Goal: Task Accomplishment & Management: Manage account settings

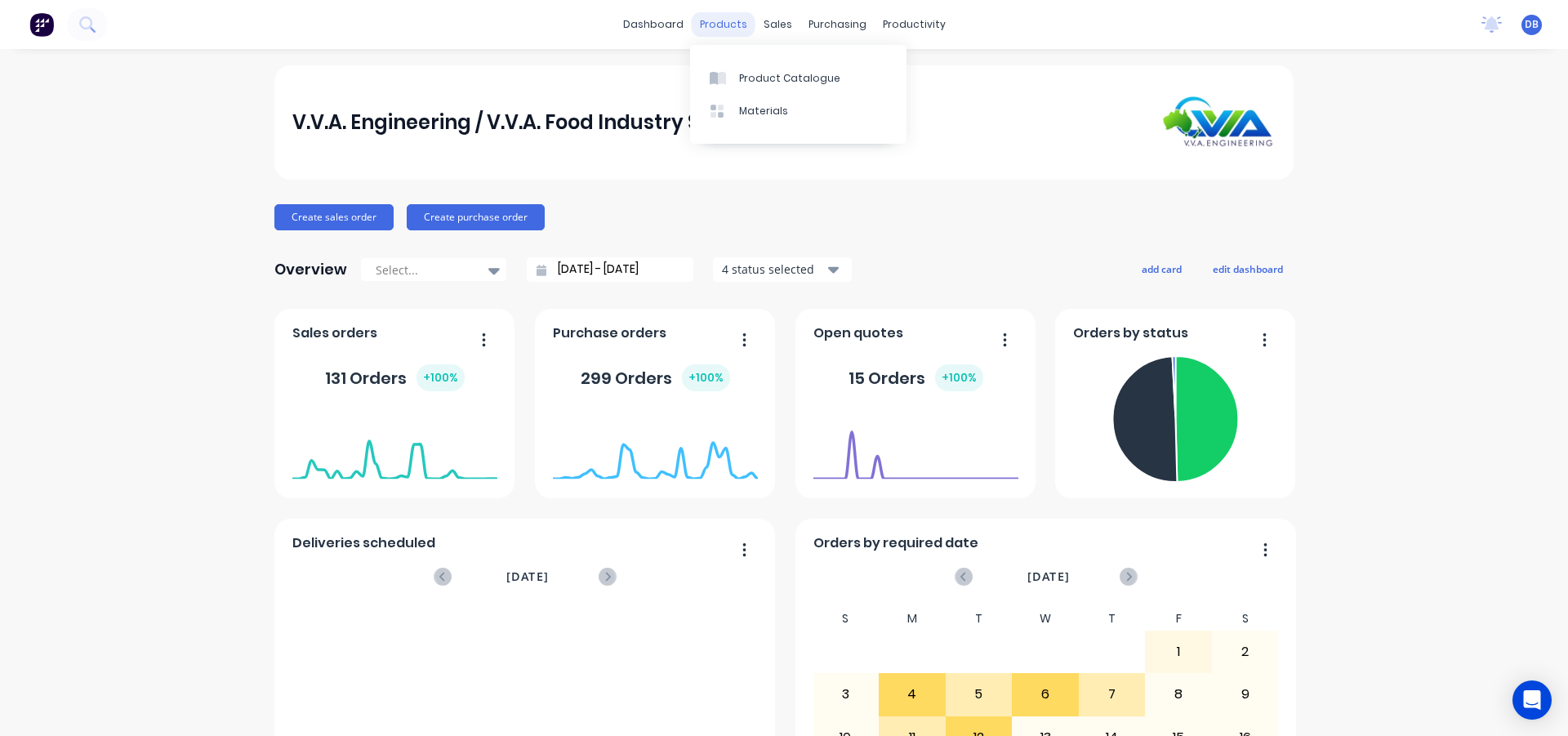
click at [739, 27] on div "products" at bounding box center [723, 24] width 63 height 24
click at [791, 75] on div at bounding box center [781, 78] width 24 height 15
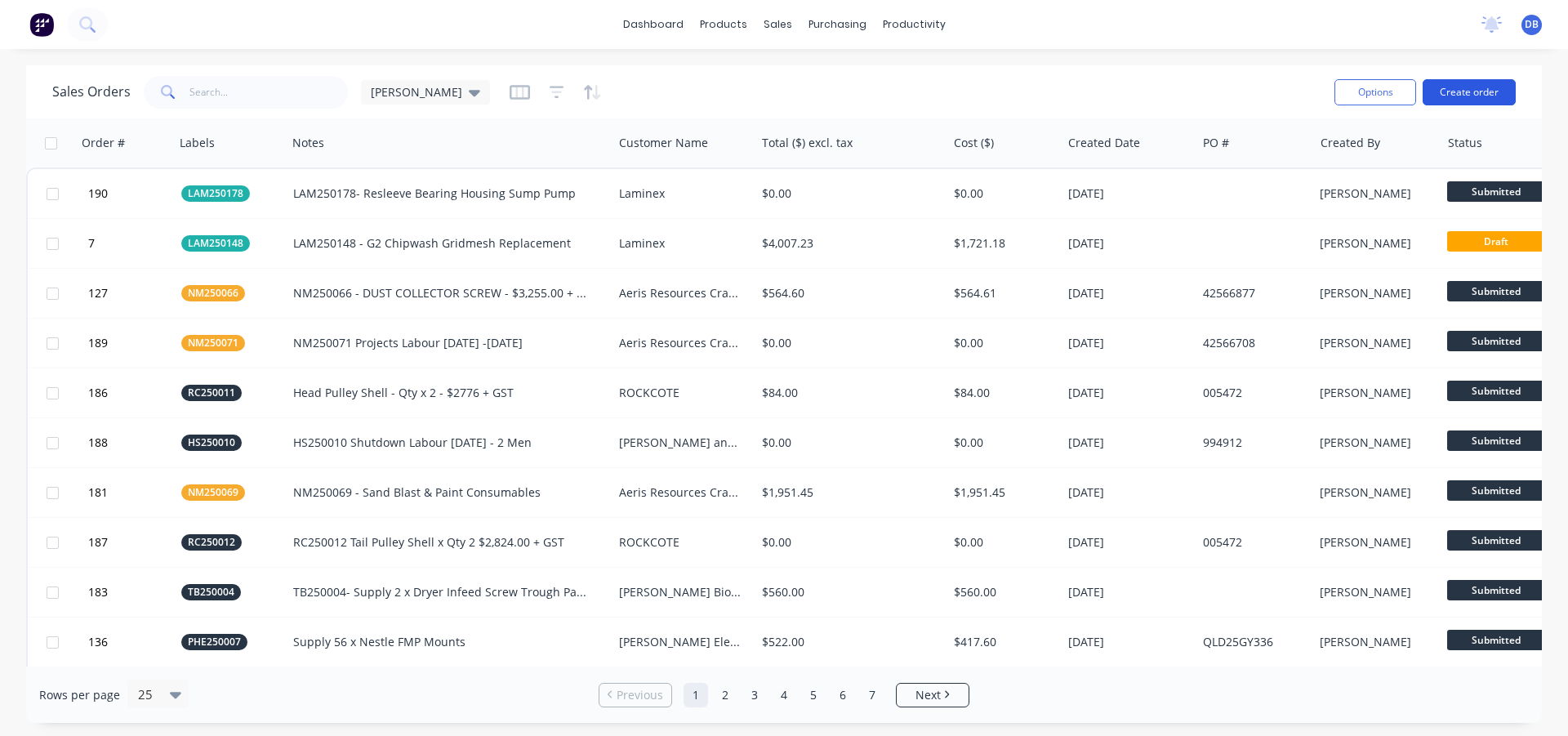
click at [1458, 91] on button "Create order" at bounding box center [1468, 92] width 93 height 26
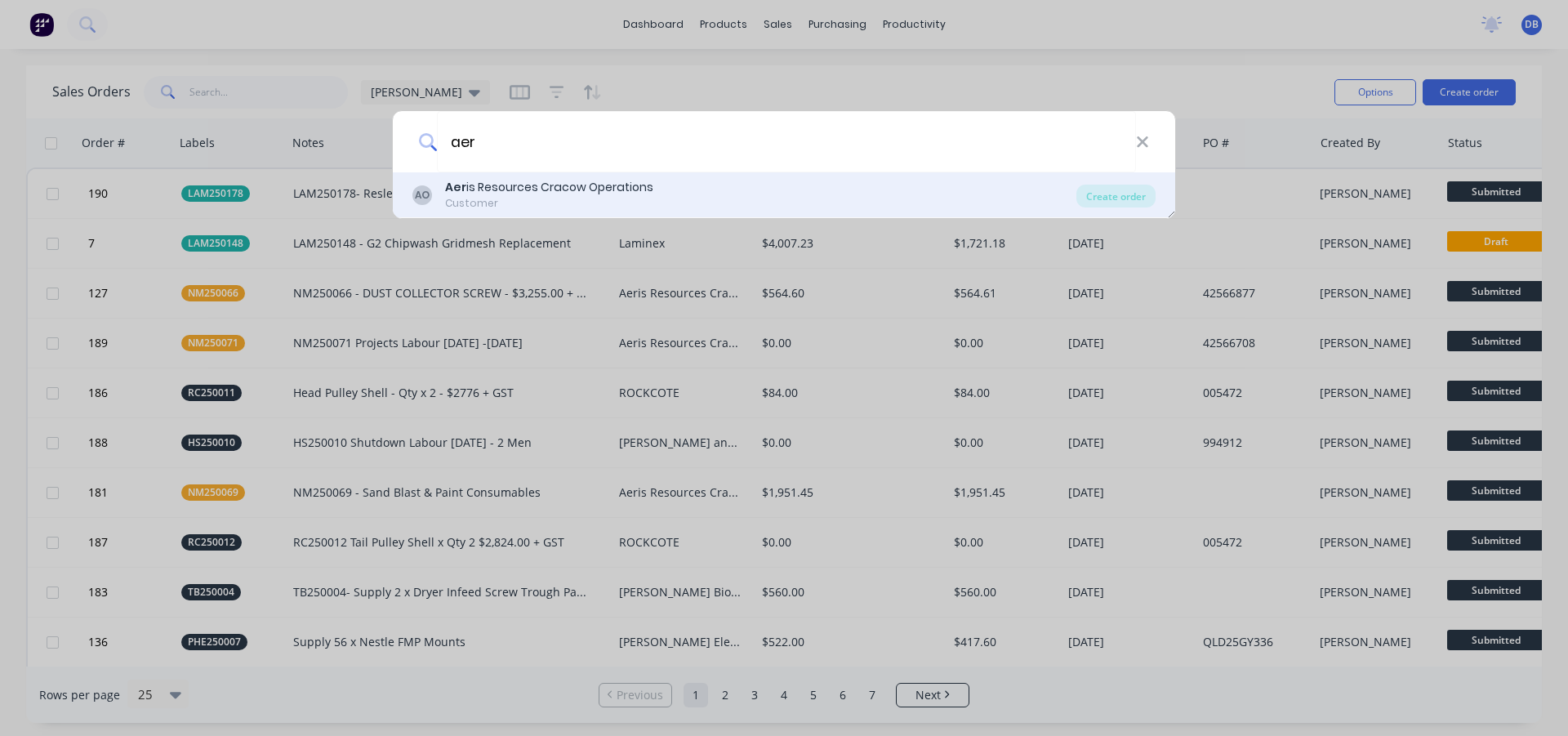
type input "aer"
click at [554, 190] on div "Aer is Resources Cracow Operations" at bounding box center [549, 187] width 208 height 17
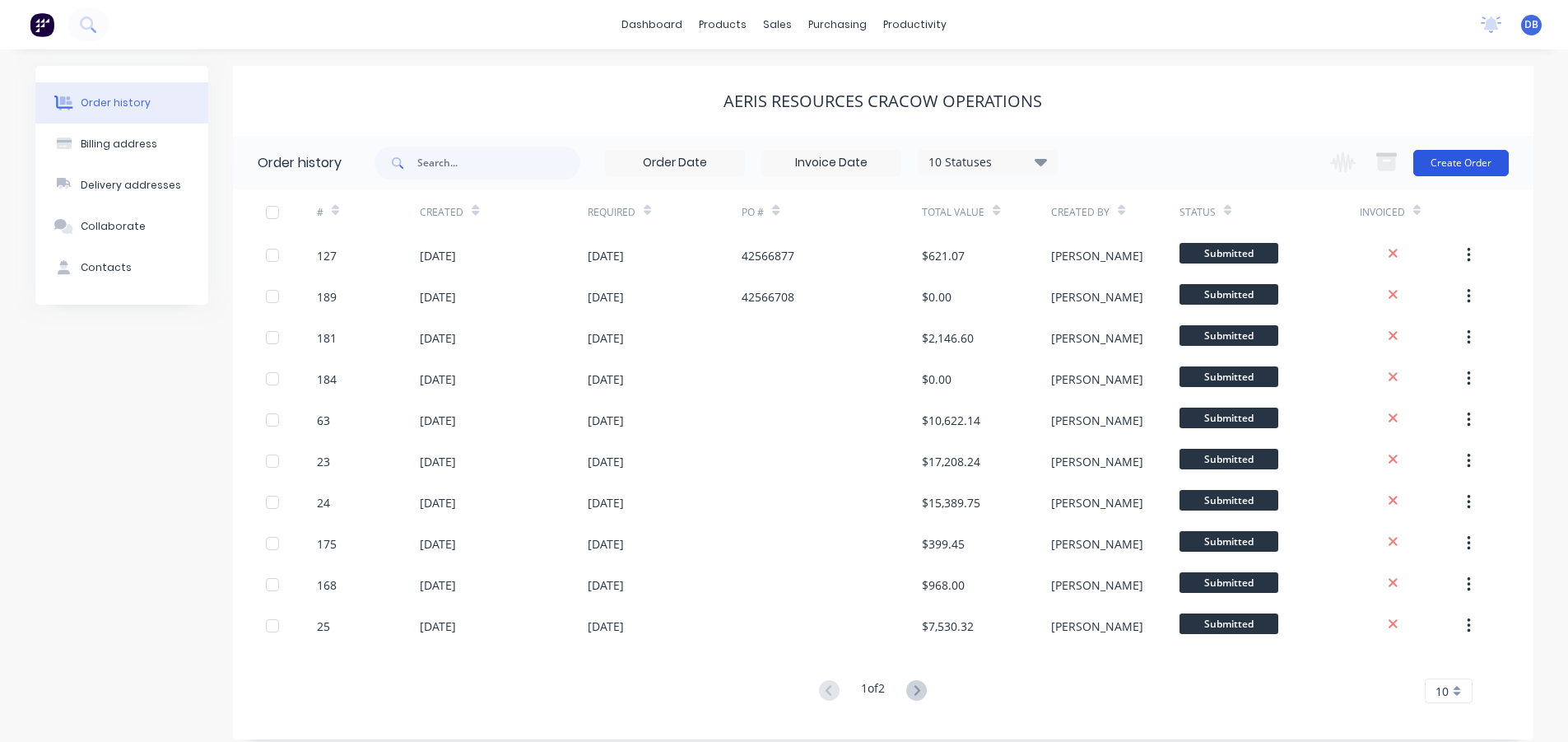
click at [1469, 170] on button "Create Order" at bounding box center [1461, 163] width 95 height 26
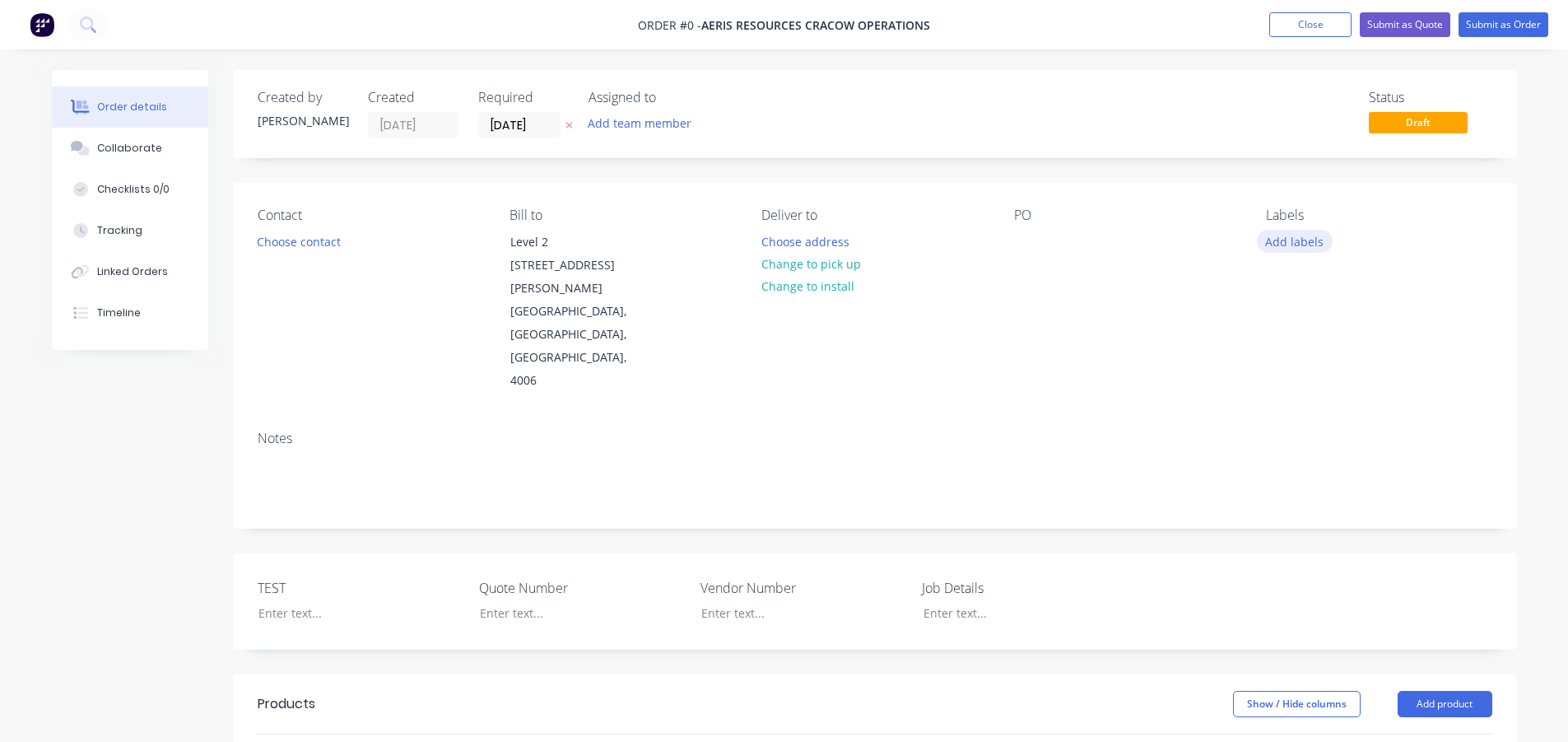
click at [1295, 246] on button "Add labels" at bounding box center [1295, 240] width 76 height 22
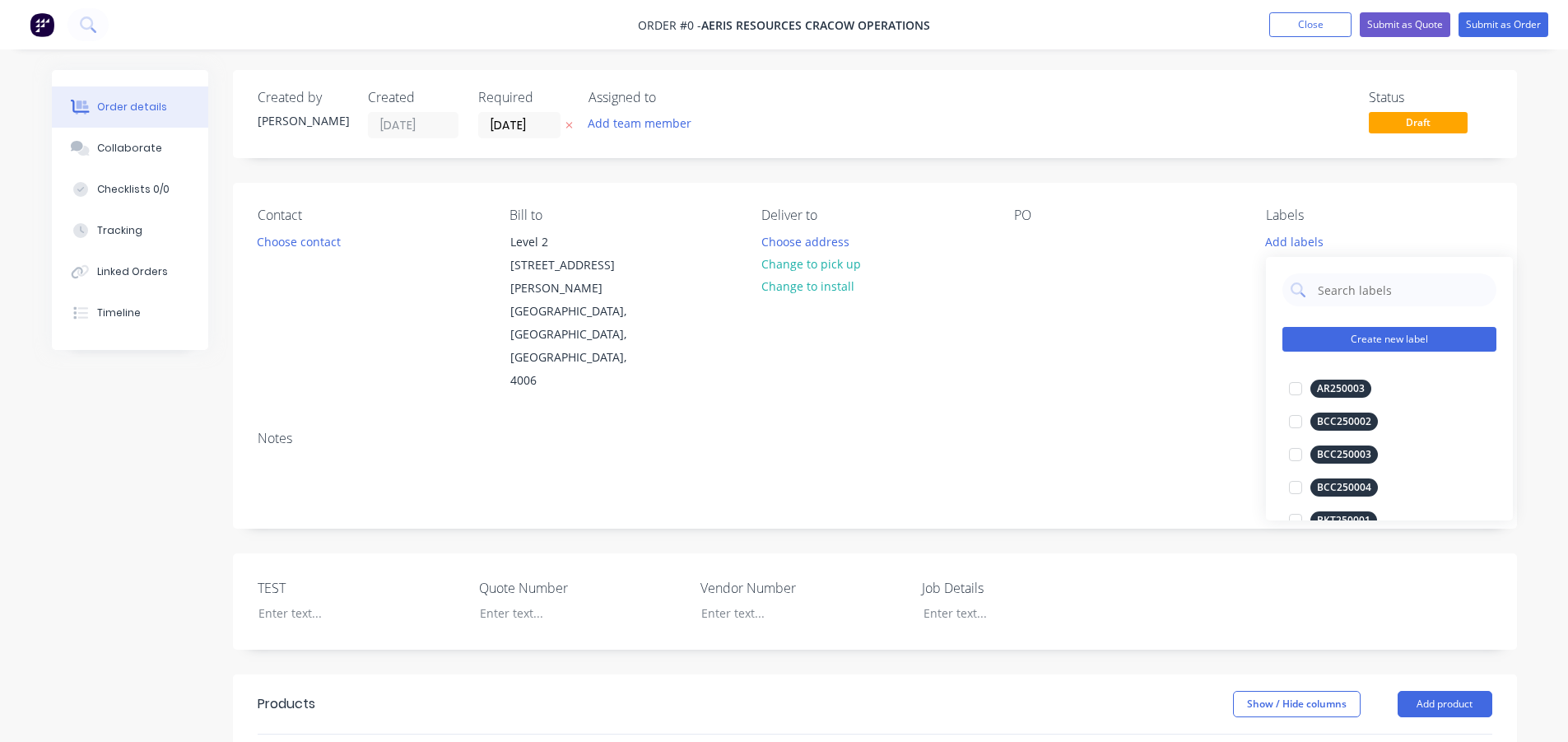
click at [1392, 340] on button "Create new label" at bounding box center [1389, 339] width 214 height 24
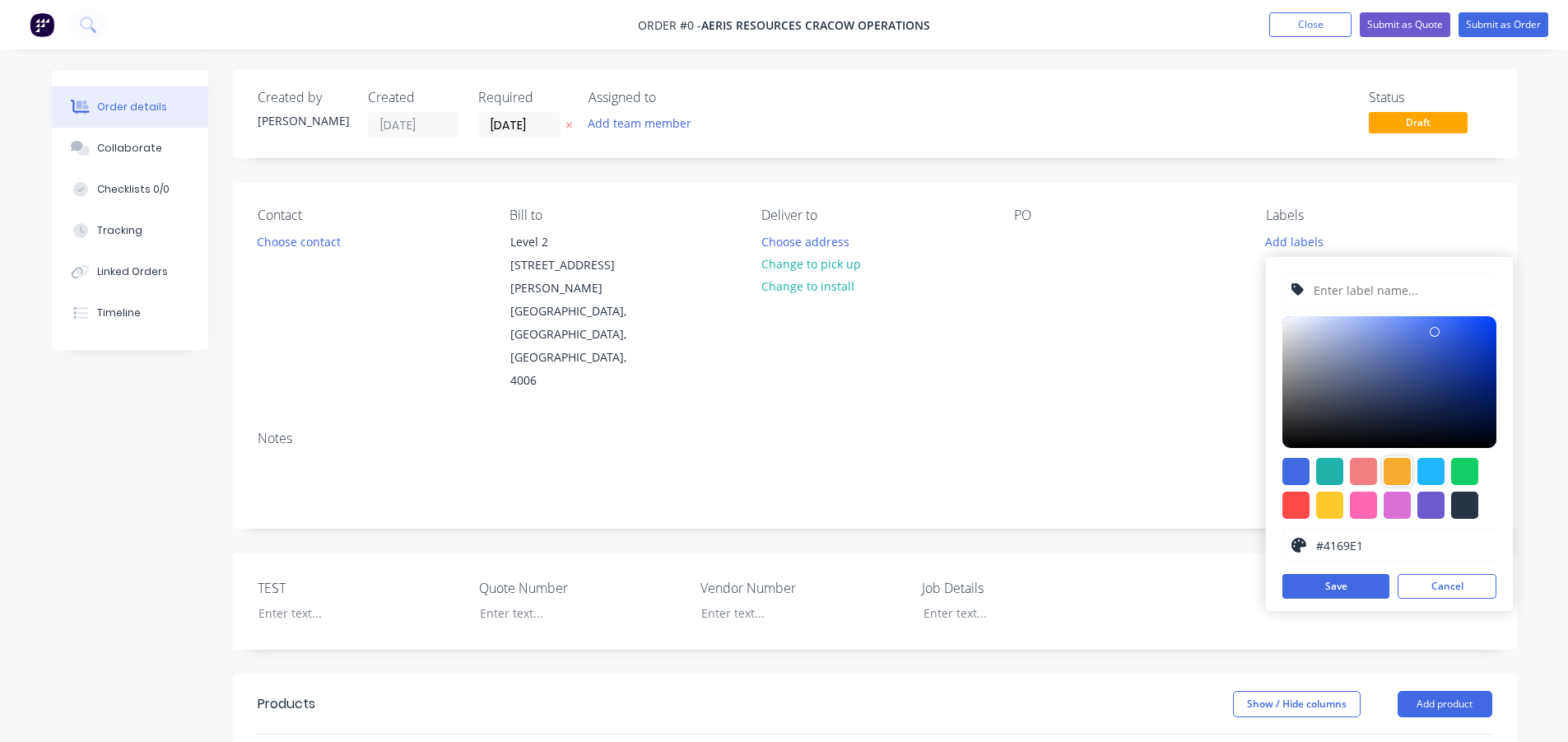
click at [1401, 470] on div at bounding box center [1397, 471] width 27 height 27
type input "#F6AB2F"
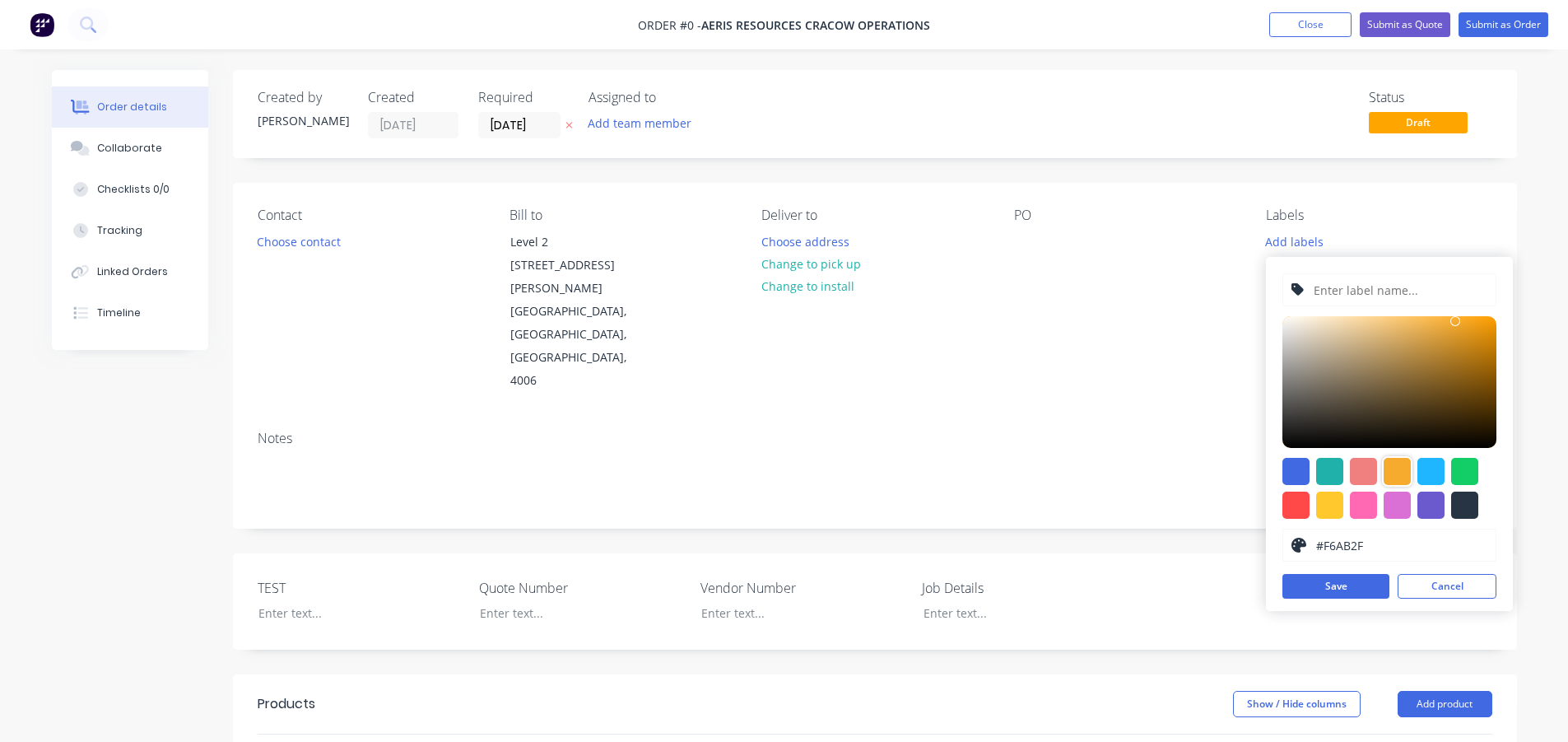
click at [1349, 287] on input "text" at bounding box center [1399, 290] width 176 height 31
type input "NM250071"
click at [1363, 587] on button "Save" at bounding box center [1336, 586] width 107 height 24
click at [1462, 576] on button "Cancel" at bounding box center [1447, 586] width 99 height 24
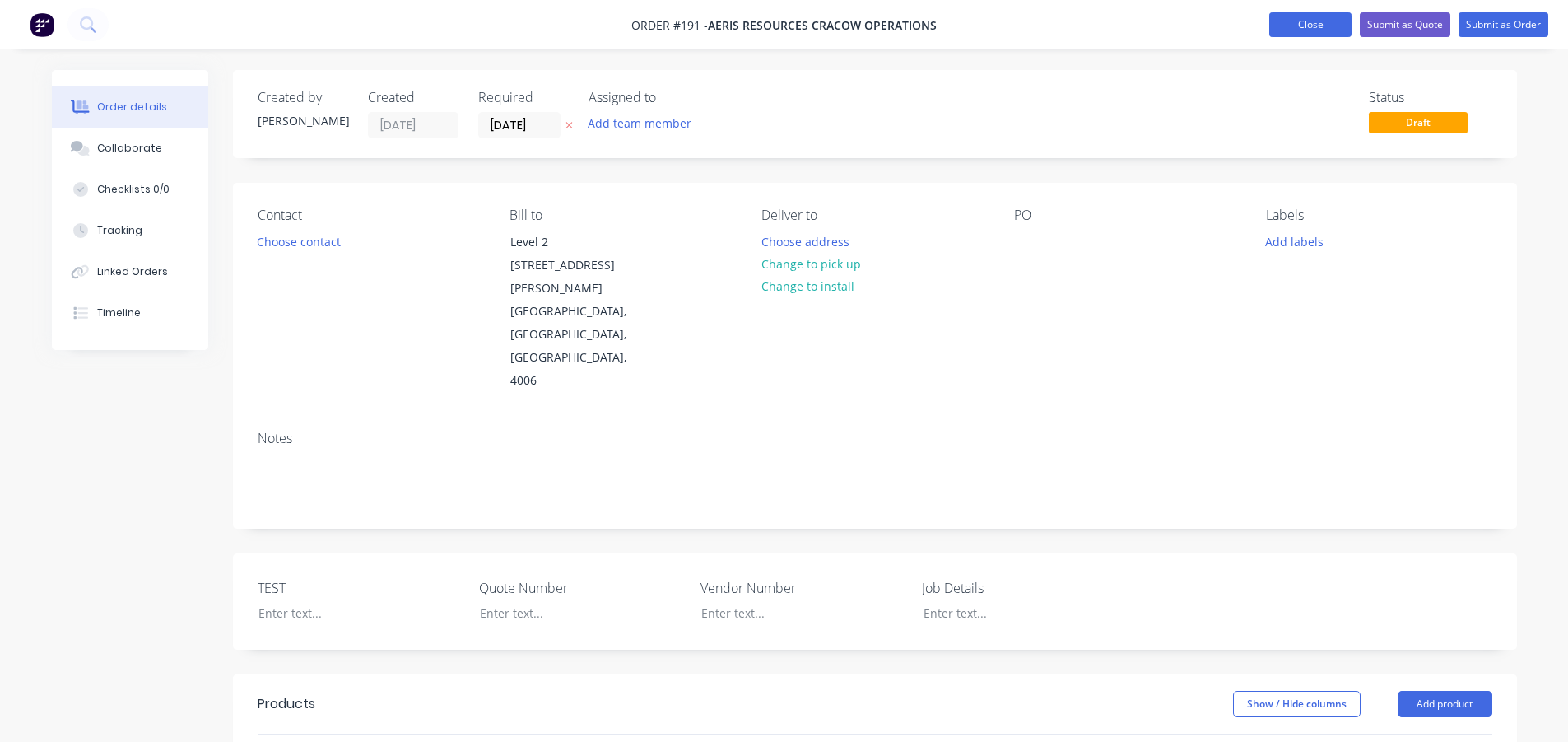
click at [1313, 22] on button "Close" at bounding box center [1310, 24] width 82 height 24
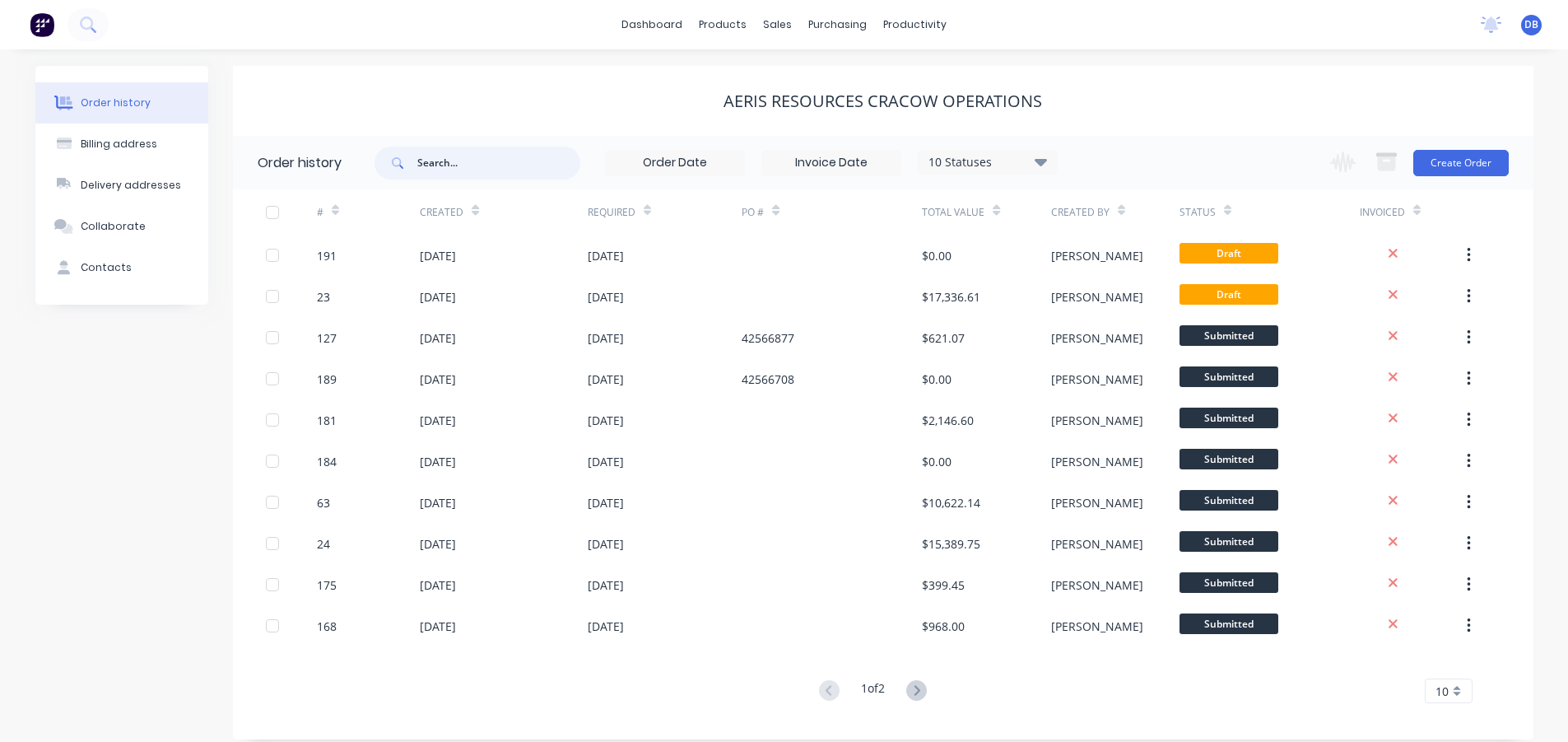
click at [473, 166] on input "text" at bounding box center [499, 163] width 163 height 33
type input "NM250071"
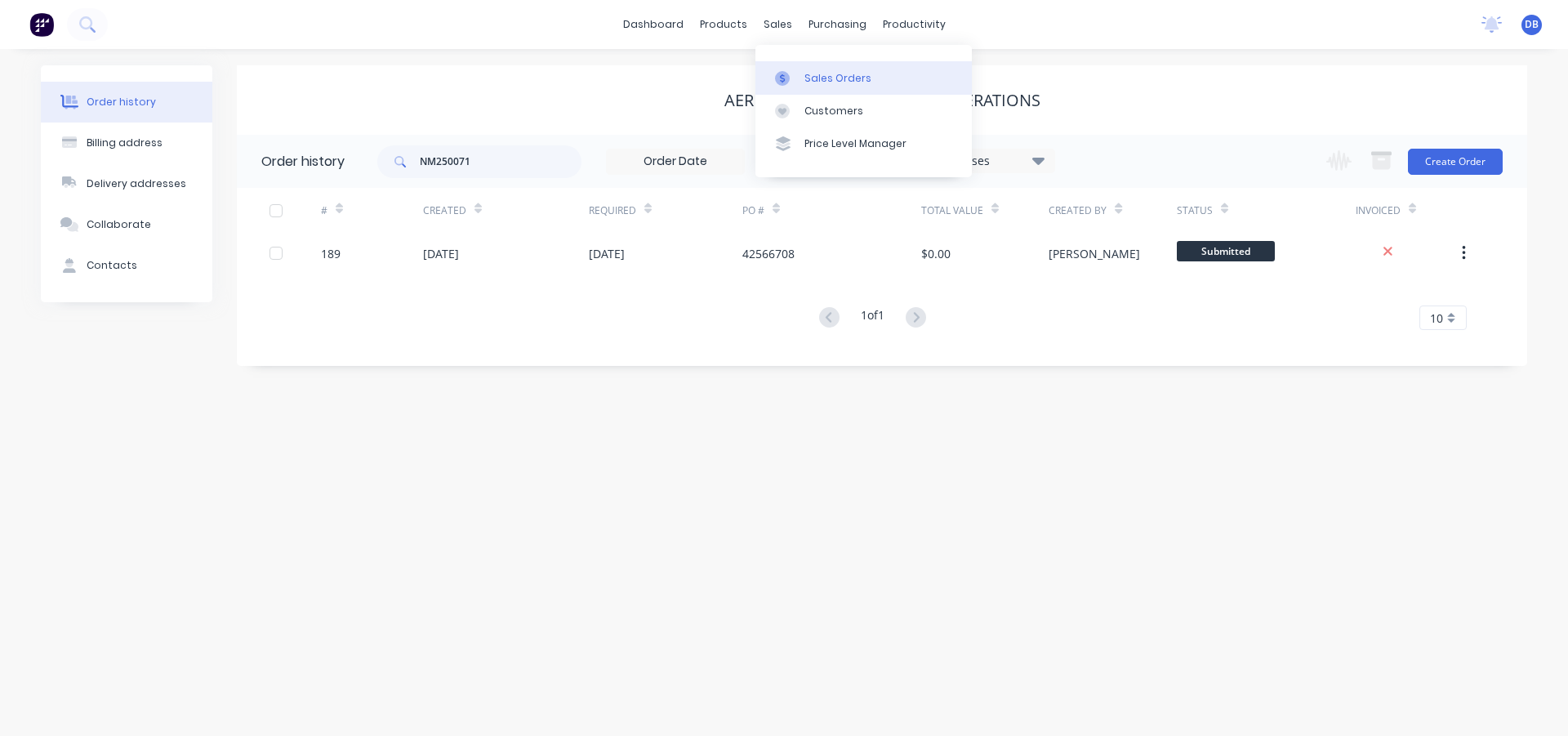
click at [803, 74] on link "Sales Orders" at bounding box center [863, 78] width 217 height 33
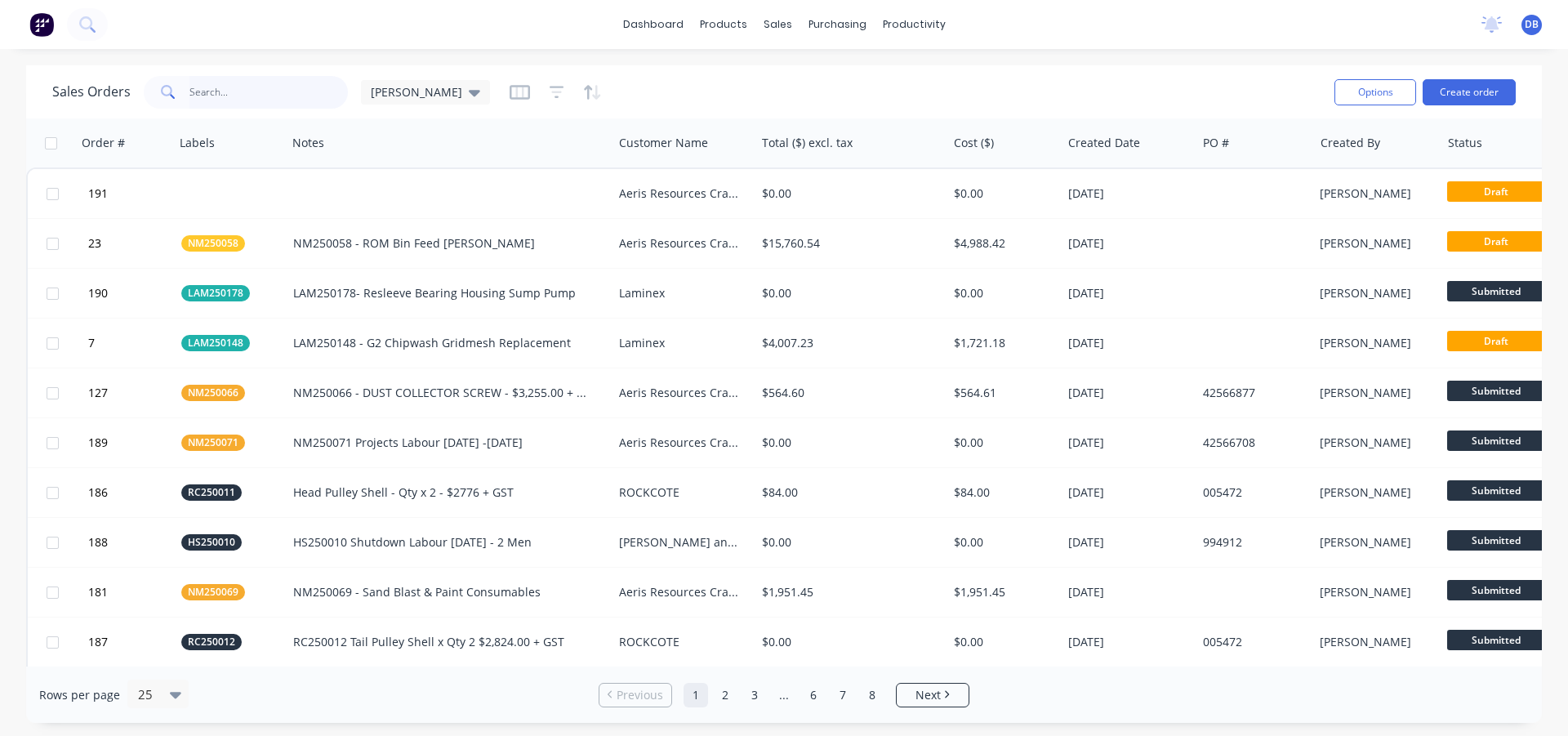
click at [246, 101] on input "text" at bounding box center [270, 93] width 159 height 33
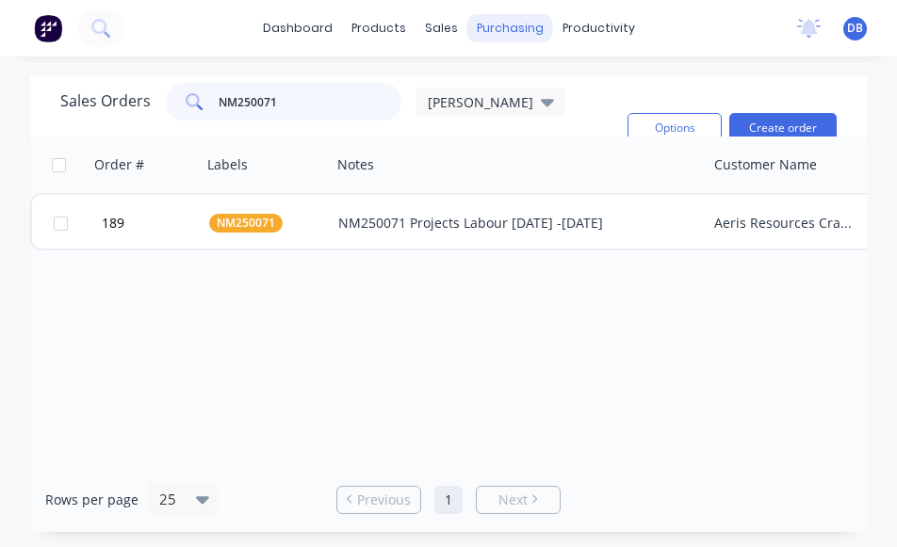
type input "NM250071"
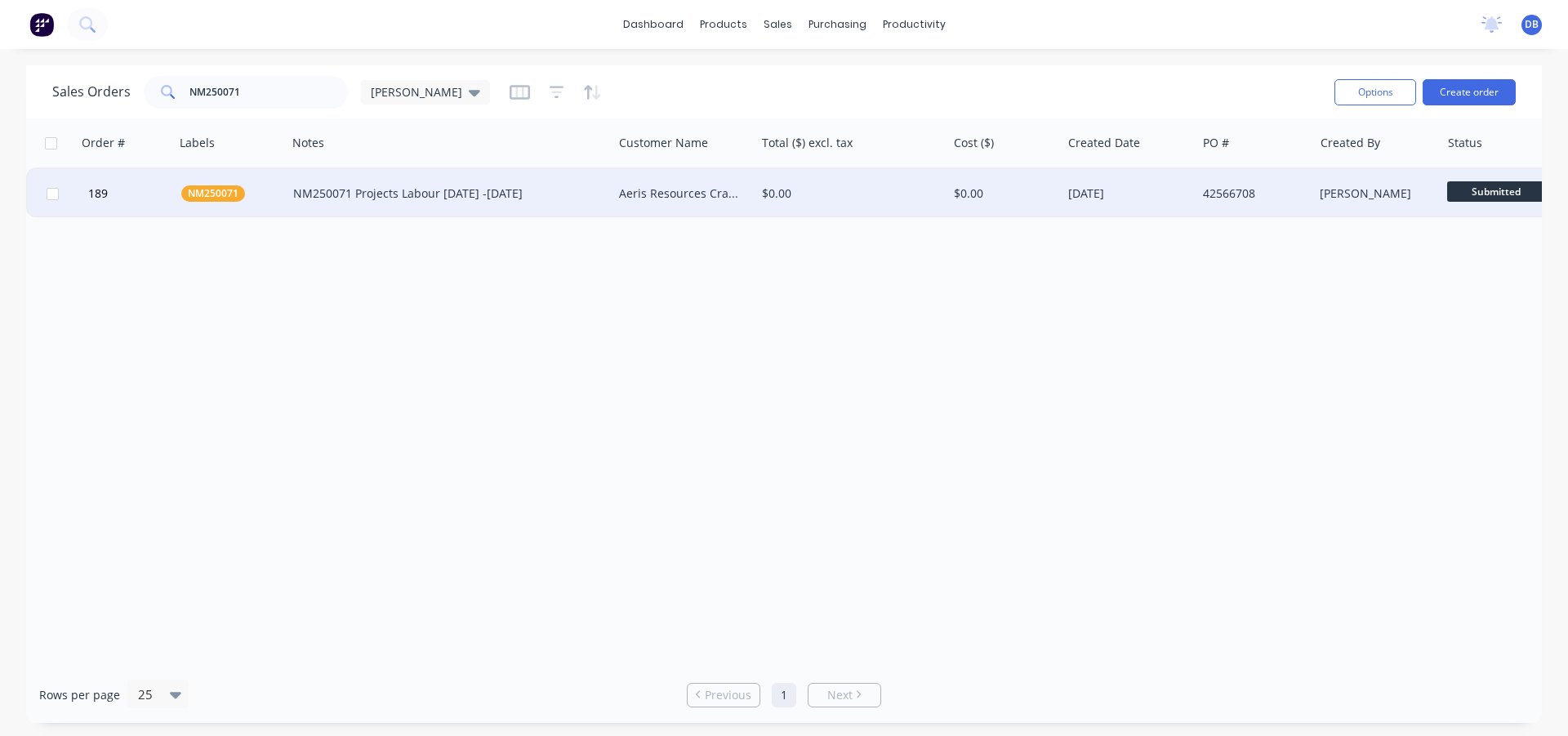
click at [301, 198] on div "NM250071 Projects Labour [DATE] -[DATE]" at bounding box center [441, 193] width 297 height 16
click at [655, 190] on div "Aeris Resources Cracow Operations" at bounding box center [680, 193] width 123 height 16
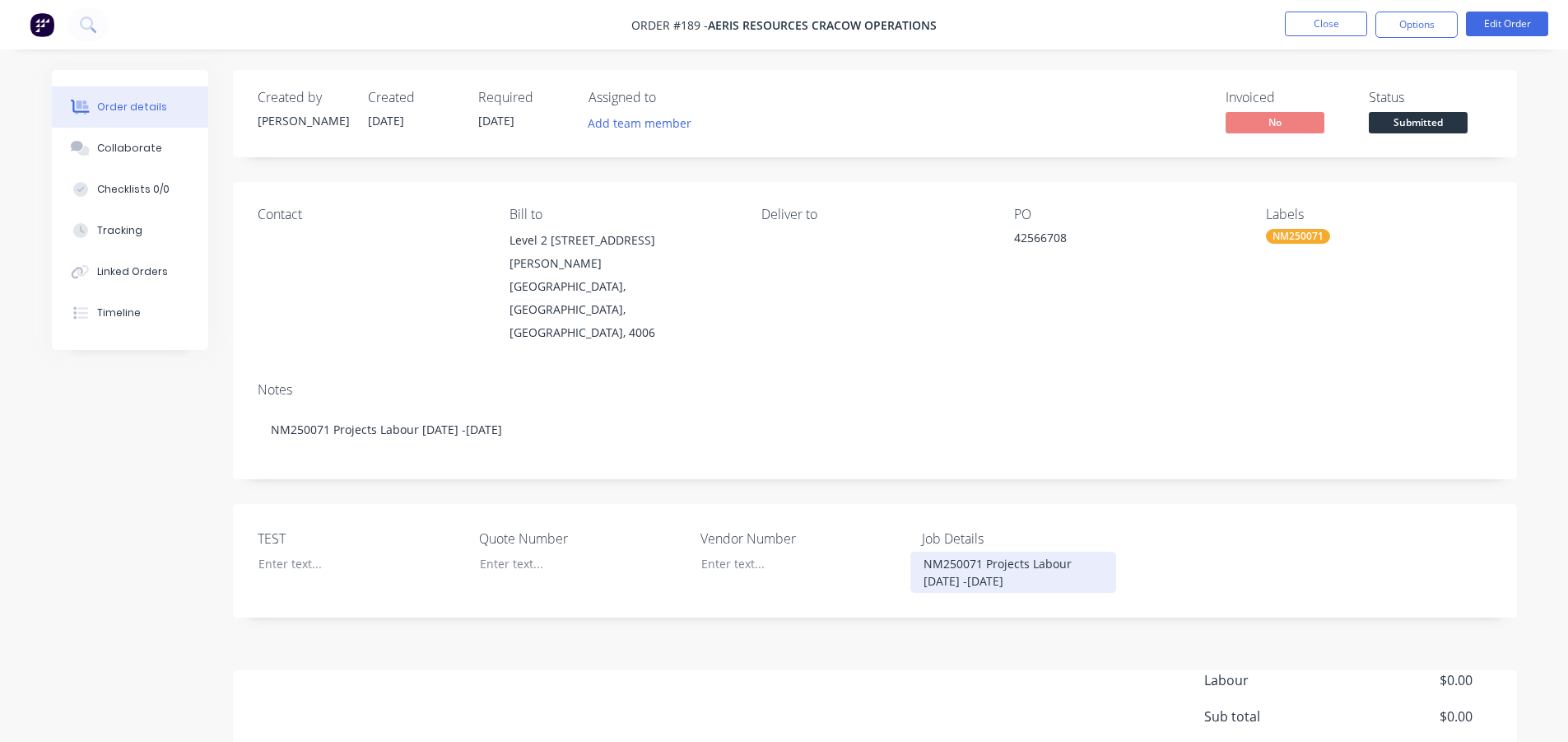
drag, startPoint x: 1003, startPoint y: 537, endPoint x: 987, endPoint y: 521, distance: 22.6
click at [987, 551] on div "NM250071 Projects Labour [DATE] -[DATE]" at bounding box center [1013, 572] width 206 height 41
copy div "Projects Labour [DATE] -[DATE]"
drag, startPoint x: 1069, startPoint y: 239, endPoint x: 1013, endPoint y: 238, distance: 56.0
click at [1014, 238] on div "42566708" at bounding box center [1117, 240] width 206 height 23
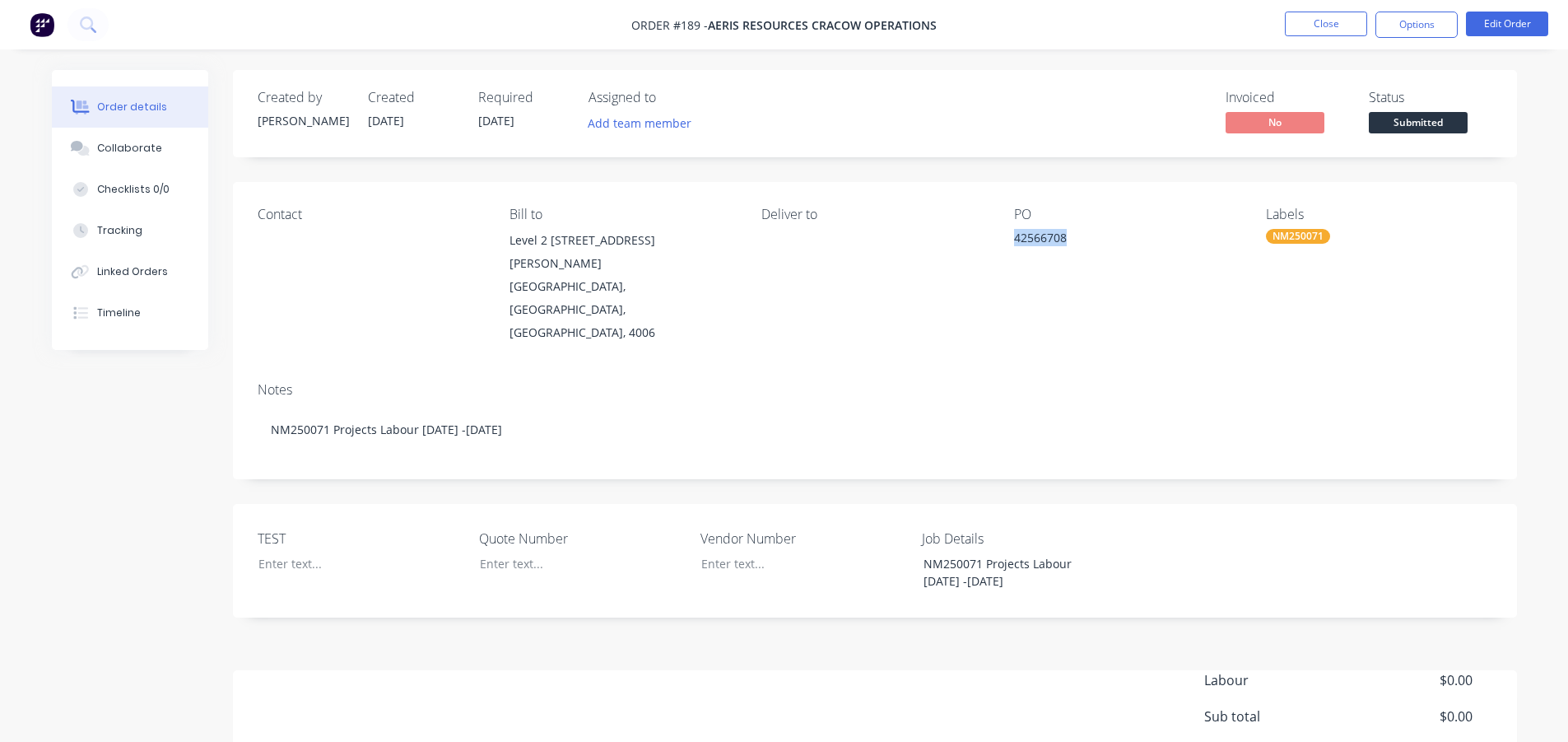
copy div "42566708"
click at [1307, 21] on button "Close" at bounding box center [1326, 24] width 82 height 24
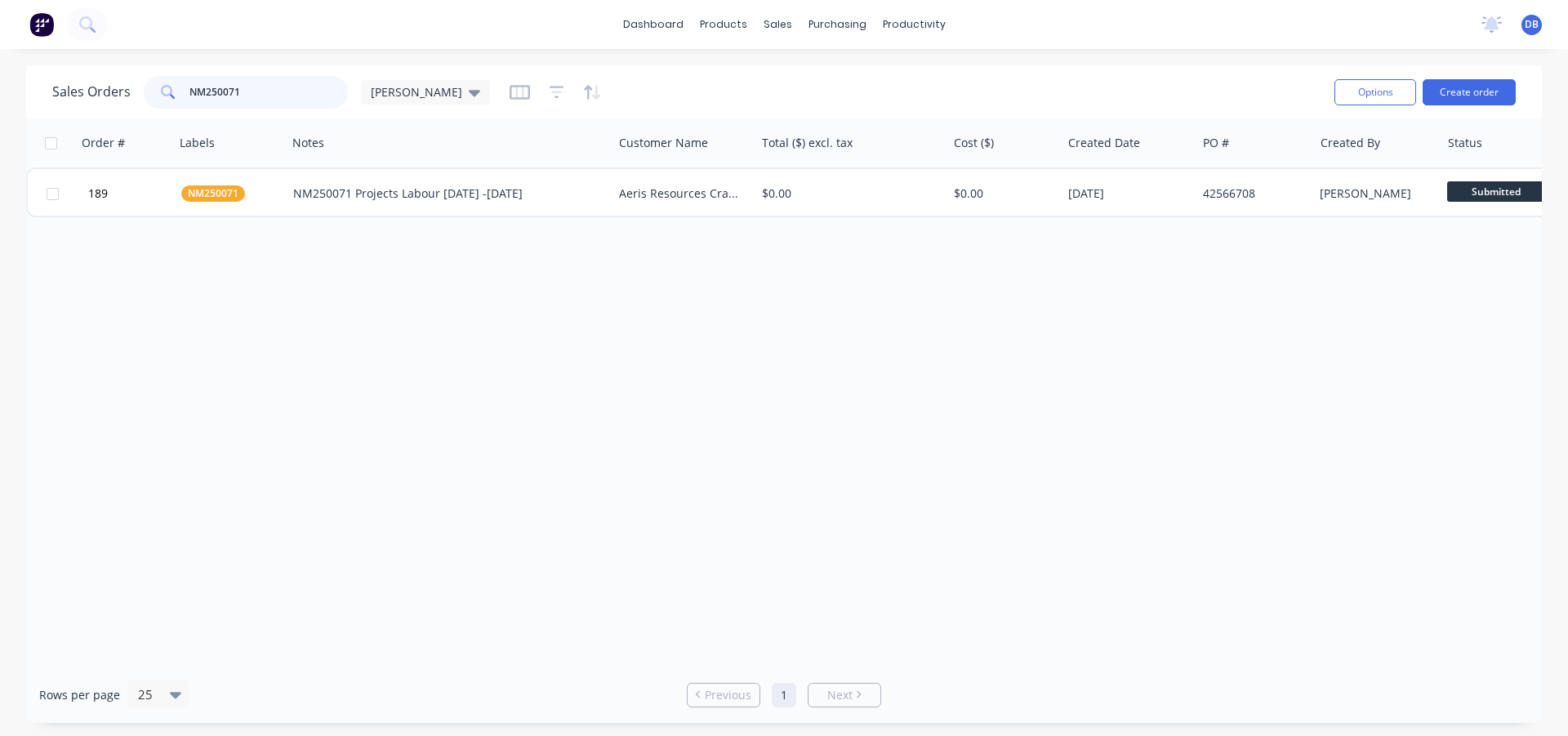
drag, startPoint x: 325, startPoint y: 85, endPoint x: 160, endPoint y: 99, distance: 165.6
click at [160, 99] on div "NM250071" at bounding box center [246, 93] width 205 height 33
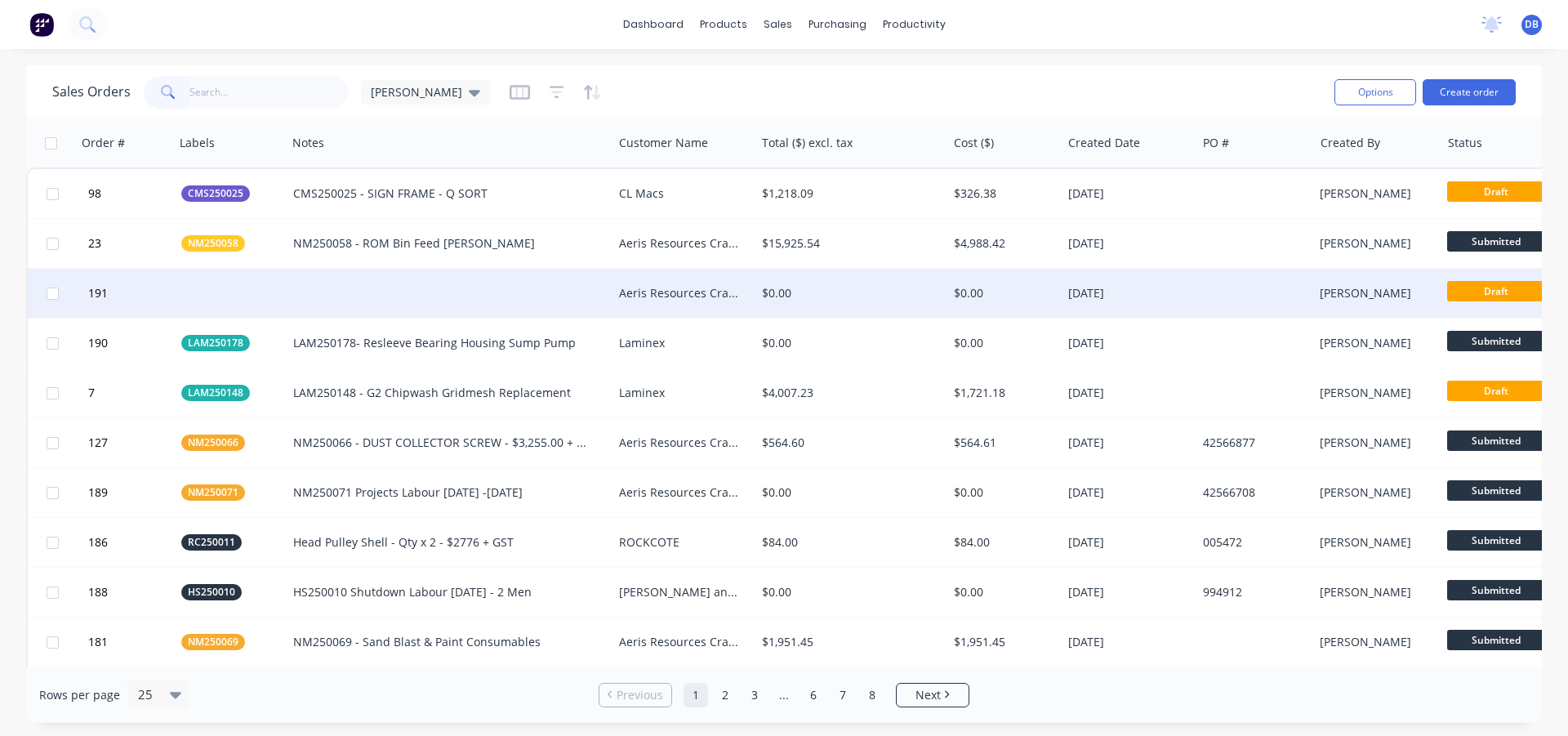
click at [376, 300] on div at bounding box center [450, 293] width 326 height 49
click at [670, 297] on div "Aeris Resources Cracow Operations" at bounding box center [680, 293] width 123 height 16
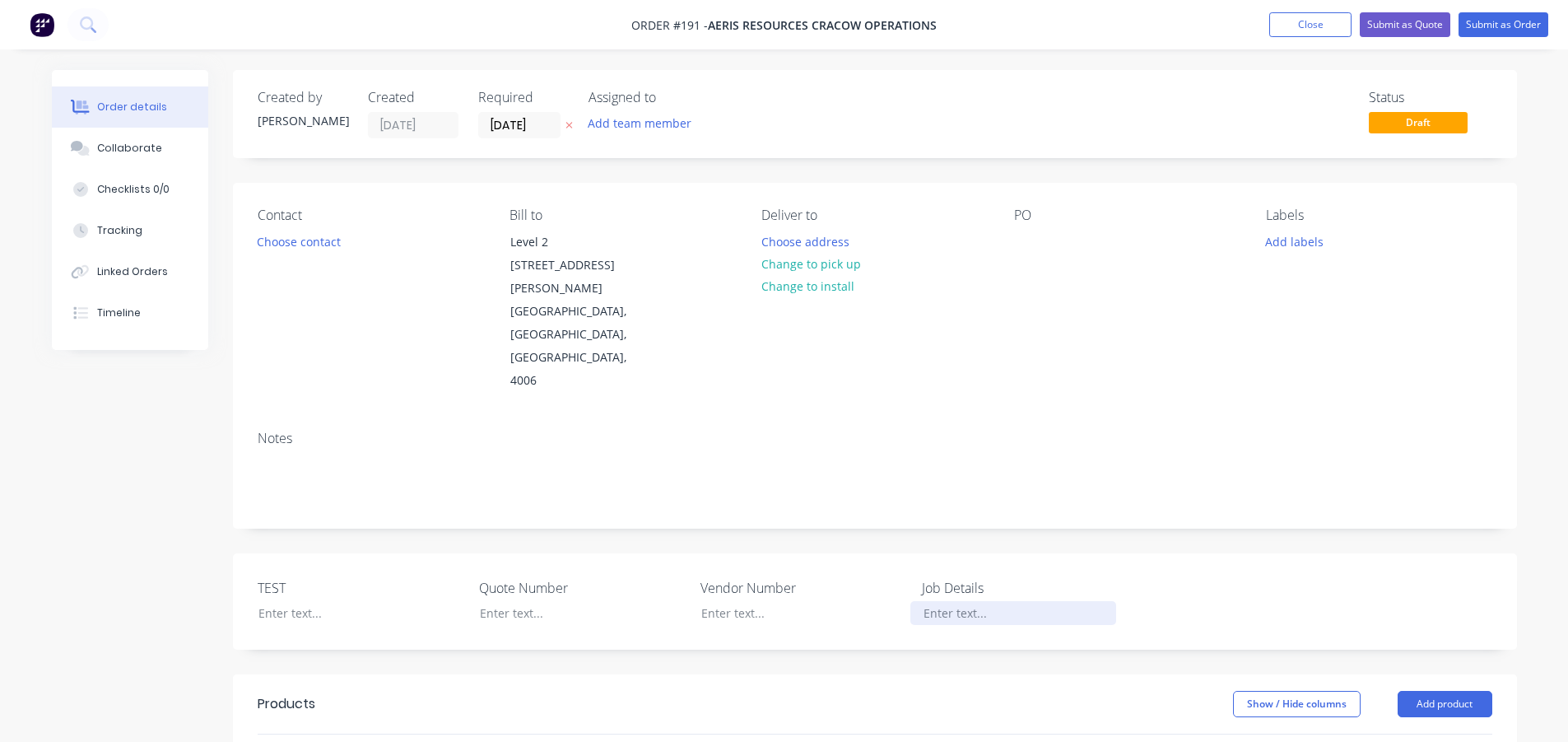
click at [961, 601] on div at bounding box center [1013, 613] width 206 height 24
click at [1297, 239] on button "Add labels" at bounding box center [1295, 240] width 76 height 22
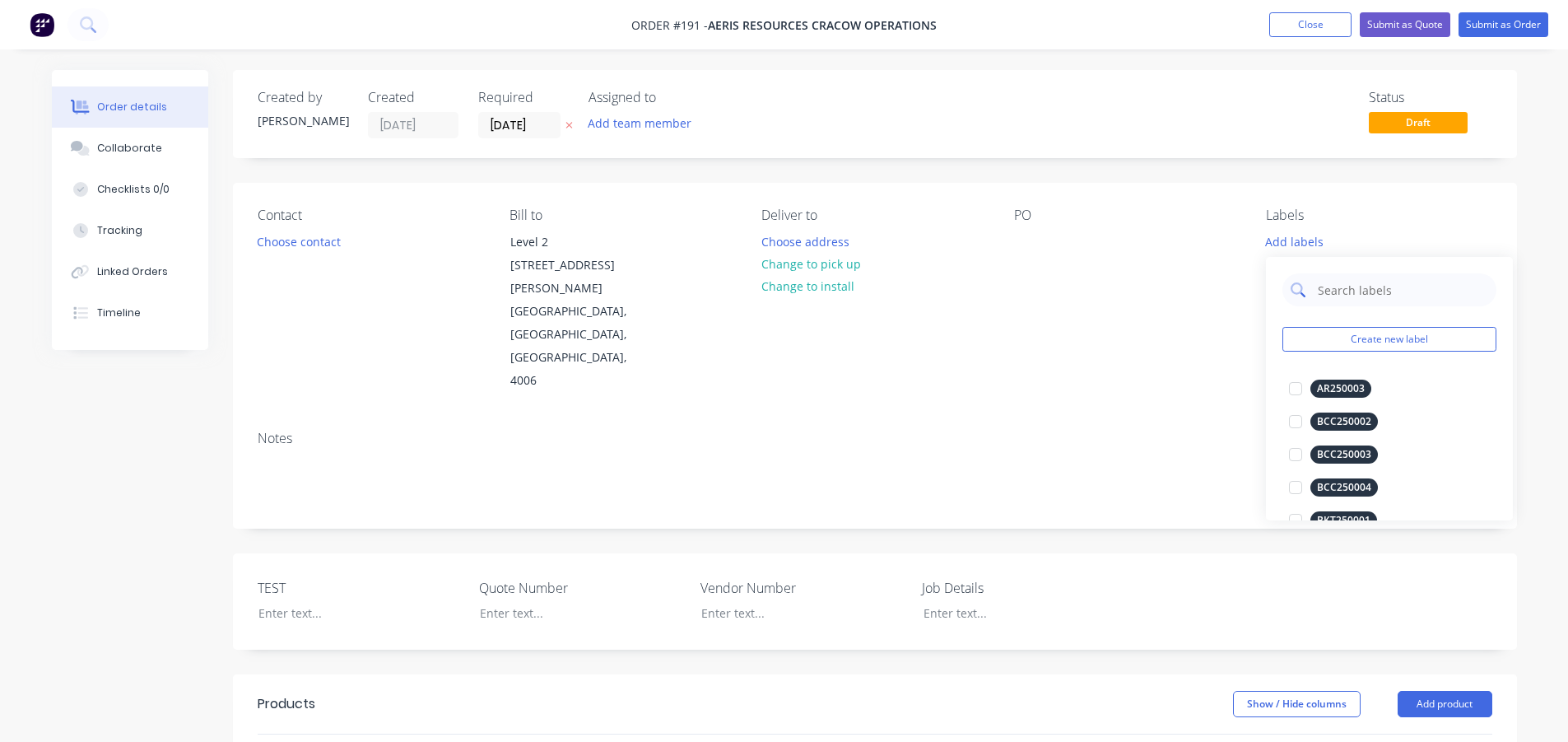
click at [1342, 291] on input "text" at bounding box center [1401, 290] width 172 height 33
drag, startPoint x: 1377, startPoint y: 292, endPoint x: 1320, endPoint y: 286, distance: 57.3
click at [1320, 286] on input "NM250072" at bounding box center [1401, 290] width 172 height 33
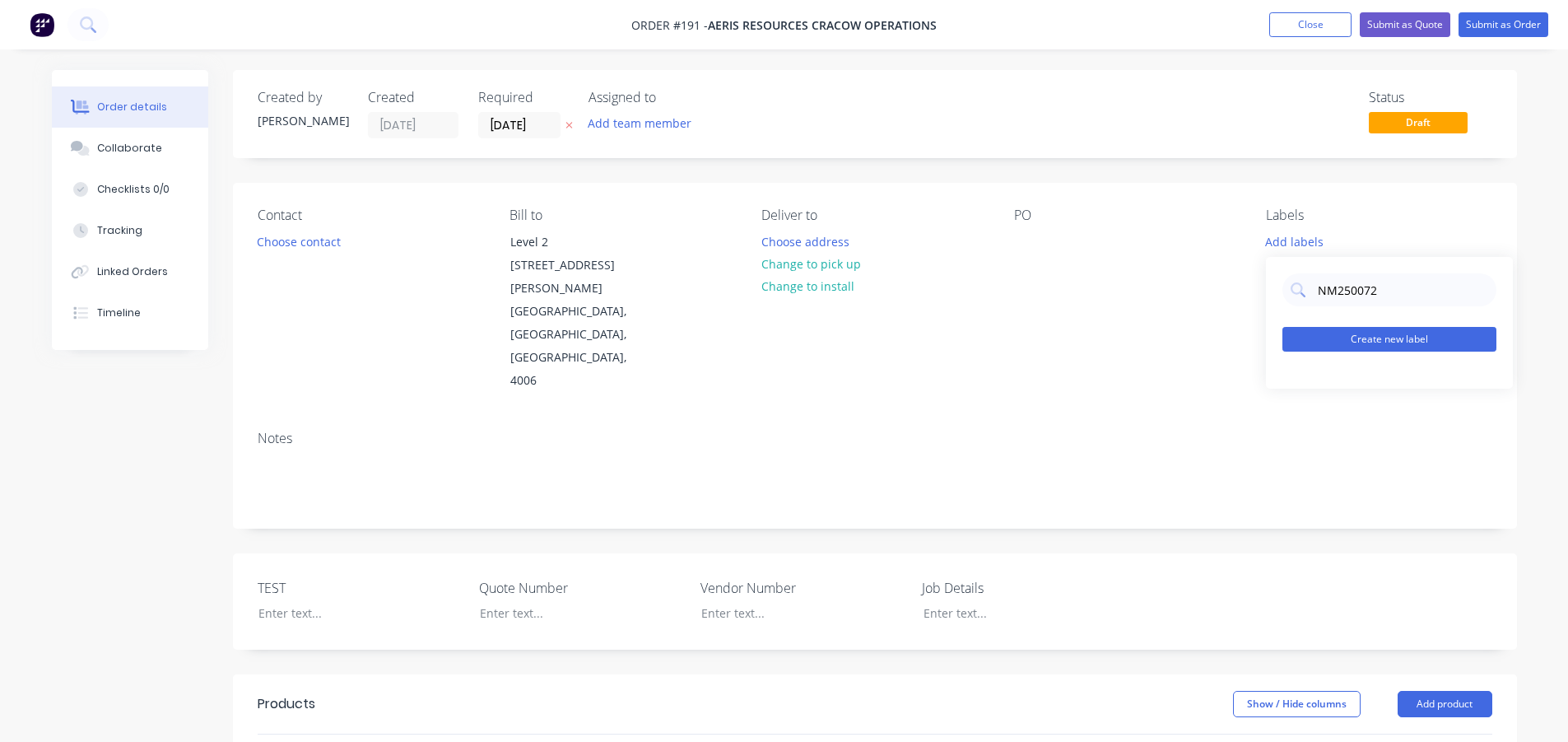
type input "NM250072"
click at [1342, 343] on button "Create new label" at bounding box center [1389, 339] width 214 height 24
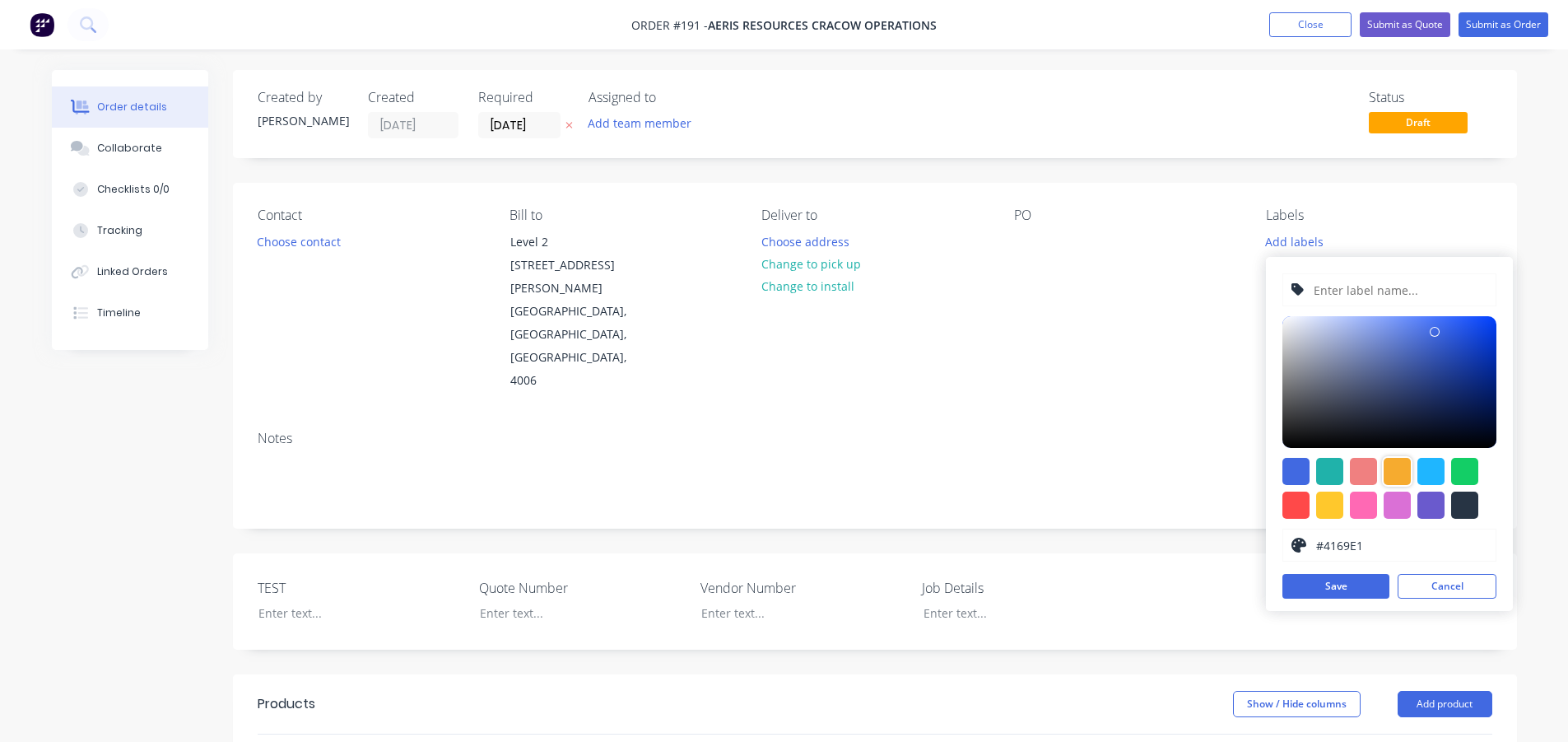
drag, startPoint x: 1393, startPoint y: 467, endPoint x: 1360, endPoint y: 383, distance: 90.2
click at [1393, 468] on div at bounding box center [1397, 471] width 27 height 27
type input "#F6AB2F"
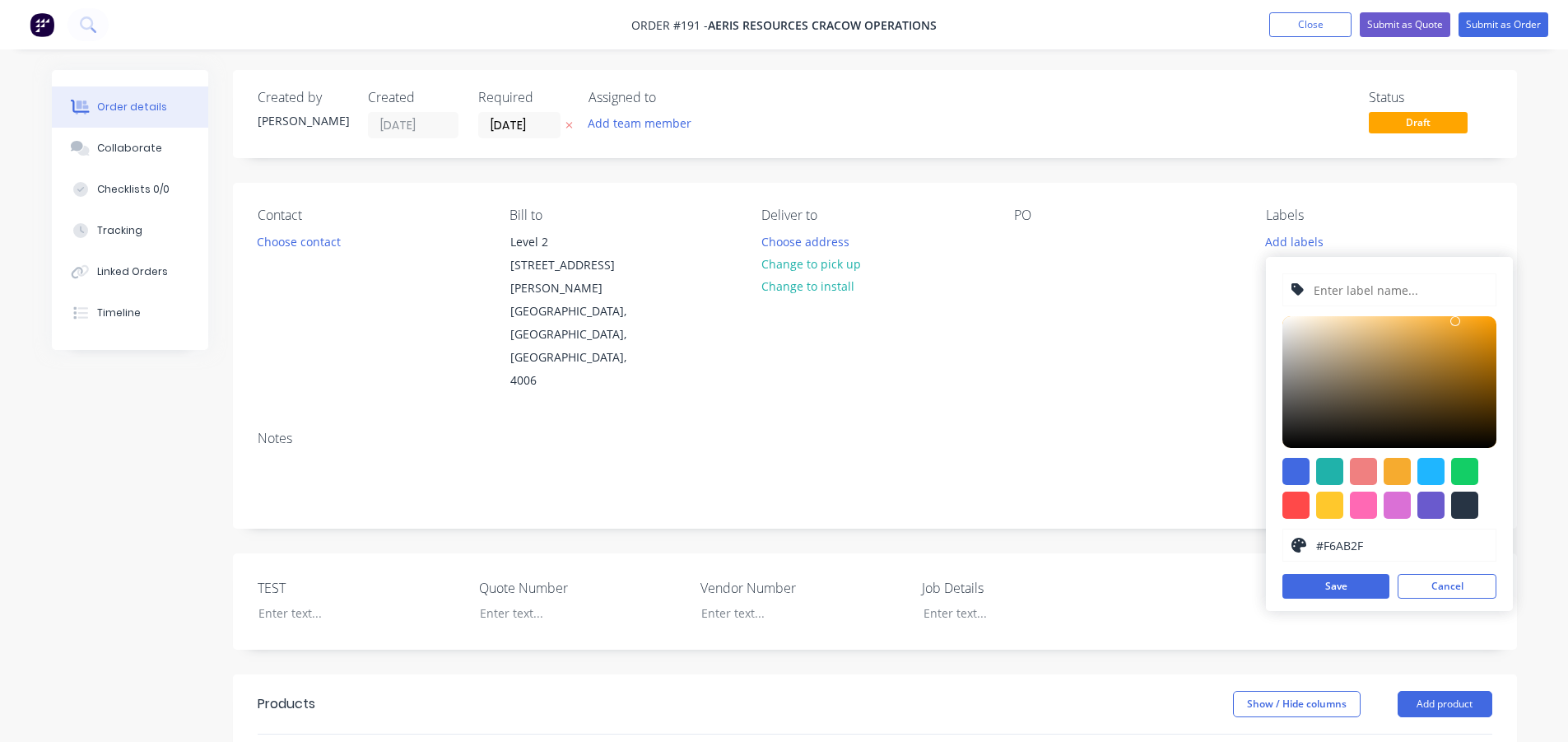
paste input "NM250072"
type input "NM250072"
click at [1334, 583] on button "Save" at bounding box center [1336, 586] width 107 height 24
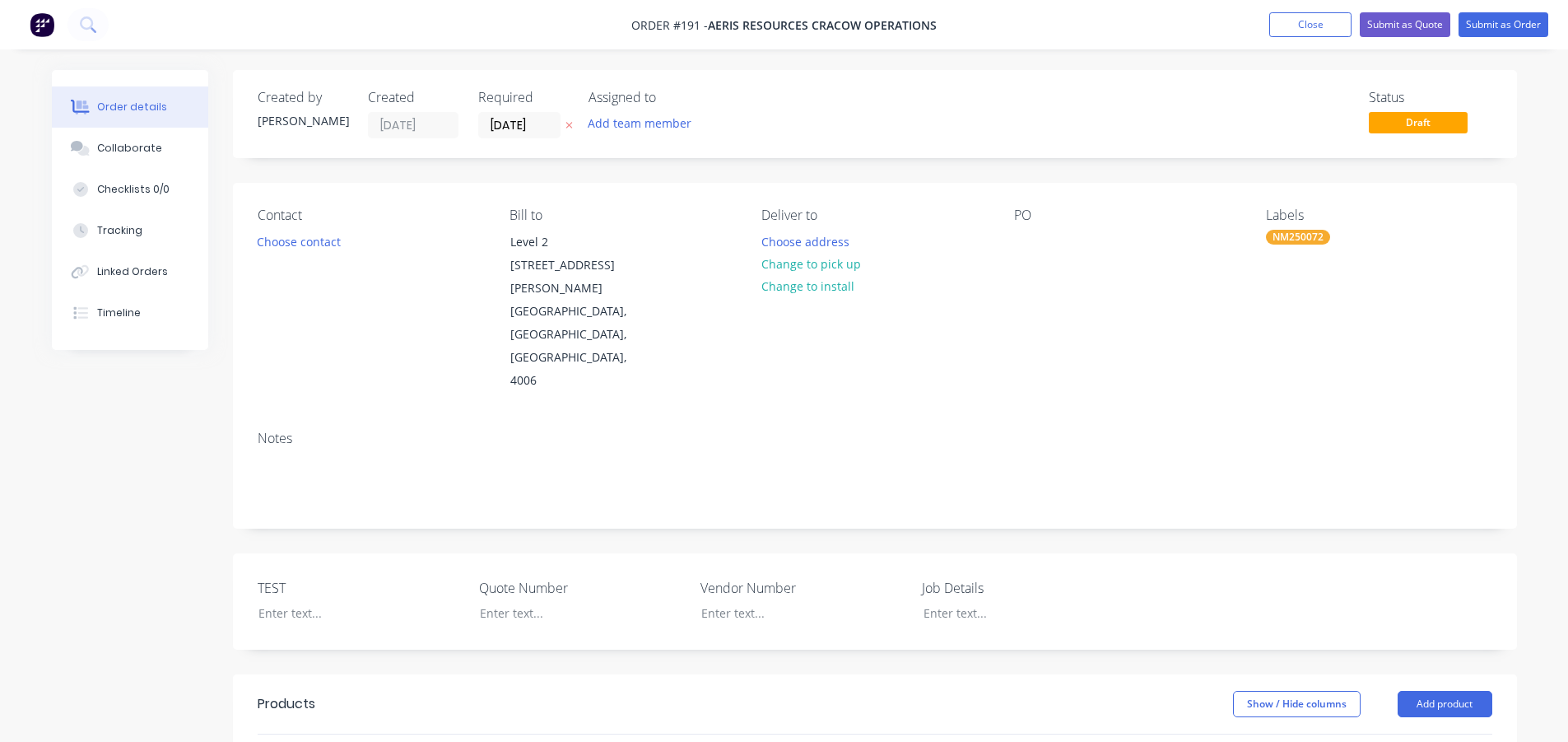
click at [1152, 332] on div "PO" at bounding box center [1127, 300] width 225 height 185
click at [941, 601] on div at bounding box center [1013, 613] width 206 height 24
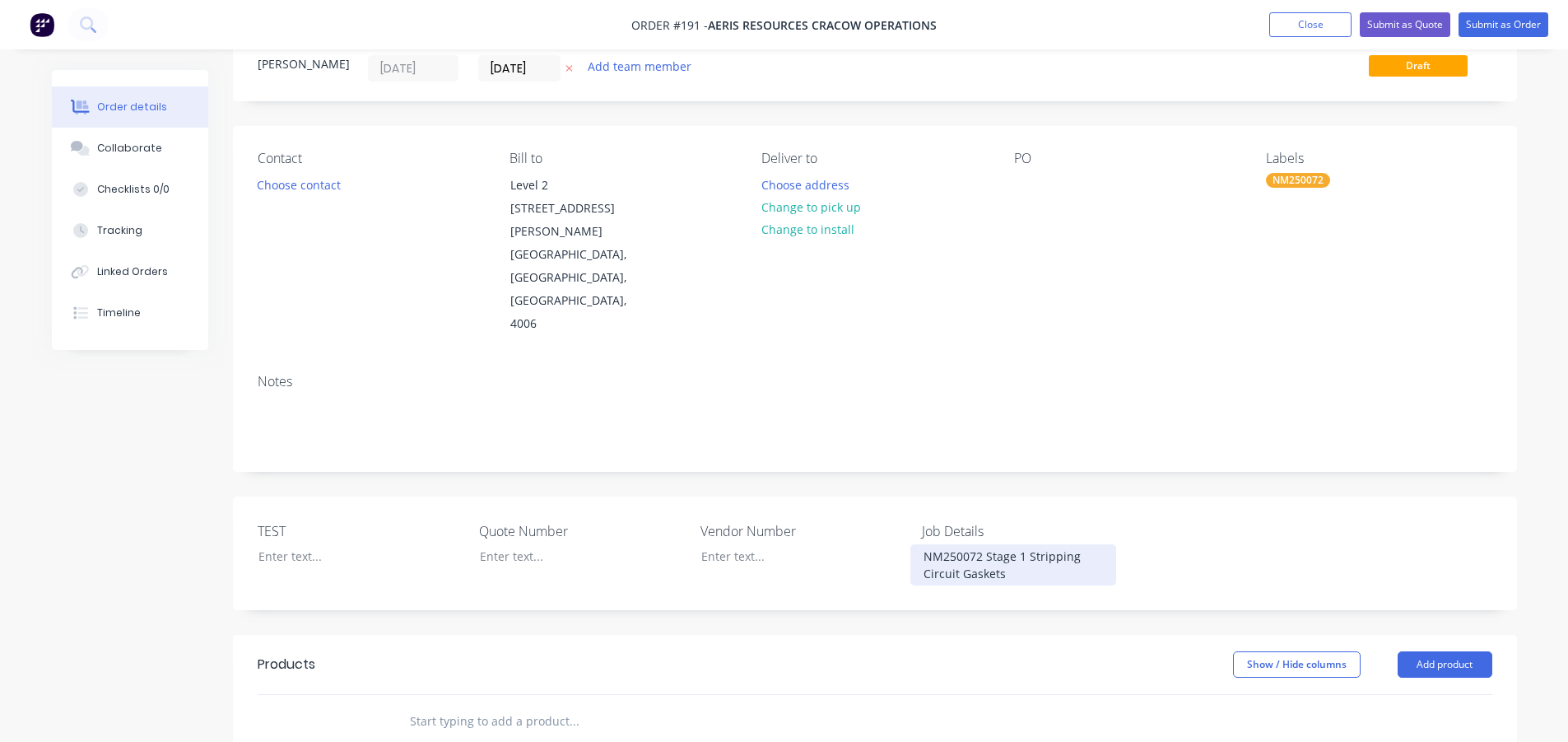
scroll to position [82, 0]
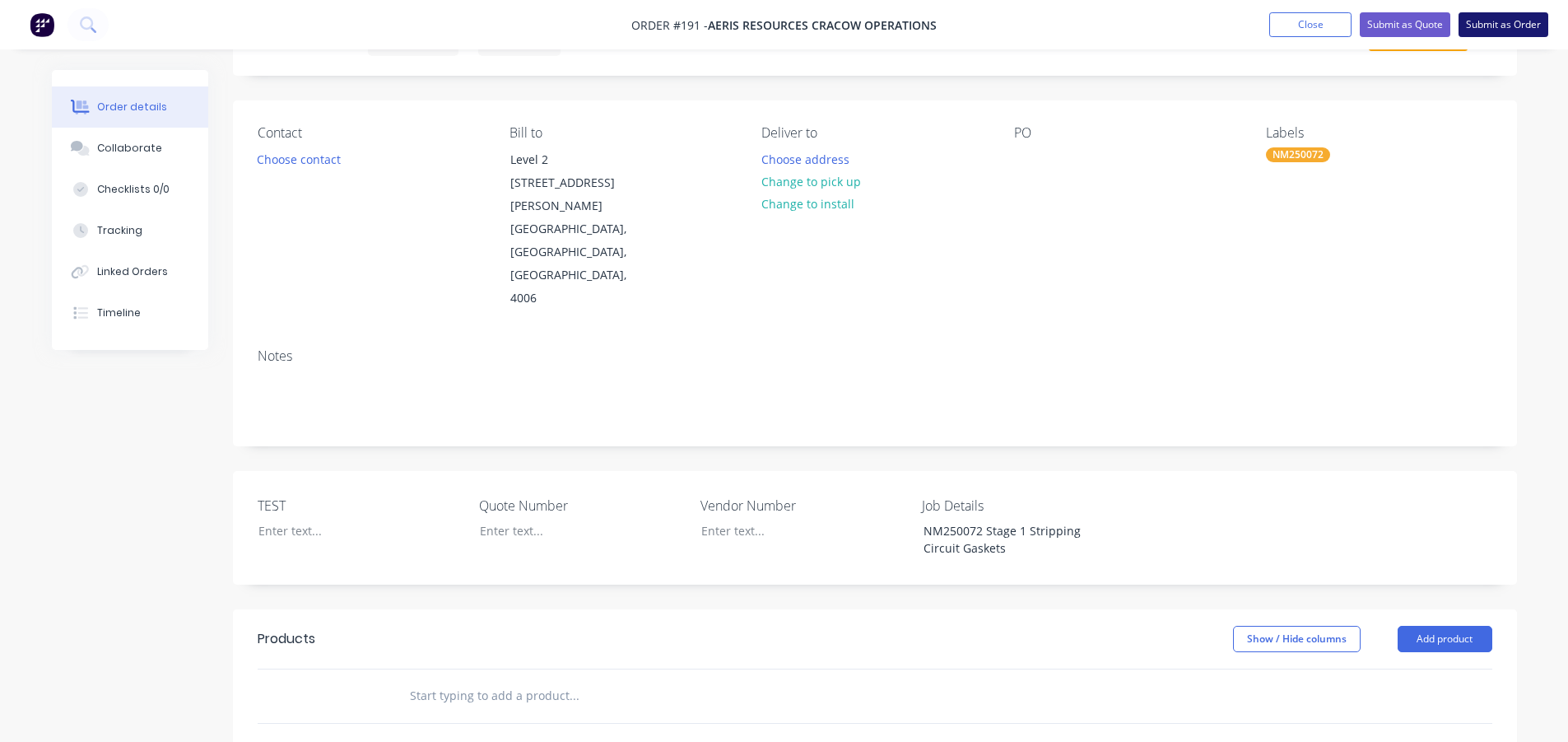
click at [1499, 32] on button "Submit as Order" at bounding box center [1502, 24] width 90 height 24
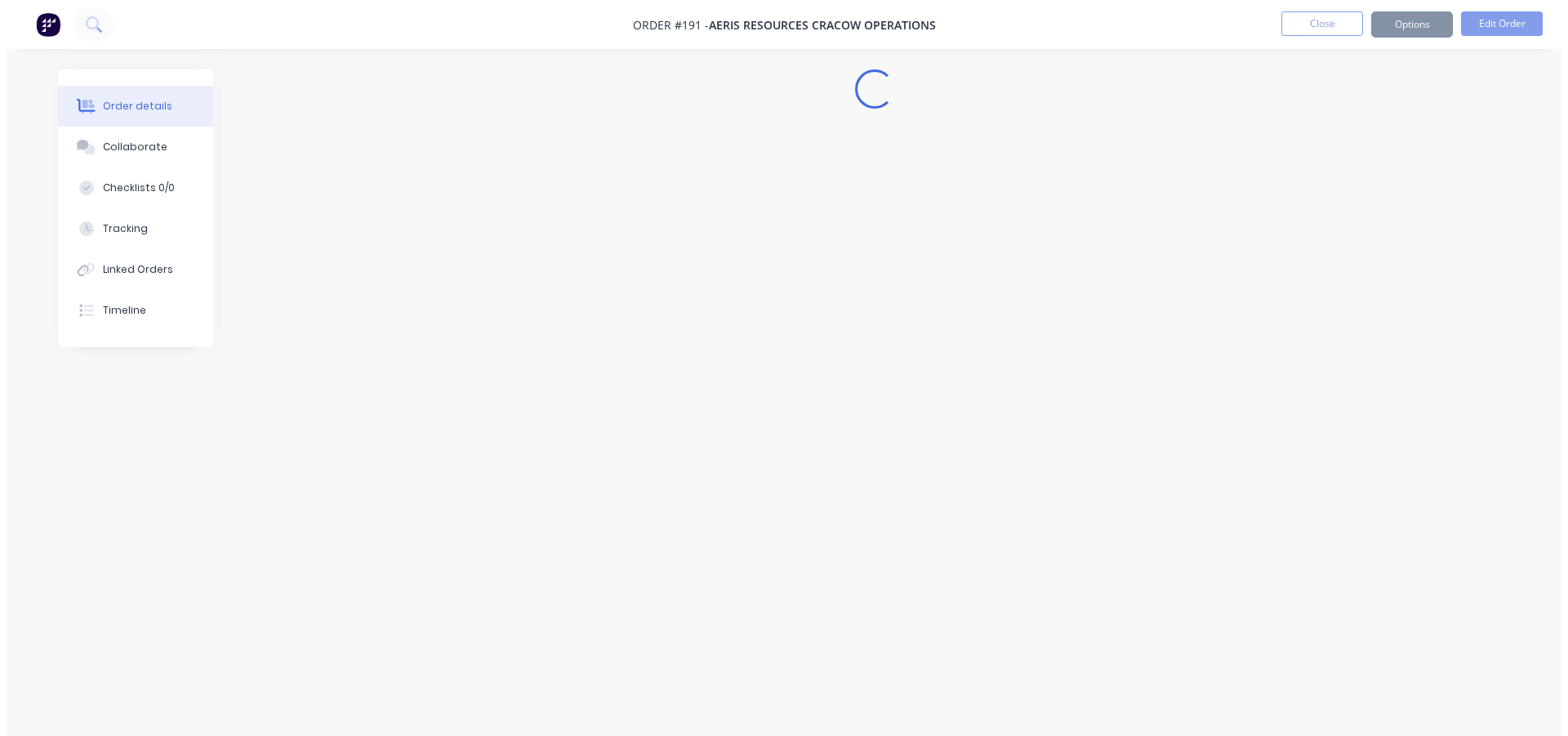
scroll to position [0, 0]
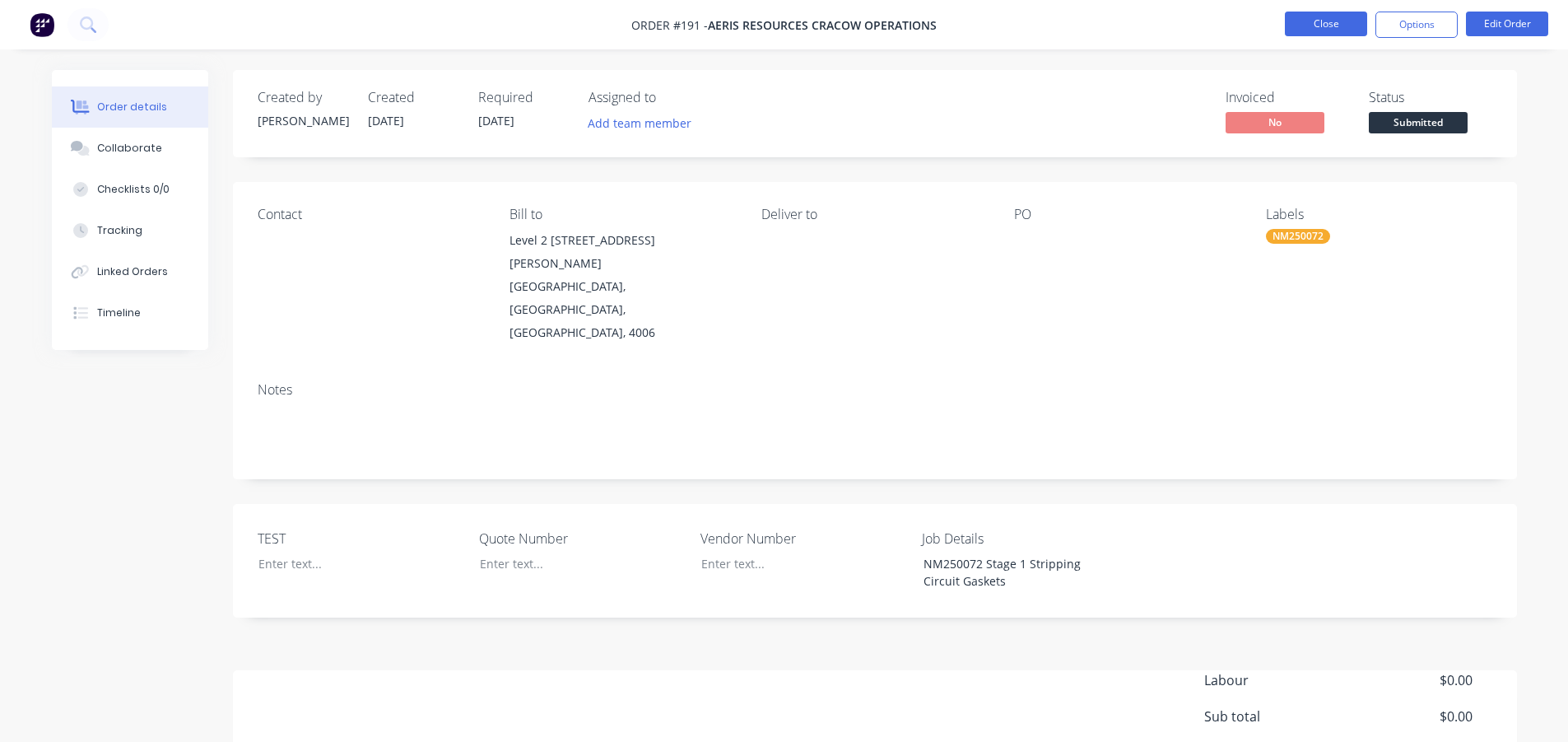
click at [1330, 29] on button "Close" at bounding box center [1326, 24] width 82 height 24
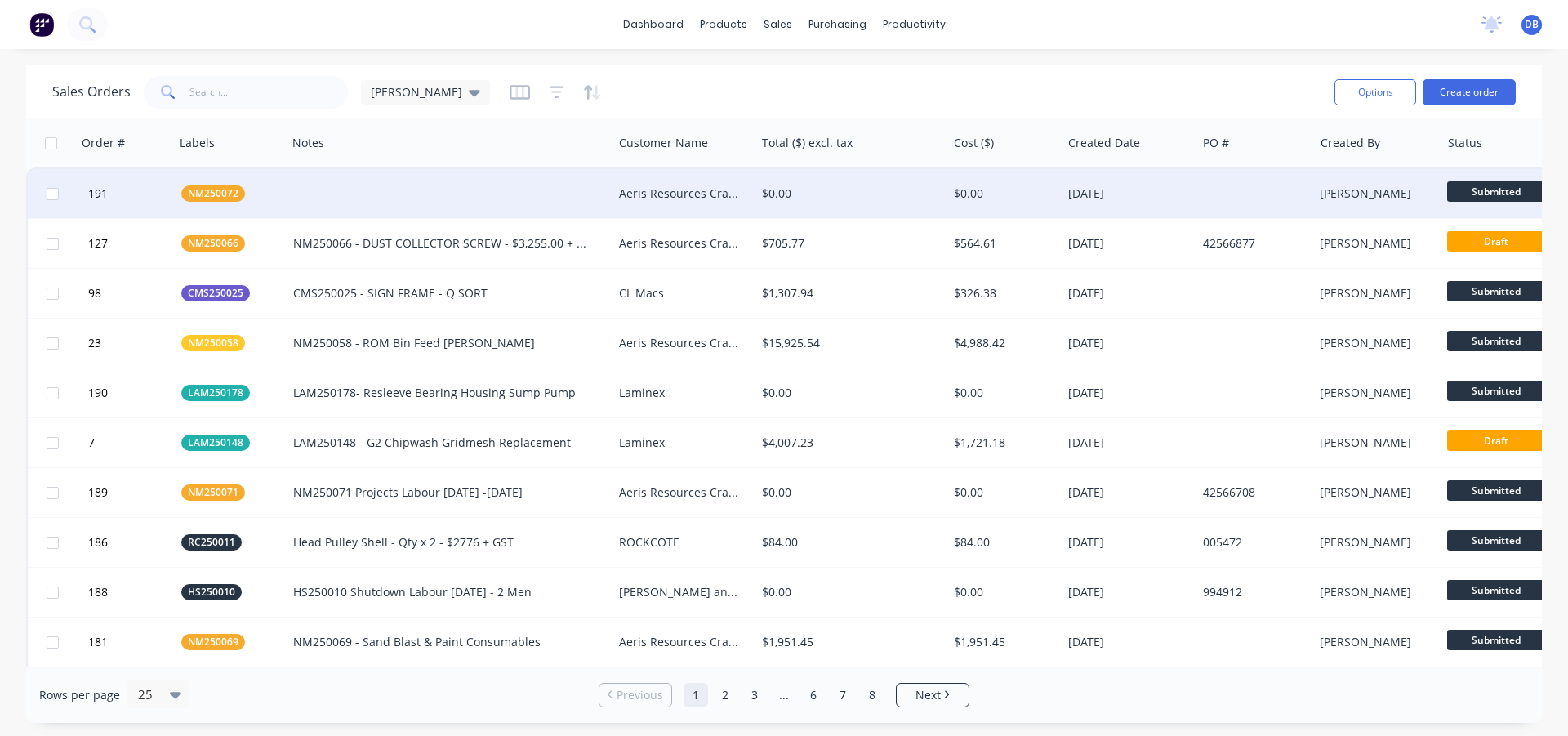
click at [655, 186] on div "Aeris Resources Cracow Operations" at bounding box center [680, 193] width 123 height 16
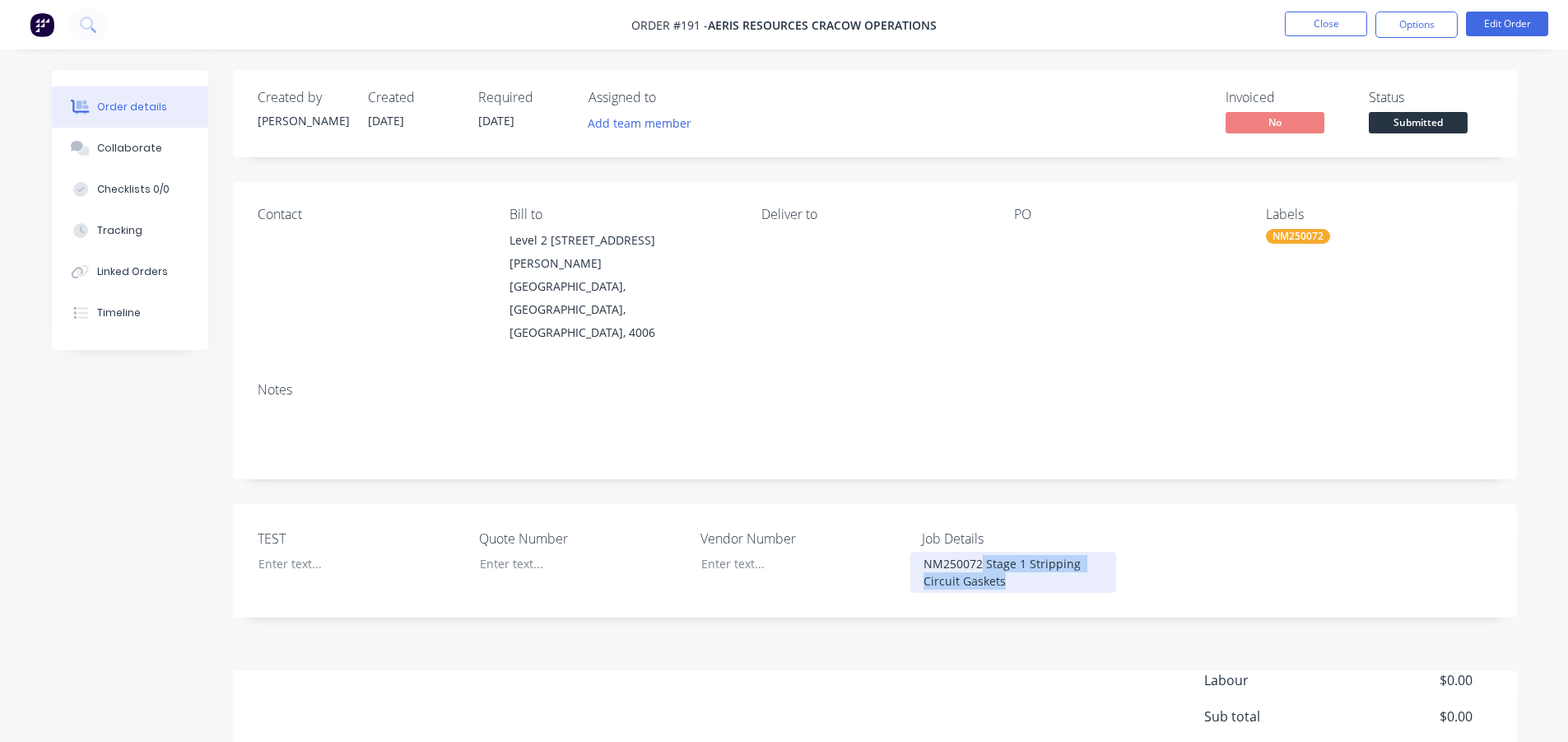
drag, startPoint x: 1015, startPoint y: 537, endPoint x: 982, endPoint y: 524, distance: 35.5
click at [982, 551] on div "NM250072 Stage 1 Stripping Circuit Gaskets" at bounding box center [1013, 572] width 206 height 41
copy div "Stage 1 Stripping Circuit Gaskets"
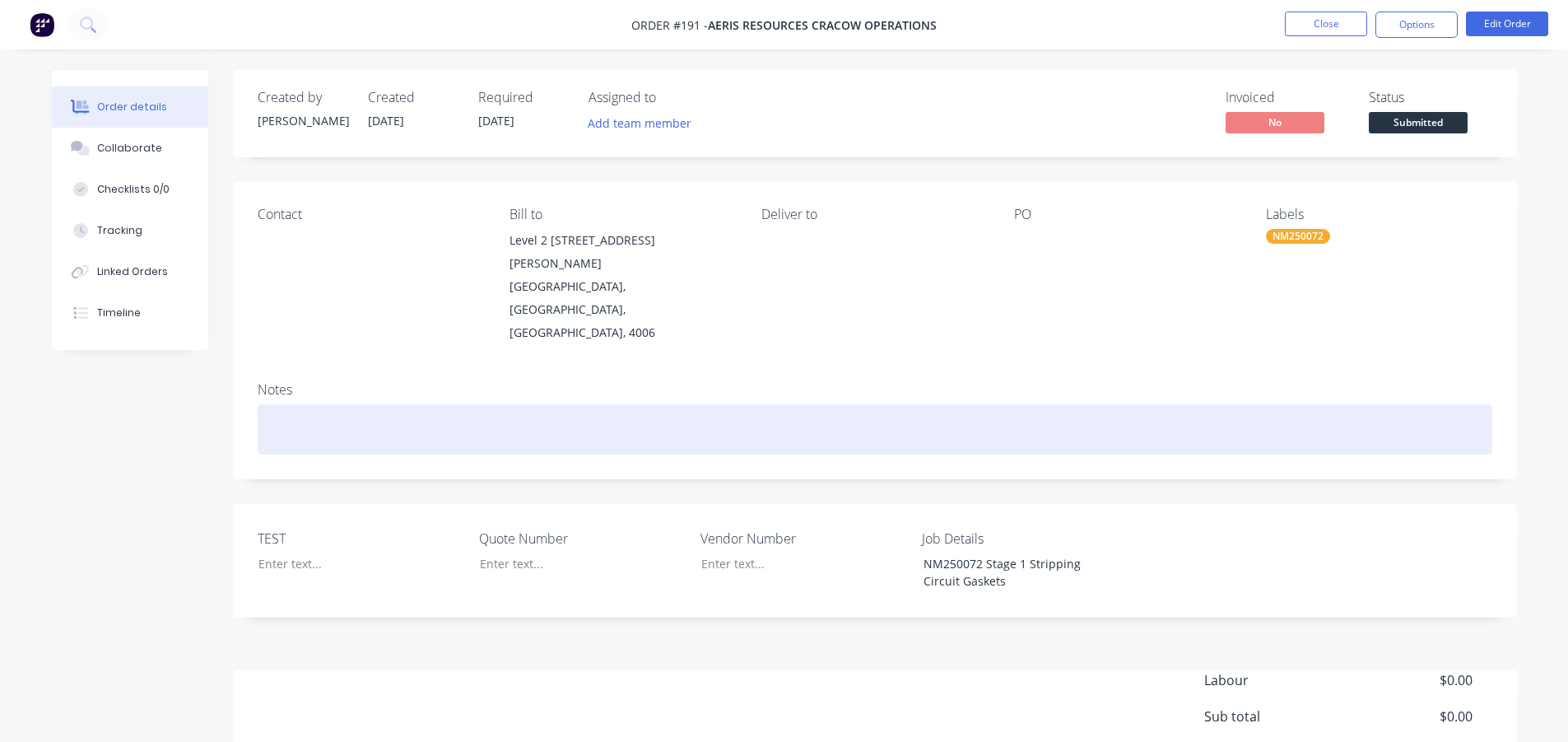
click at [405, 405] on div at bounding box center [874, 429] width 1234 height 50
paste div
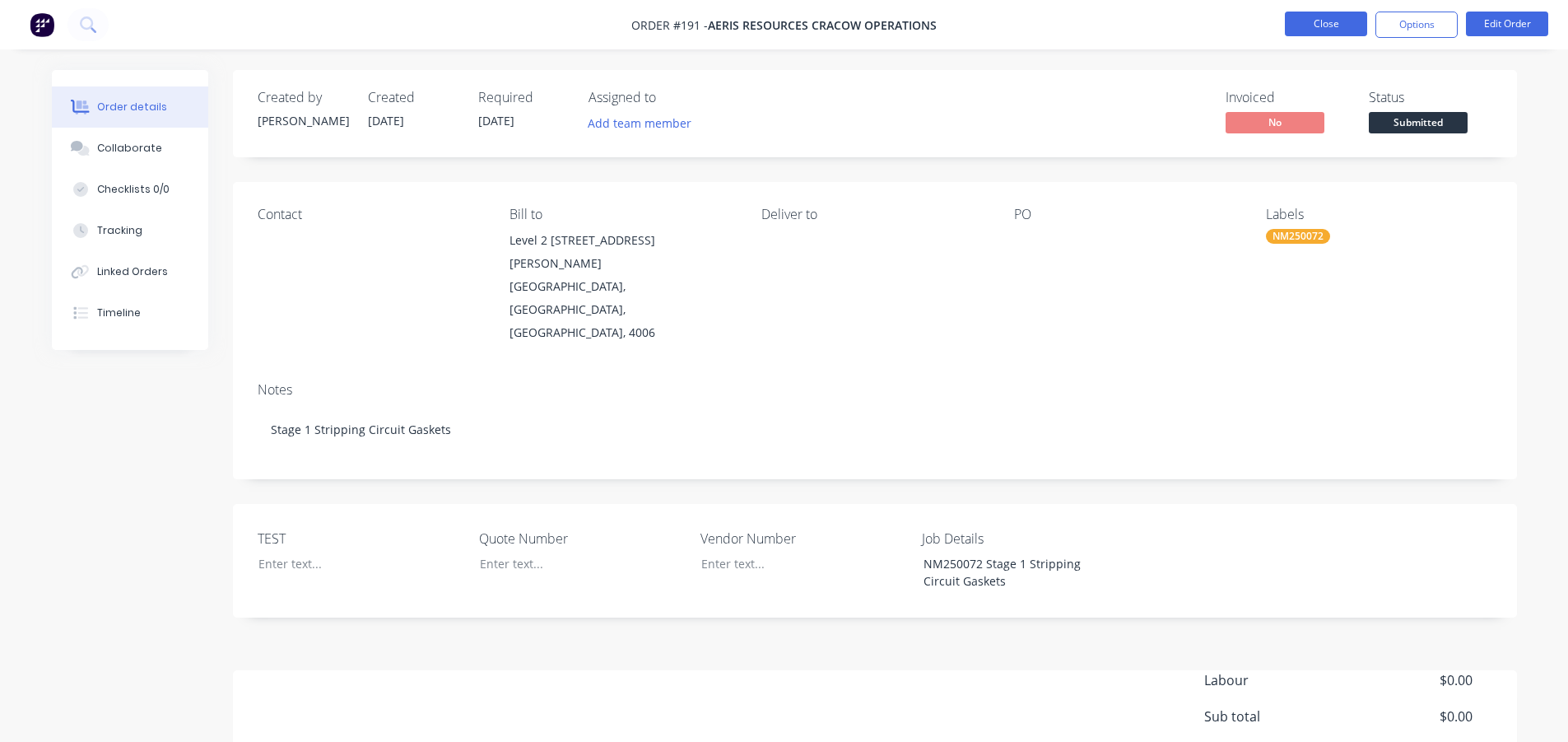
click at [1308, 21] on button "Close" at bounding box center [1326, 24] width 82 height 24
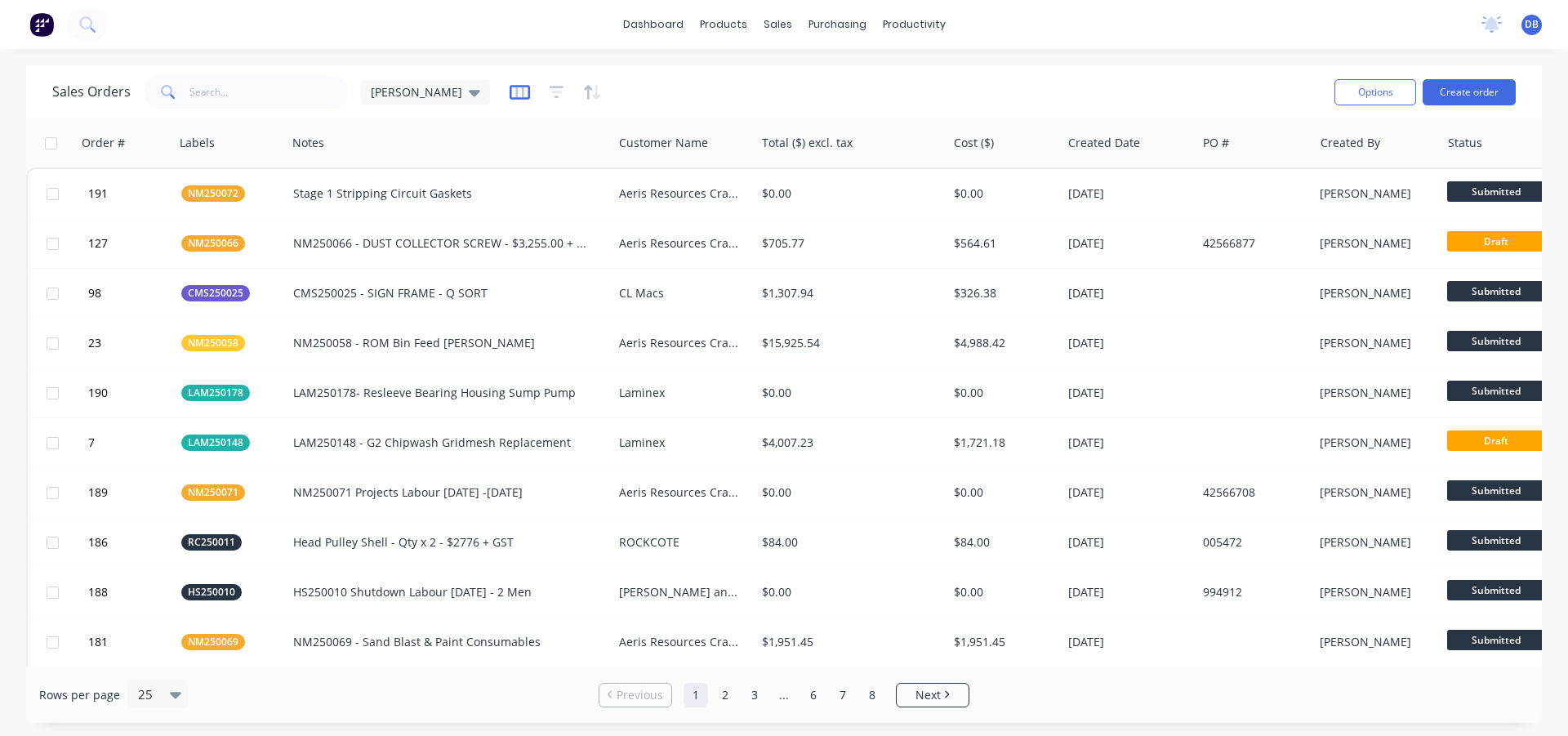
click at [510, 94] on icon "button" at bounding box center [520, 92] width 21 height 16
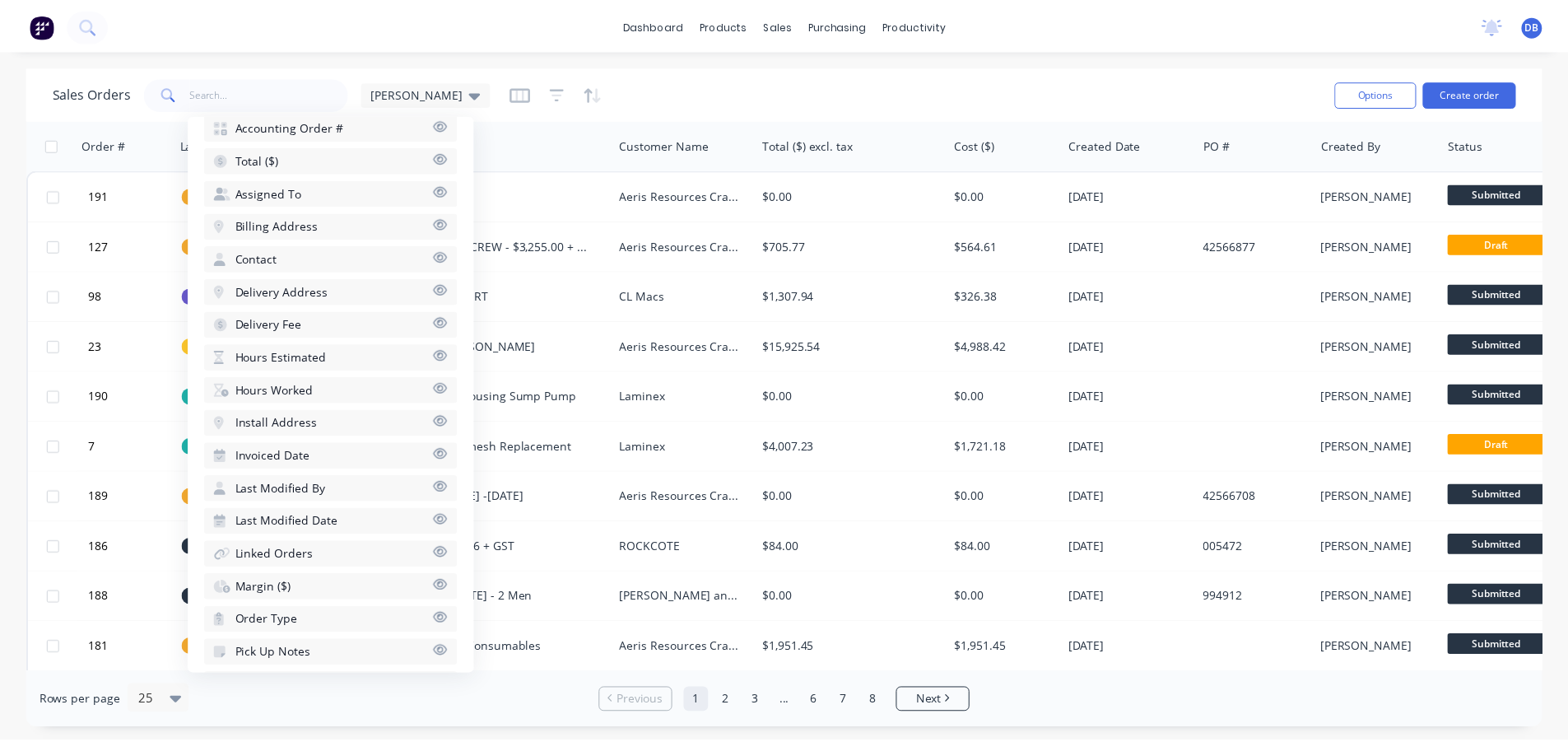
scroll to position [542, 0]
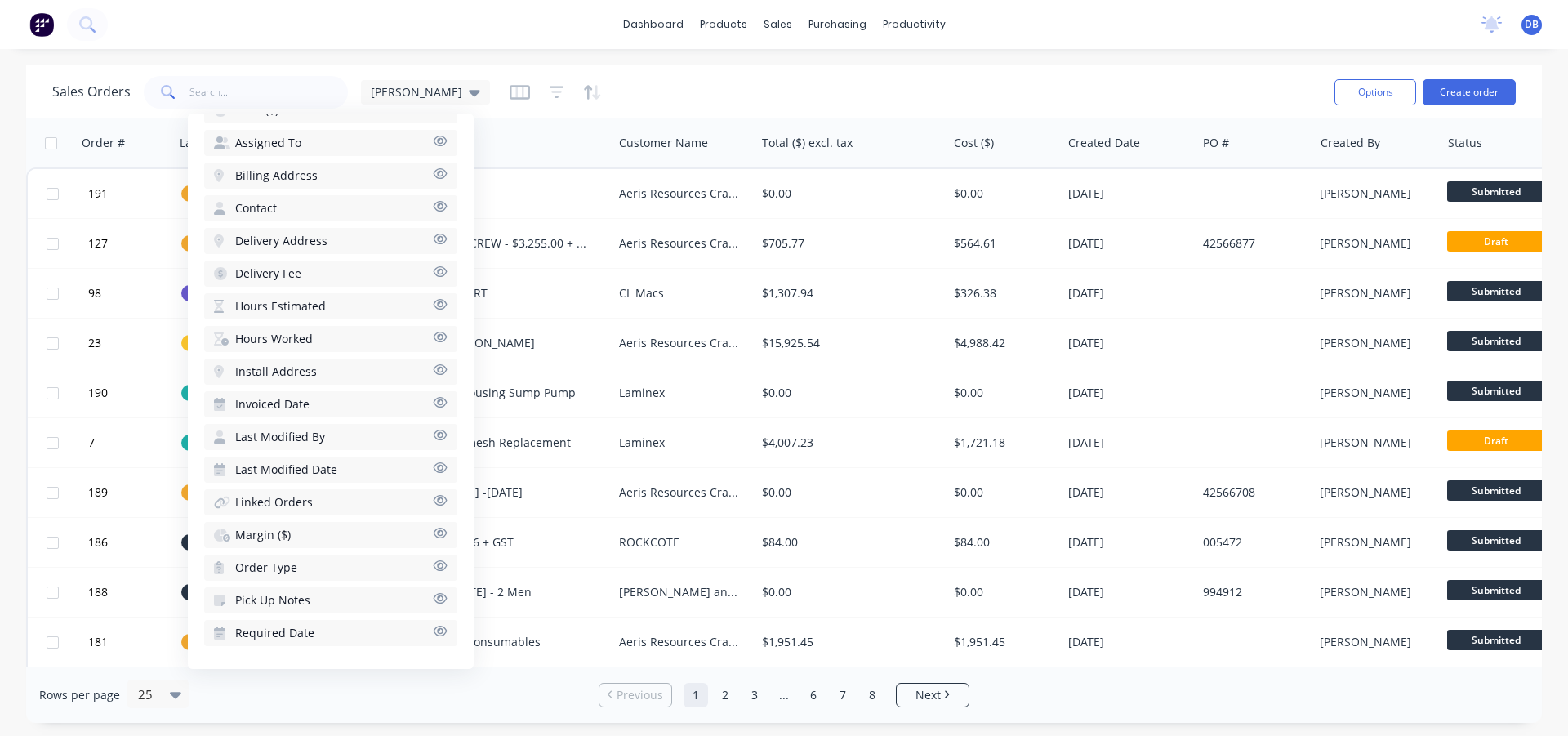
click at [608, 110] on div "Sales Orders [PERSON_NAME]" at bounding box center [686, 92] width 1269 height 40
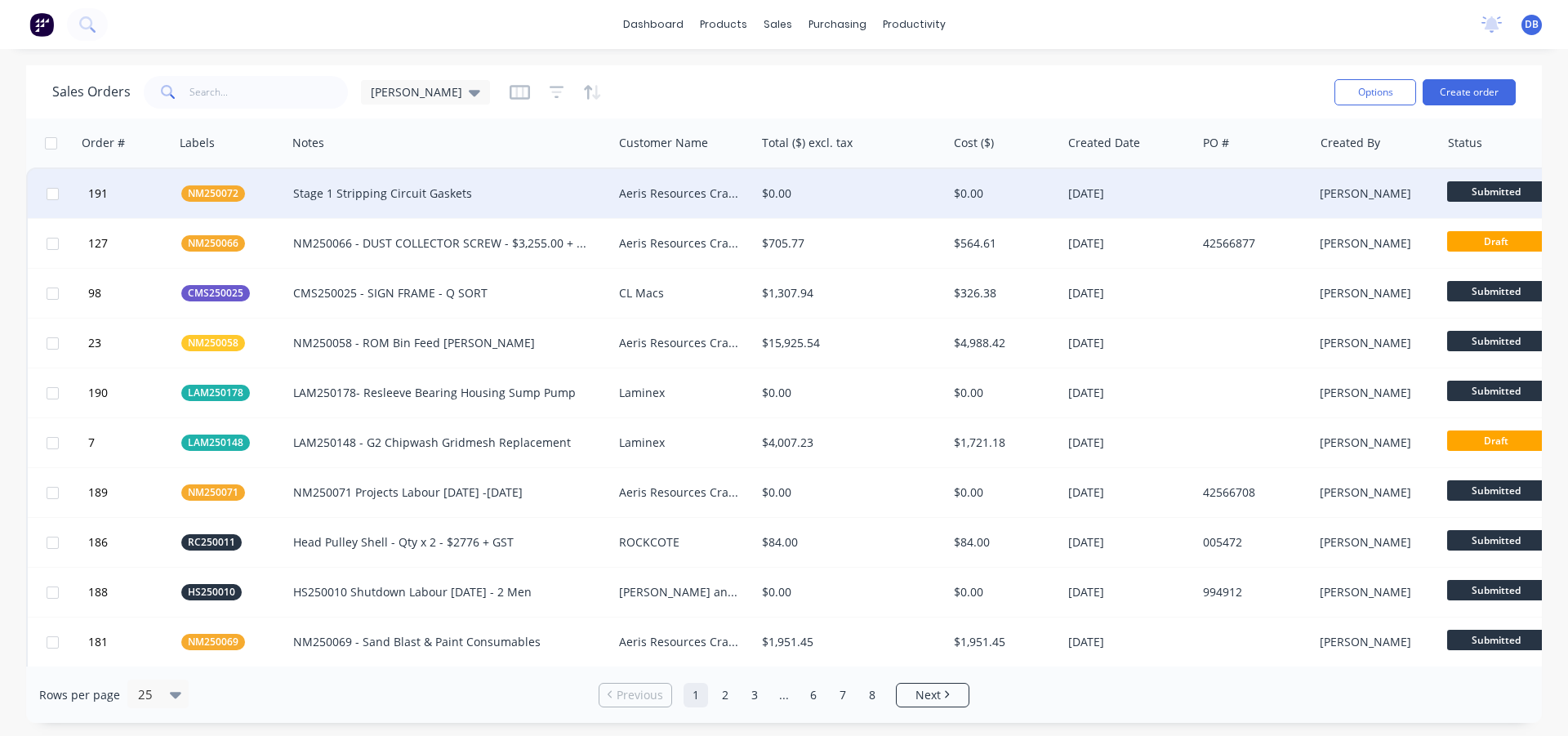
click at [357, 186] on div "Stage 1 Stripping Circuit Gaskets" at bounding box center [441, 193] width 297 height 16
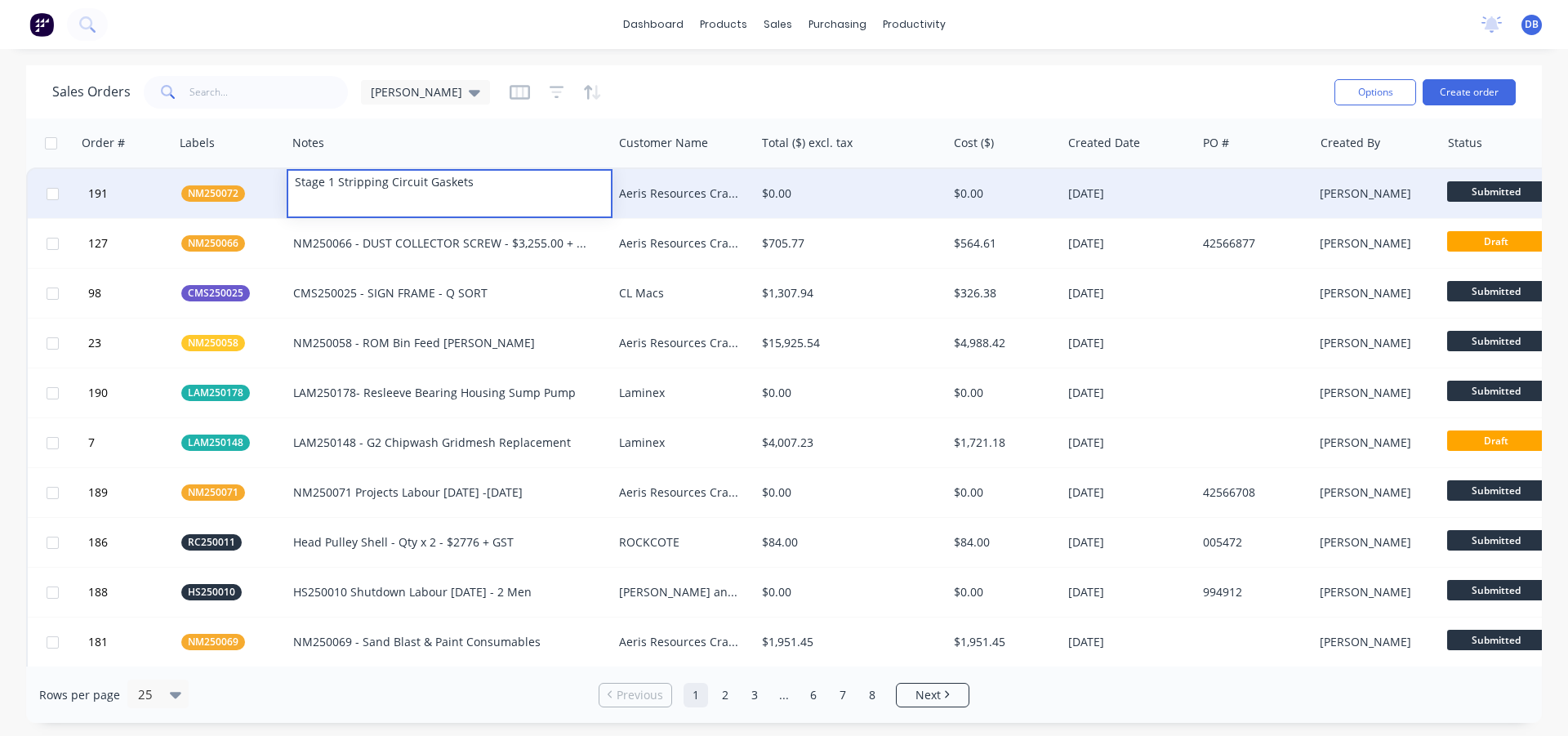
click at [641, 192] on div "Aeris Resources Cracow Operations" at bounding box center [680, 193] width 123 height 16
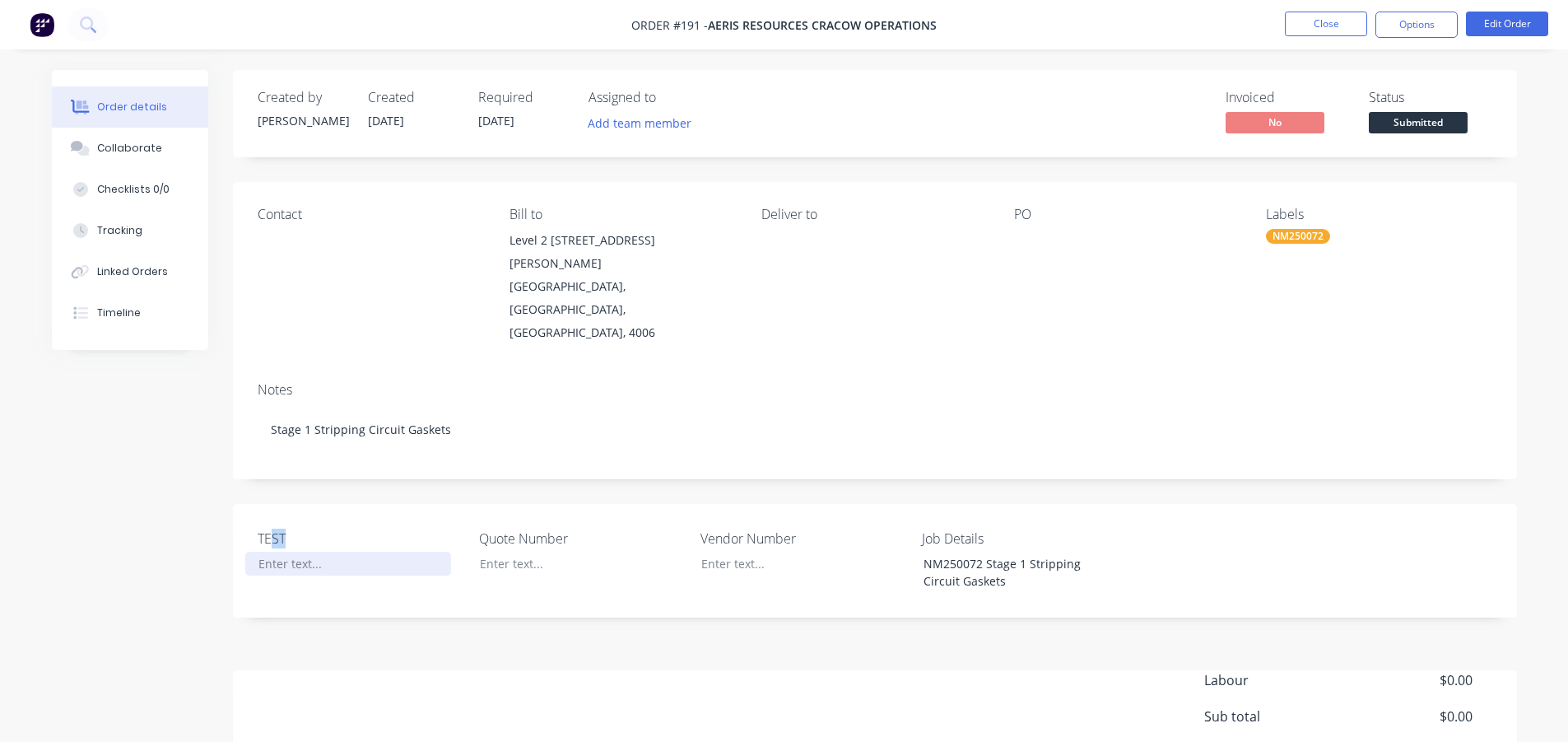
drag, startPoint x: 268, startPoint y: 489, endPoint x: 330, endPoint y: 527, distance: 72.7
click at [330, 529] on div "TEST" at bounding box center [361, 560] width 206 height 64
click at [275, 529] on label "TEST" at bounding box center [361, 538] width 206 height 20
click at [1337, 2] on nav "Order #191 - Aeris Resources Cracow Operations Close Options Edit Order" at bounding box center [784, 24] width 1568 height 50
click at [1332, 14] on button "Close" at bounding box center [1326, 24] width 82 height 24
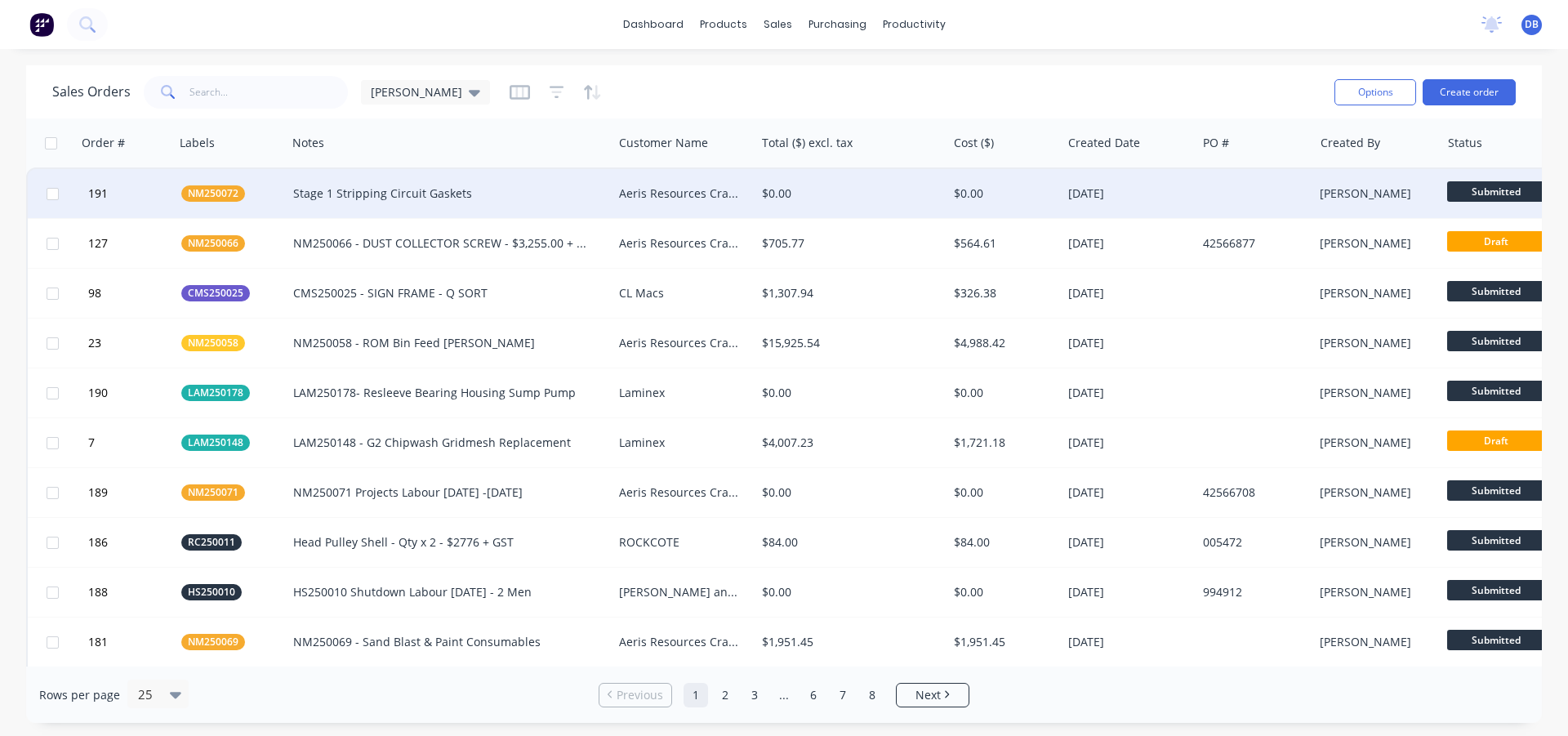
click at [628, 203] on div "Aeris Resources Cracow Operations" at bounding box center [684, 193] width 143 height 49
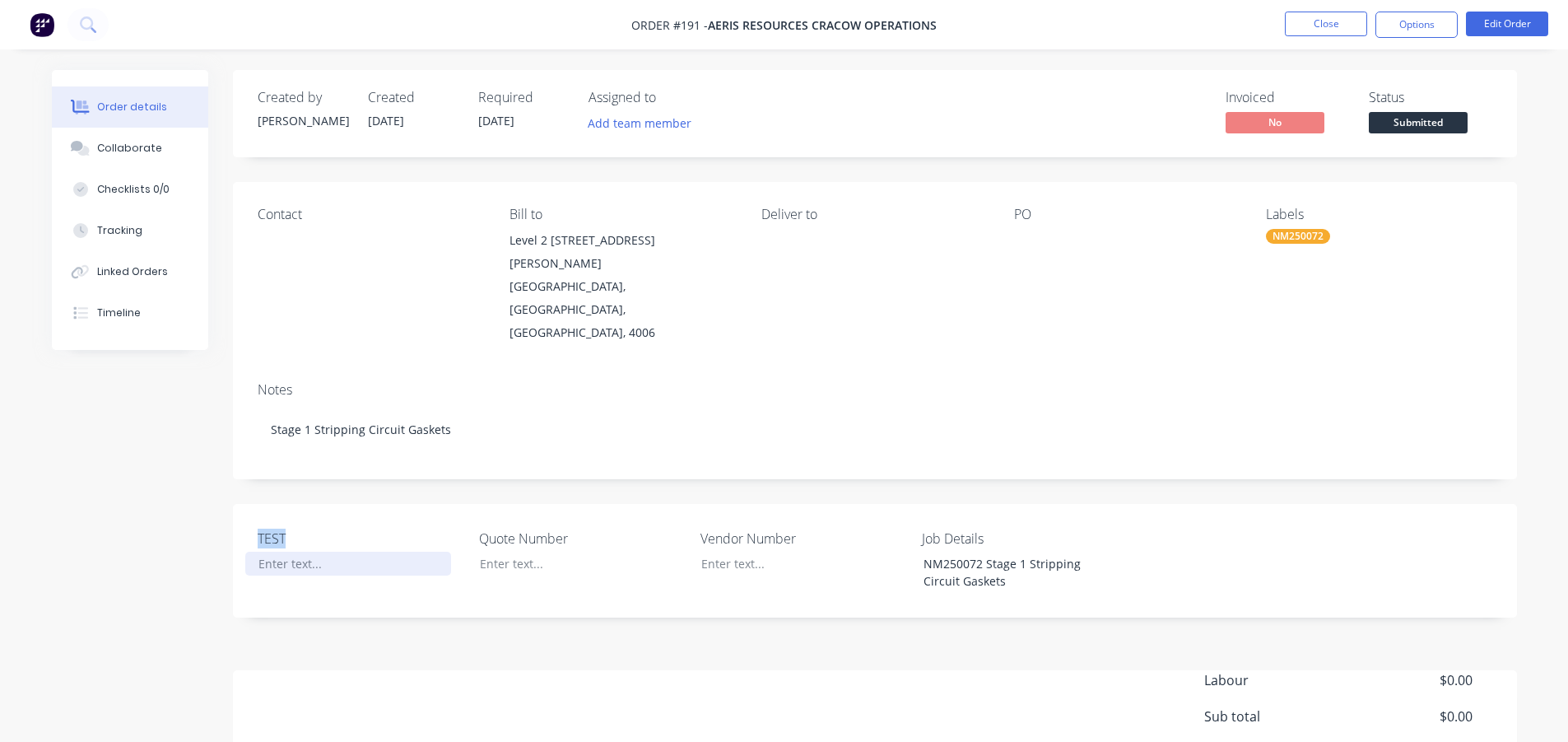
drag, startPoint x: 259, startPoint y: 482, endPoint x: 328, endPoint y: 525, distance: 81.3
click at [321, 528] on div "TEST Quote Number Vendor Number Job Details NM250072 Stage 1 Stripping Circuit …" at bounding box center [875, 561] width 1284 height 114
click at [468, 504] on div "TEST Quote Number Vendor Number Job Details NM250072 Stage 1 Stripping Circuit …" at bounding box center [875, 561] width 1284 height 114
click at [1323, 17] on button "Close" at bounding box center [1326, 24] width 82 height 24
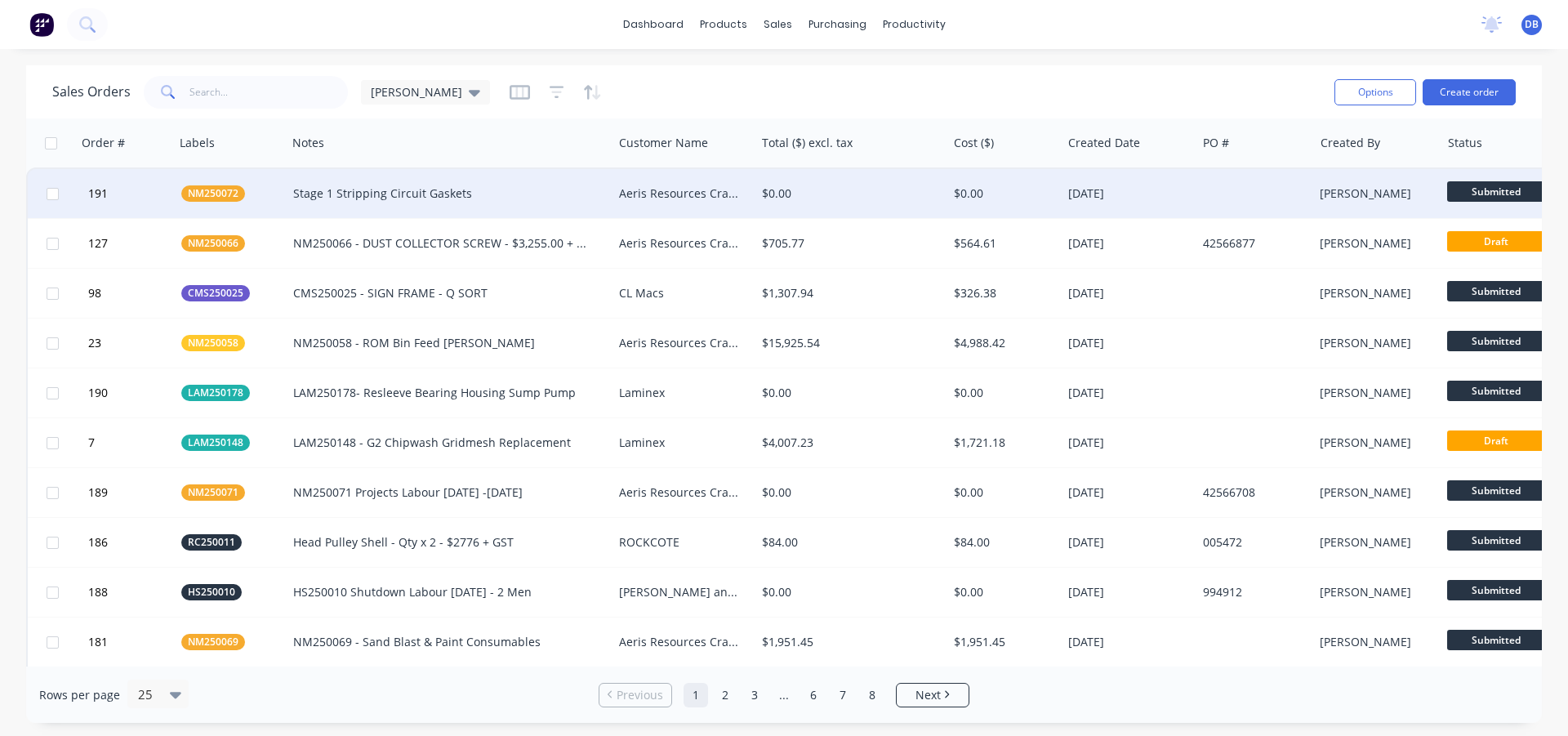
click at [547, 199] on div "Stage 1 Stripping Circuit Gaskets" at bounding box center [441, 193] width 297 height 16
click at [889, 187] on div "$0.00" at bounding box center [847, 193] width 170 height 16
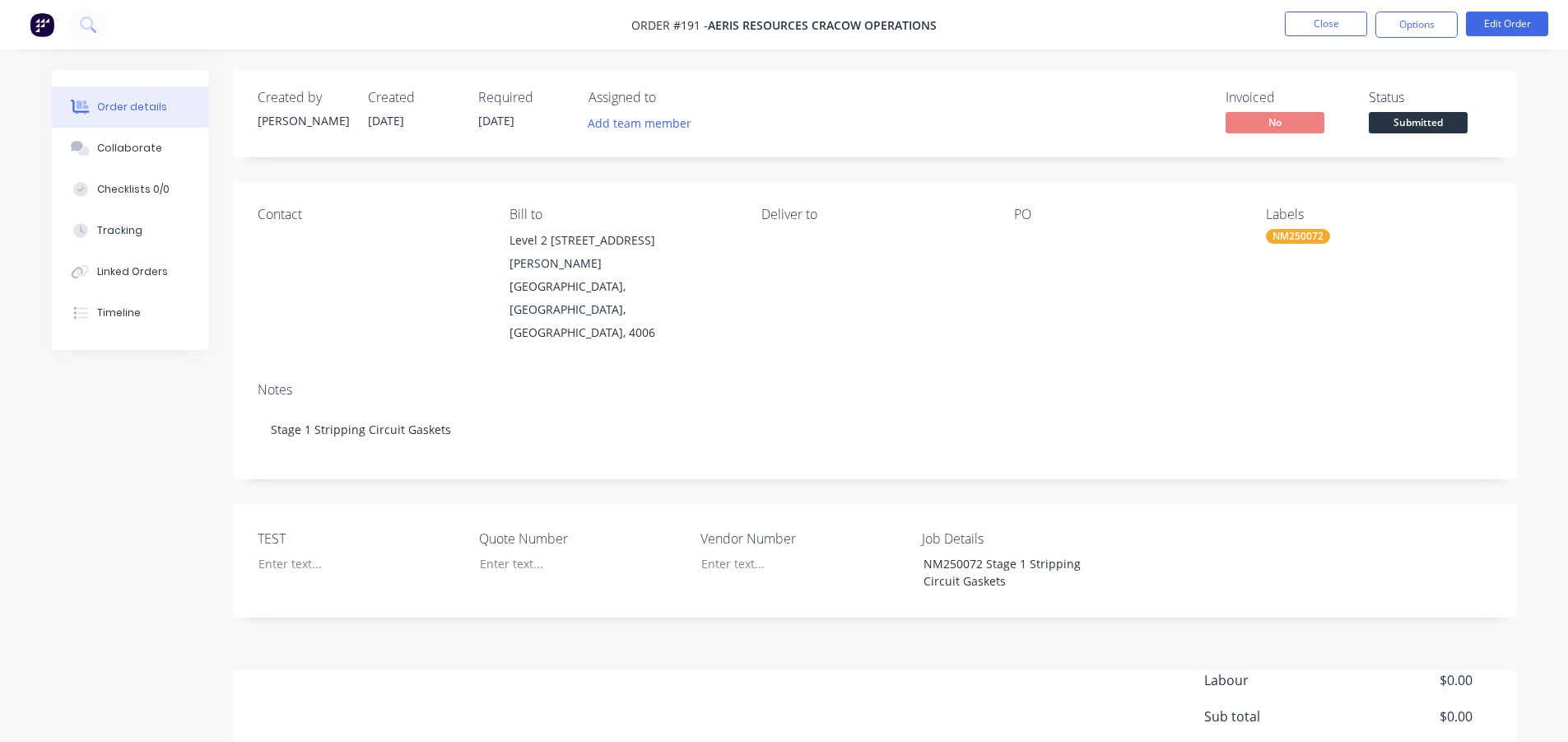
click at [944, 256] on div "Deliver to" at bounding box center [874, 274] width 225 height 137
click at [1399, 31] on button "Options" at bounding box center [1416, 24] width 82 height 26
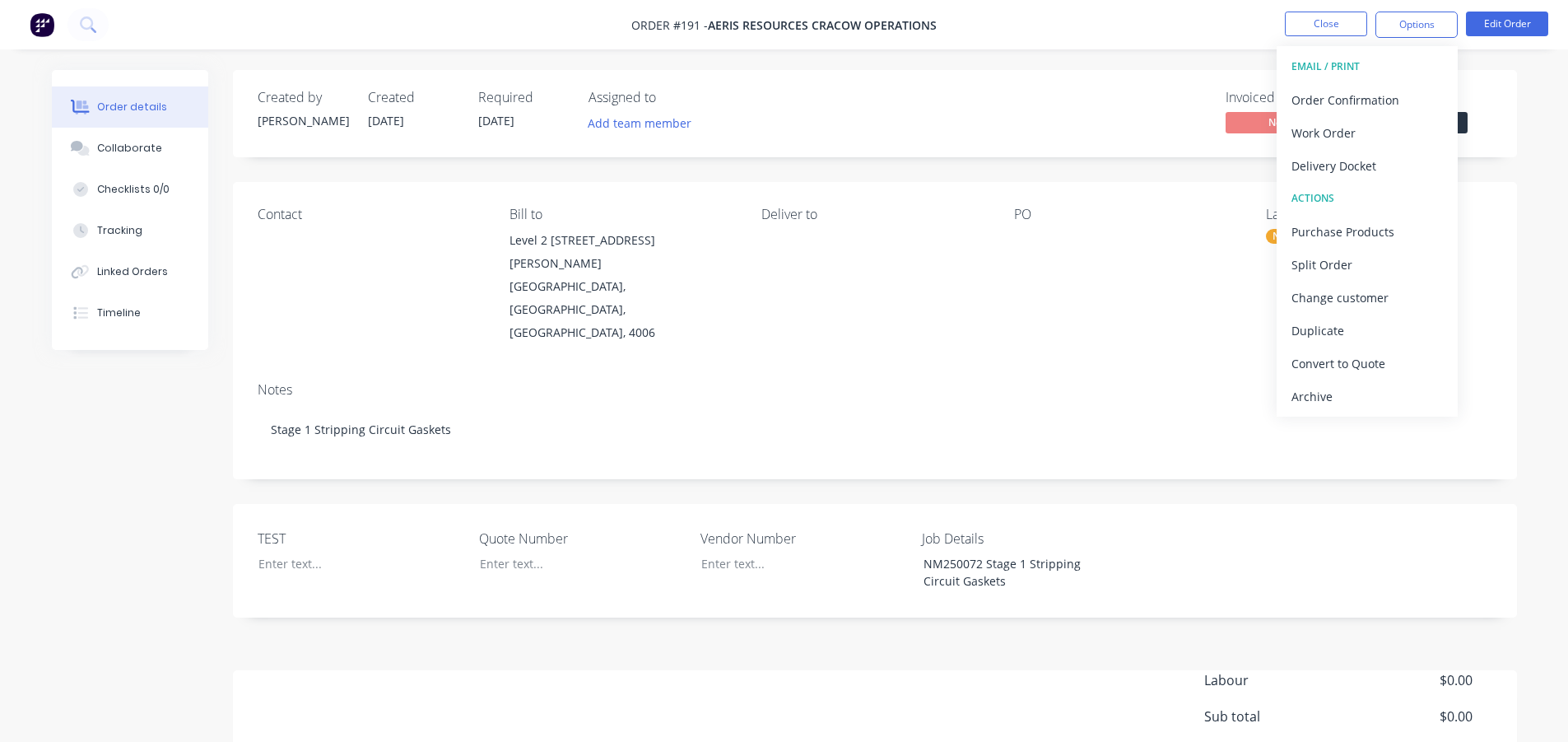
click at [1328, 61] on div "EMAIL / PRINT" at bounding box center [1366, 66] width 151 height 21
click at [1348, 62] on div "EMAIL / PRINT" at bounding box center [1366, 66] width 151 height 21
click at [1188, 239] on div at bounding box center [1117, 240] width 206 height 23
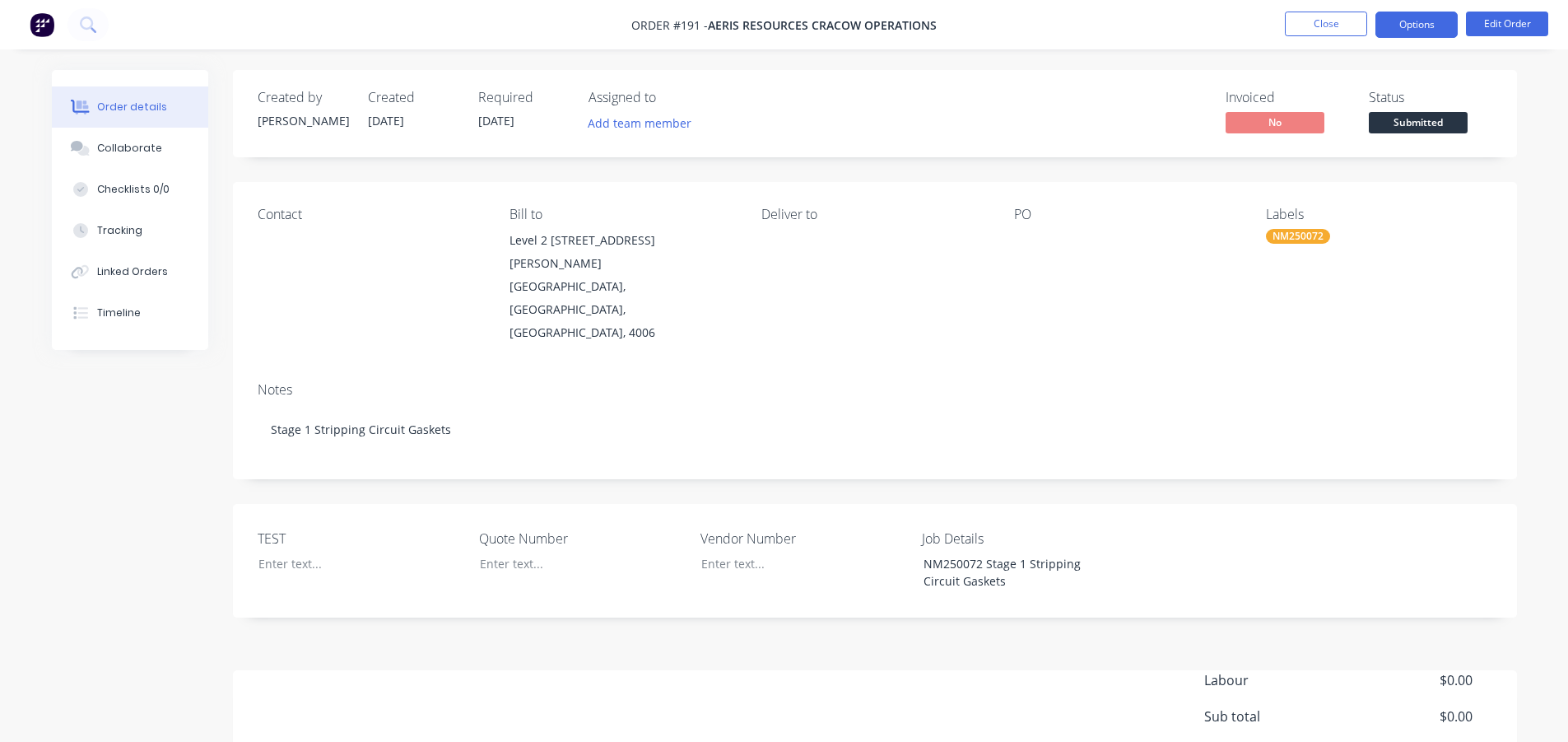
click at [1437, 27] on button "Options" at bounding box center [1416, 24] width 82 height 26
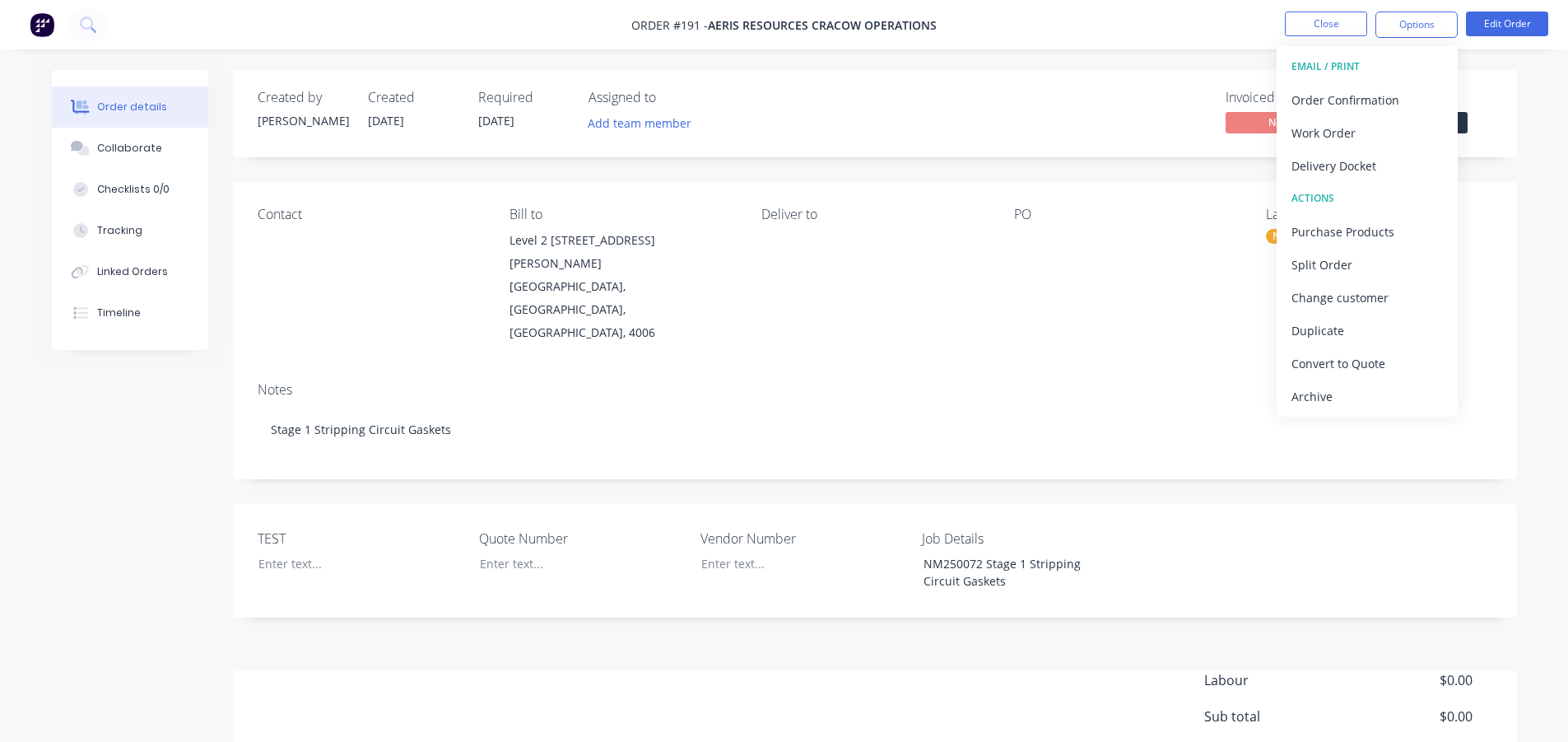
click at [1330, 69] on div "EMAIL / PRINT" at bounding box center [1366, 66] width 151 height 21
click at [1333, 128] on div "Work Order" at bounding box center [1366, 132] width 151 height 24
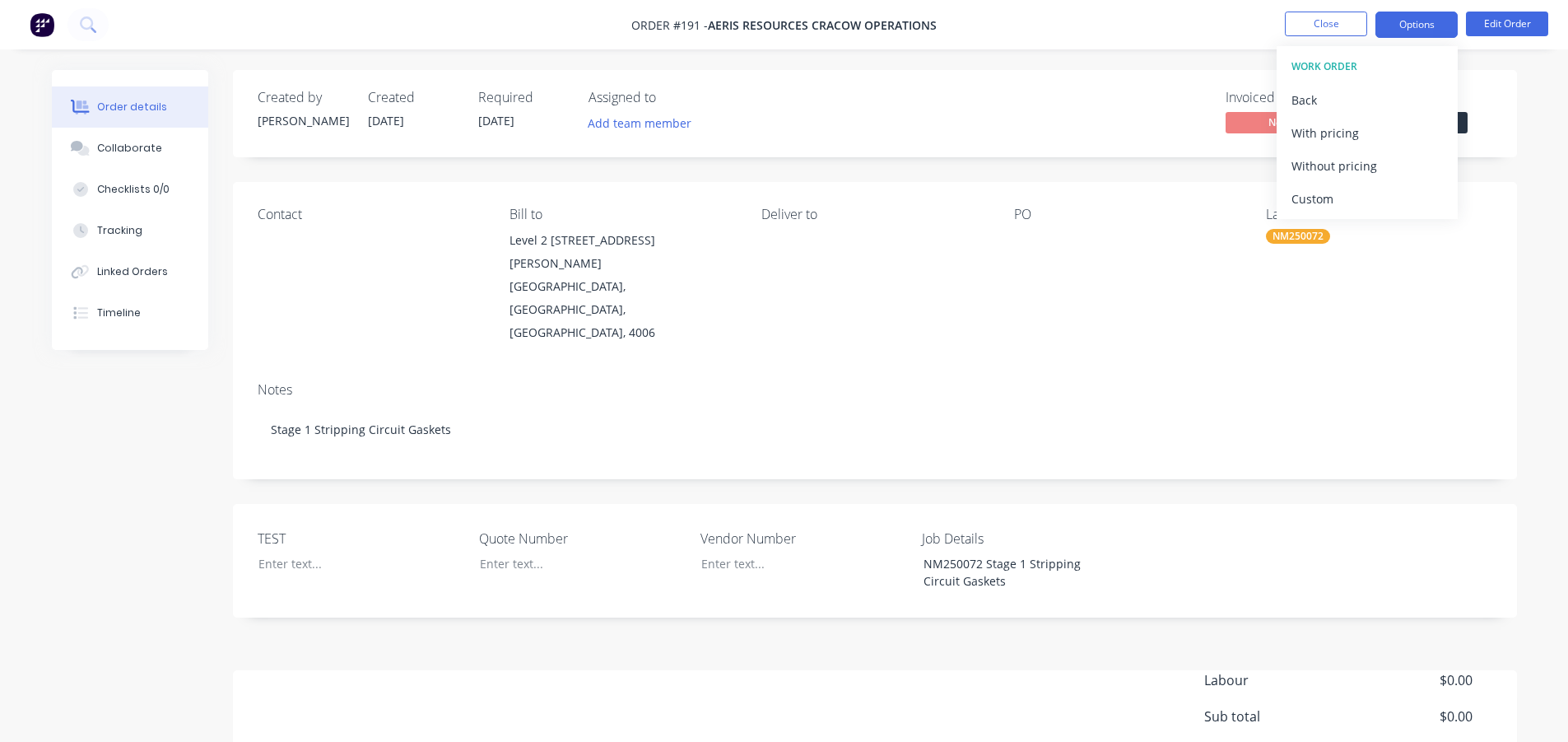
click at [1406, 23] on button "Options" at bounding box center [1416, 24] width 82 height 26
click at [1406, 19] on button "Options" at bounding box center [1416, 24] width 82 height 26
click at [1357, 59] on div "WORK ORDER" at bounding box center [1366, 66] width 151 height 21
click at [1330, 89] on div "Back" at bounding box center [1366, 100] width 151 height 24
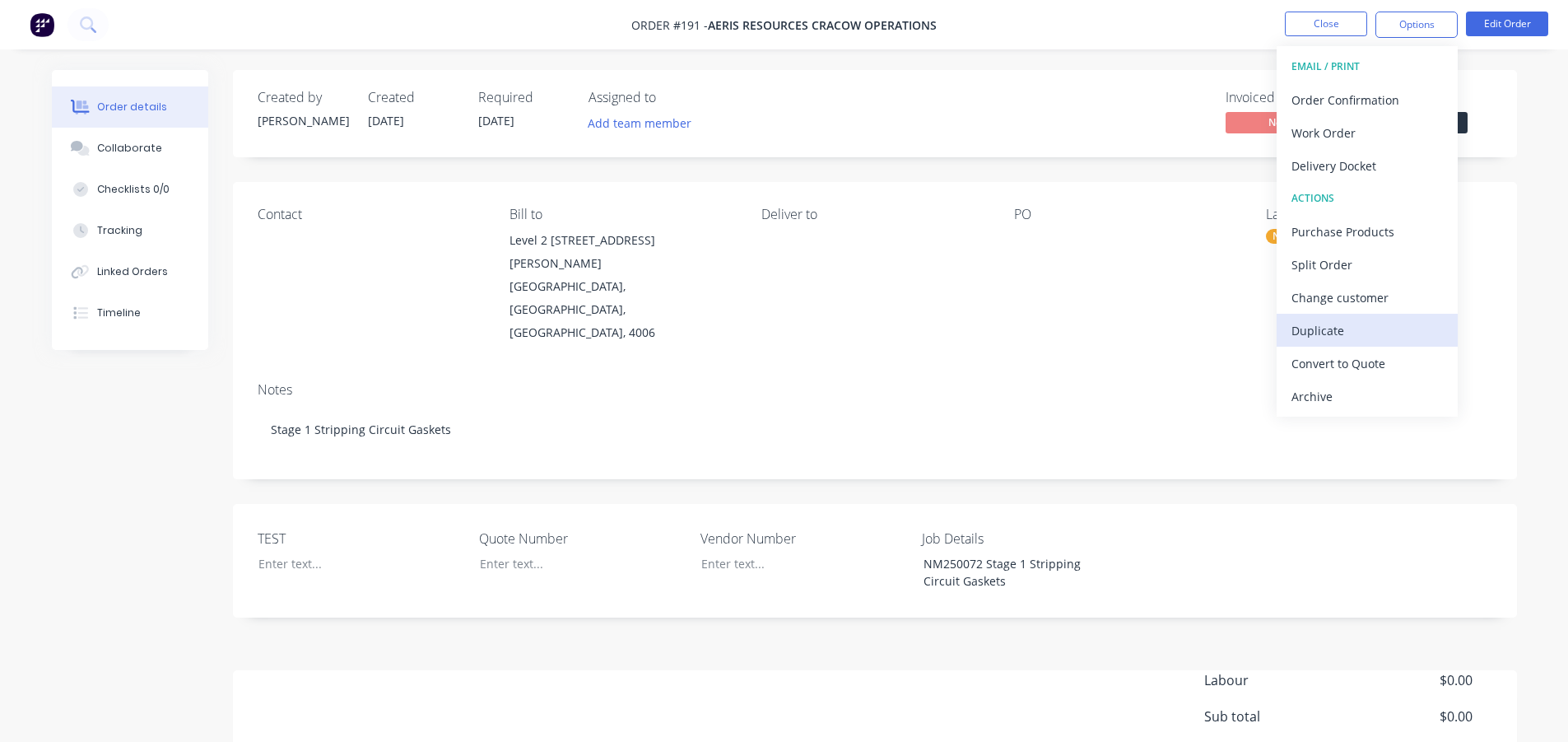
click at [1322, 345] on button "Duplicate" at bounding box center [1366, 330] width 181 height 33
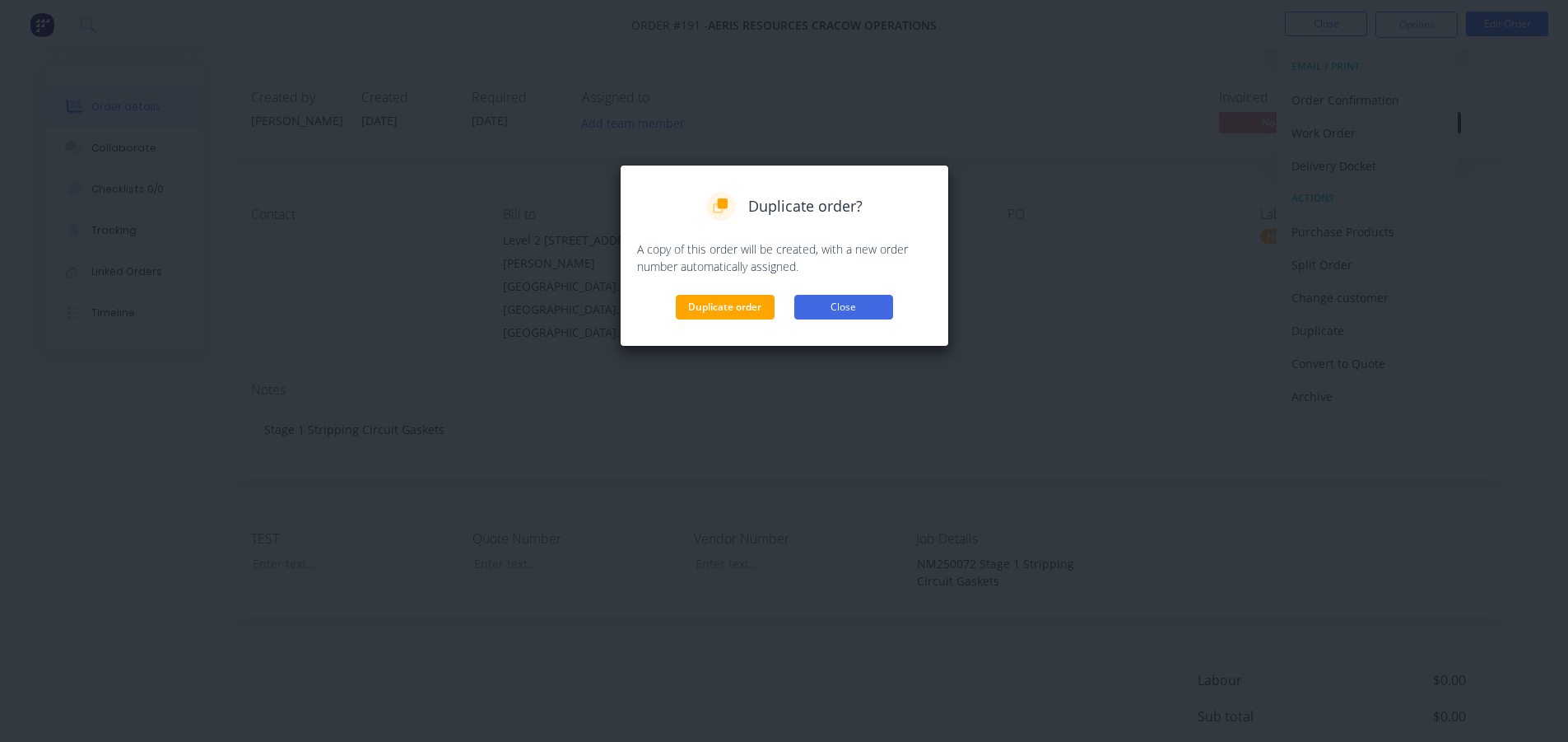
click at [877, 314] on button "Close" at bounding box center [843, 307] width 99 height 24
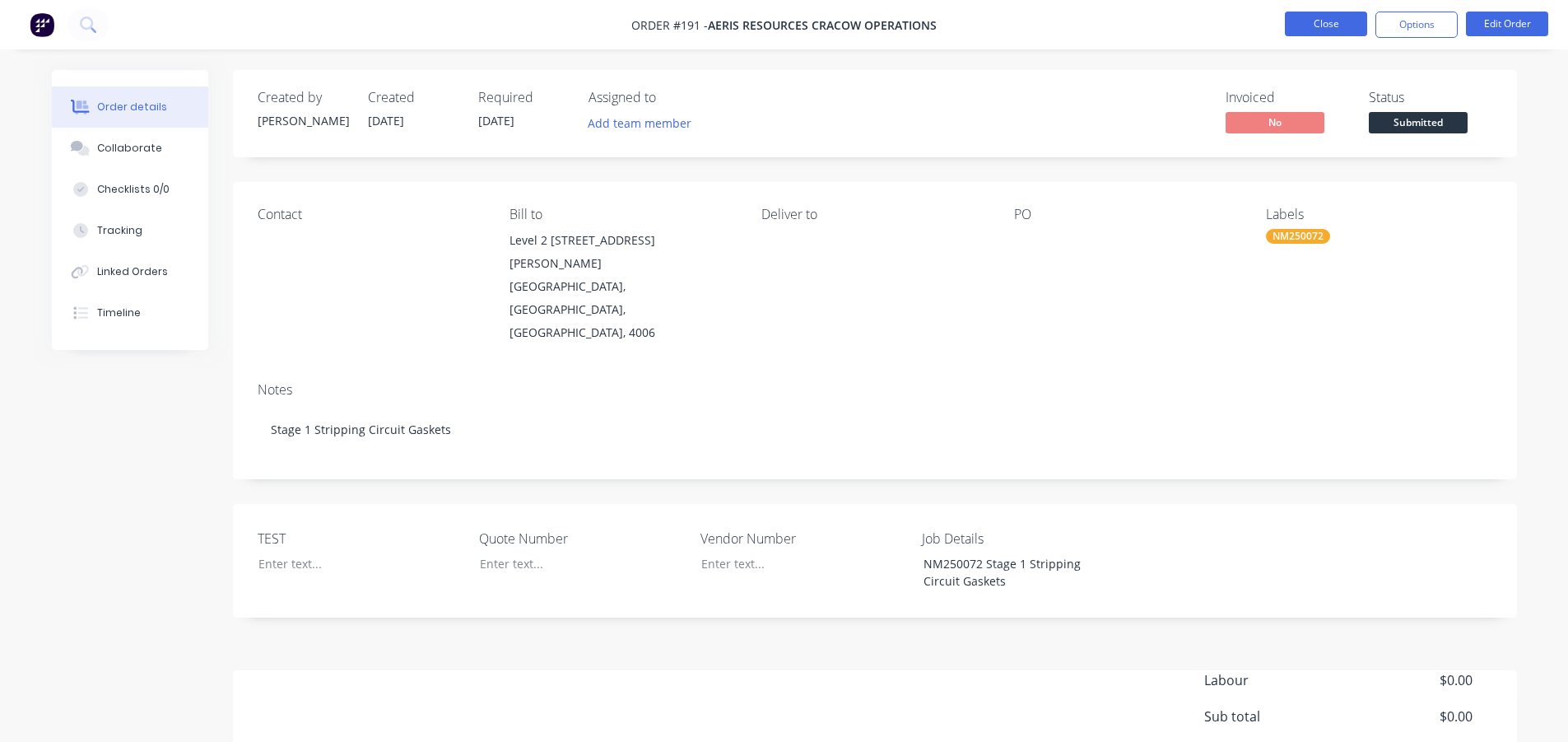
click at [1336, 17] on button "Close" at bounding box center [1326, 24] width 82 height 24
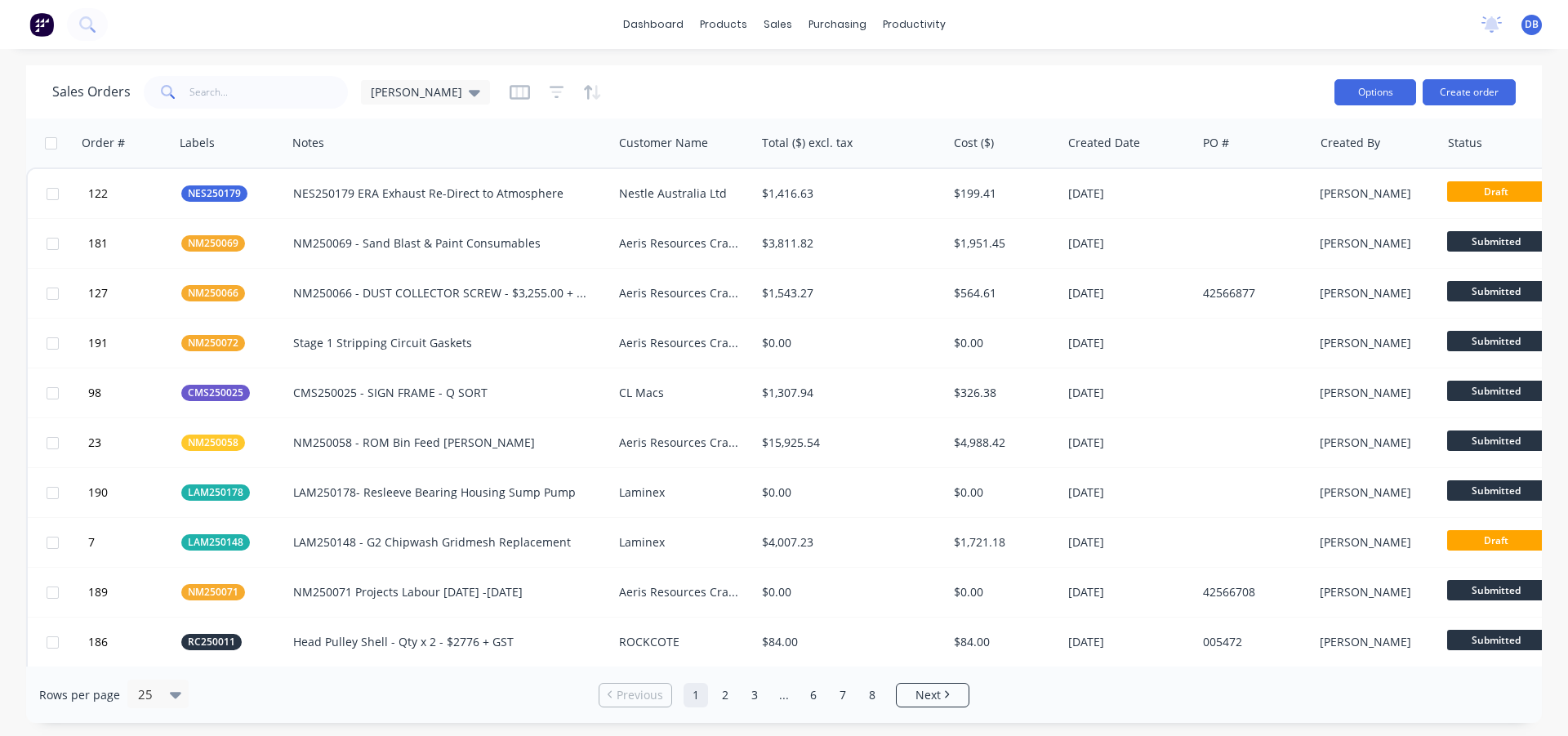
click at [1352, 88] on button "Options" at bounding box center [1375, 92] width 81 height 26
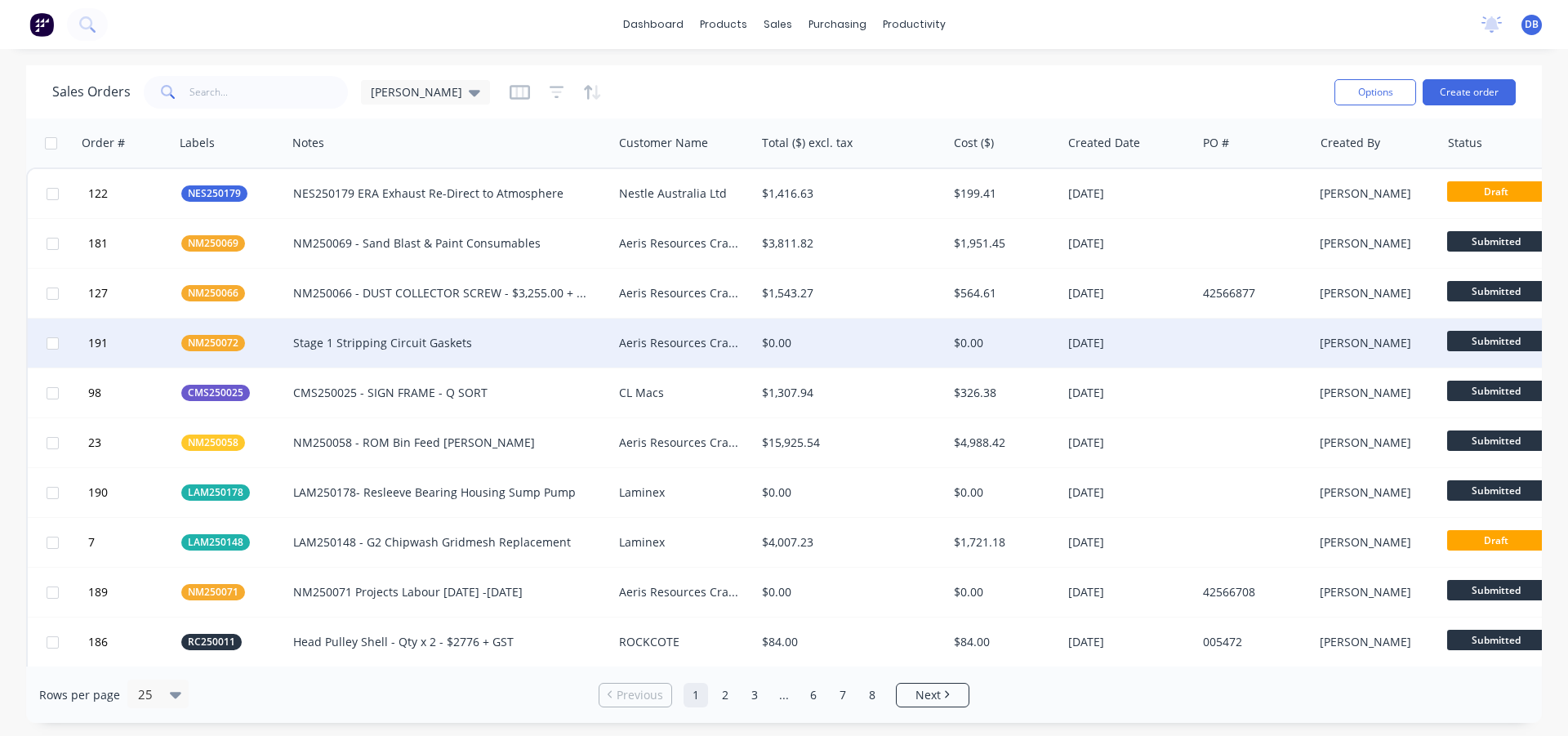
click at [871, 345] on div "$0.00" at bounding box center [847, 342] width 170 height 16
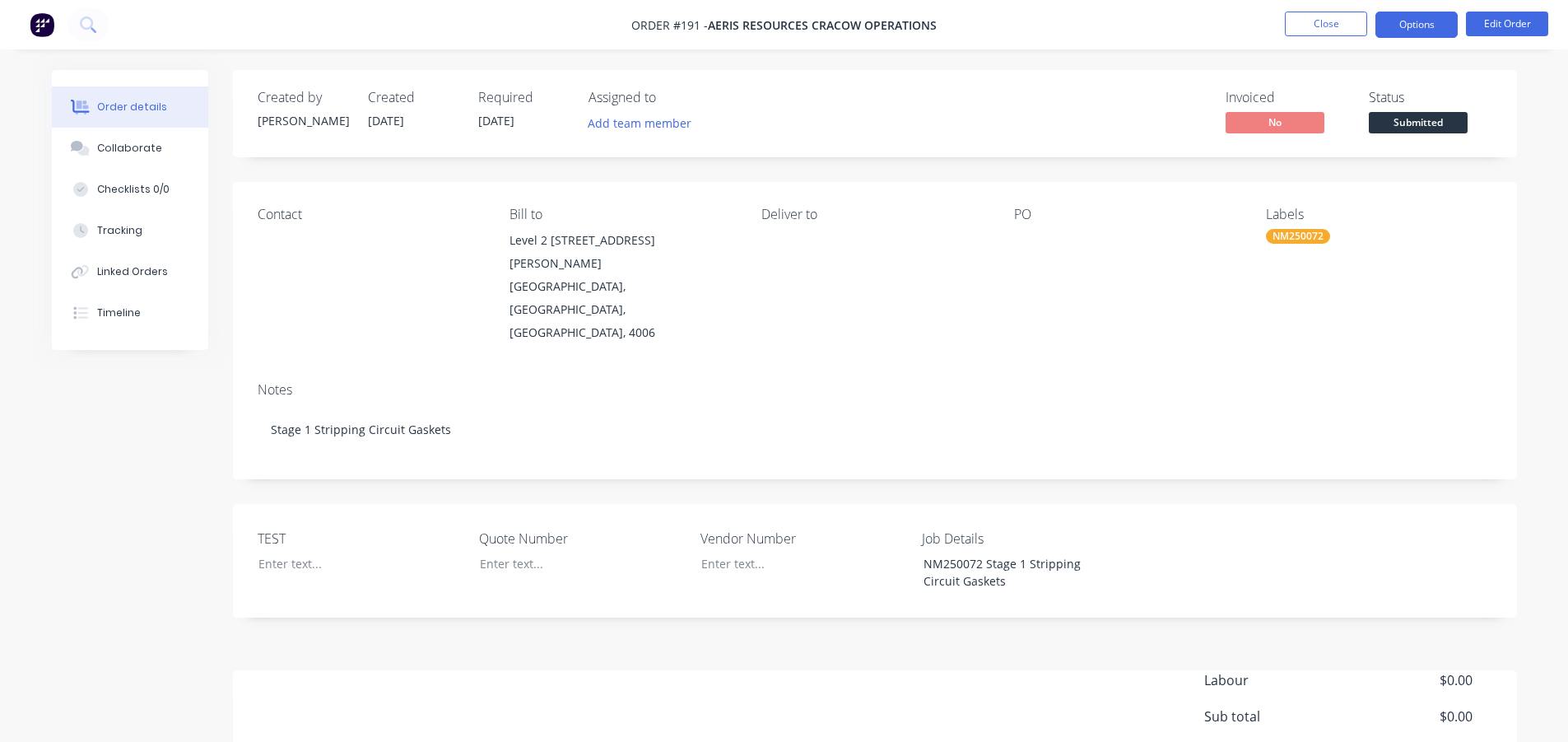
click at [1444, 25] on button "Options" at bounding box center [1416, 24] width 82 height 26
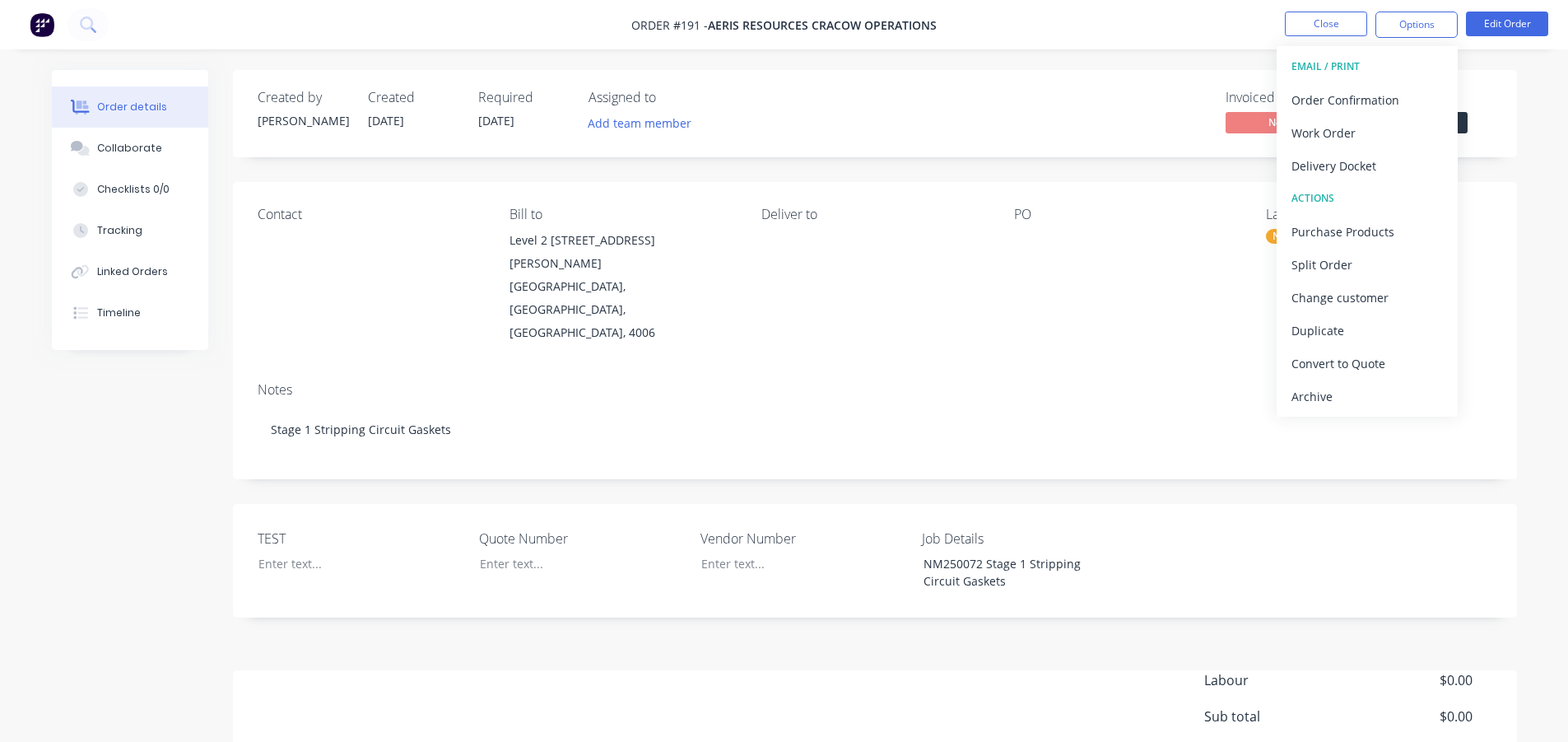
click at [1355, 66] on div "EMAIL / PRINT" at bounding box center [1366, 66] width 151 height 21
click at [1333, 93] on div "Order Confirmation" at bounding box center [1366, 100] width 151 height 24
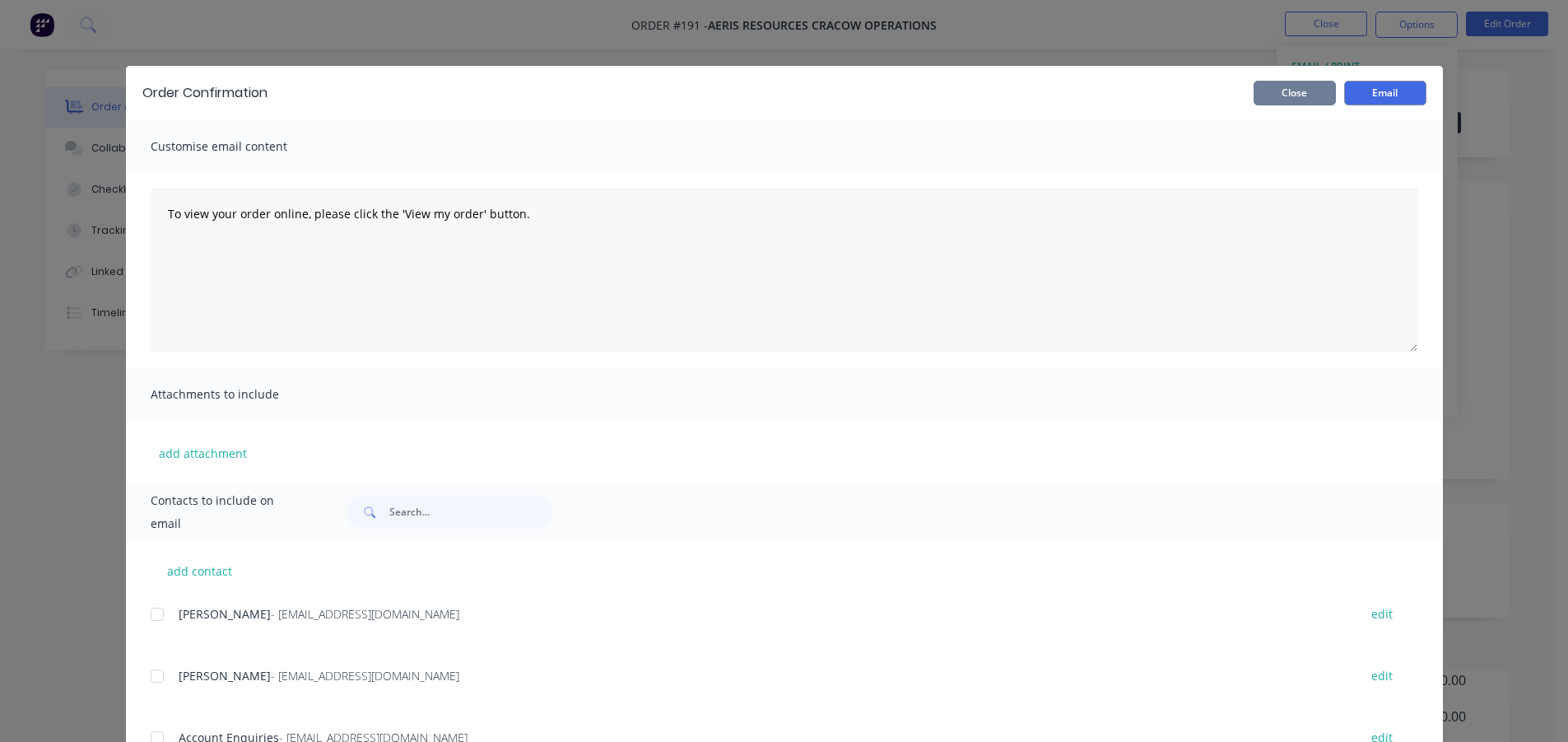
click at [1314, 95] on button "Close" at bounding box center [1295, 93] width 82 height 24
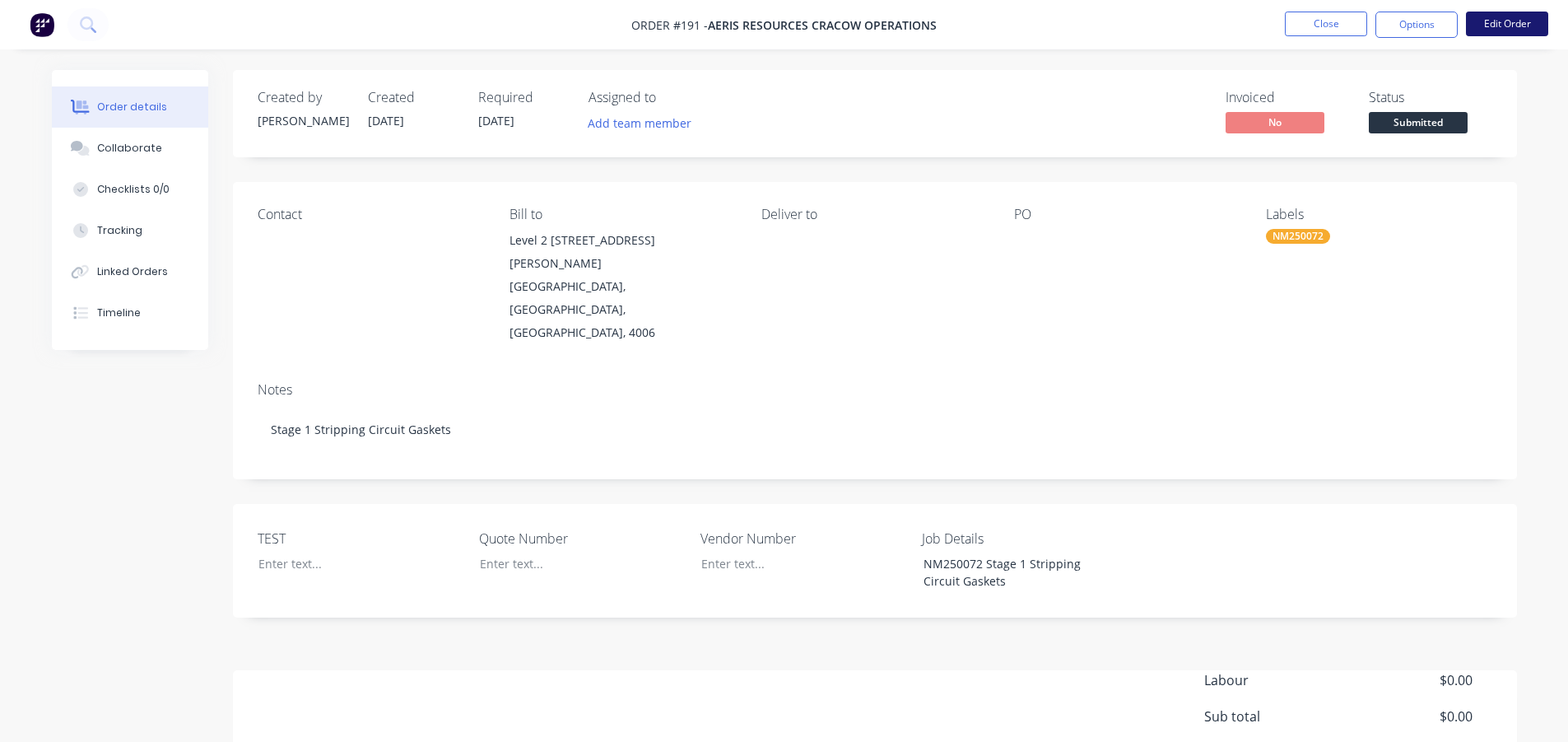
click at [1510, 24] on button "Edit Order" at bounding box center [1507, 24] width 82 height 24
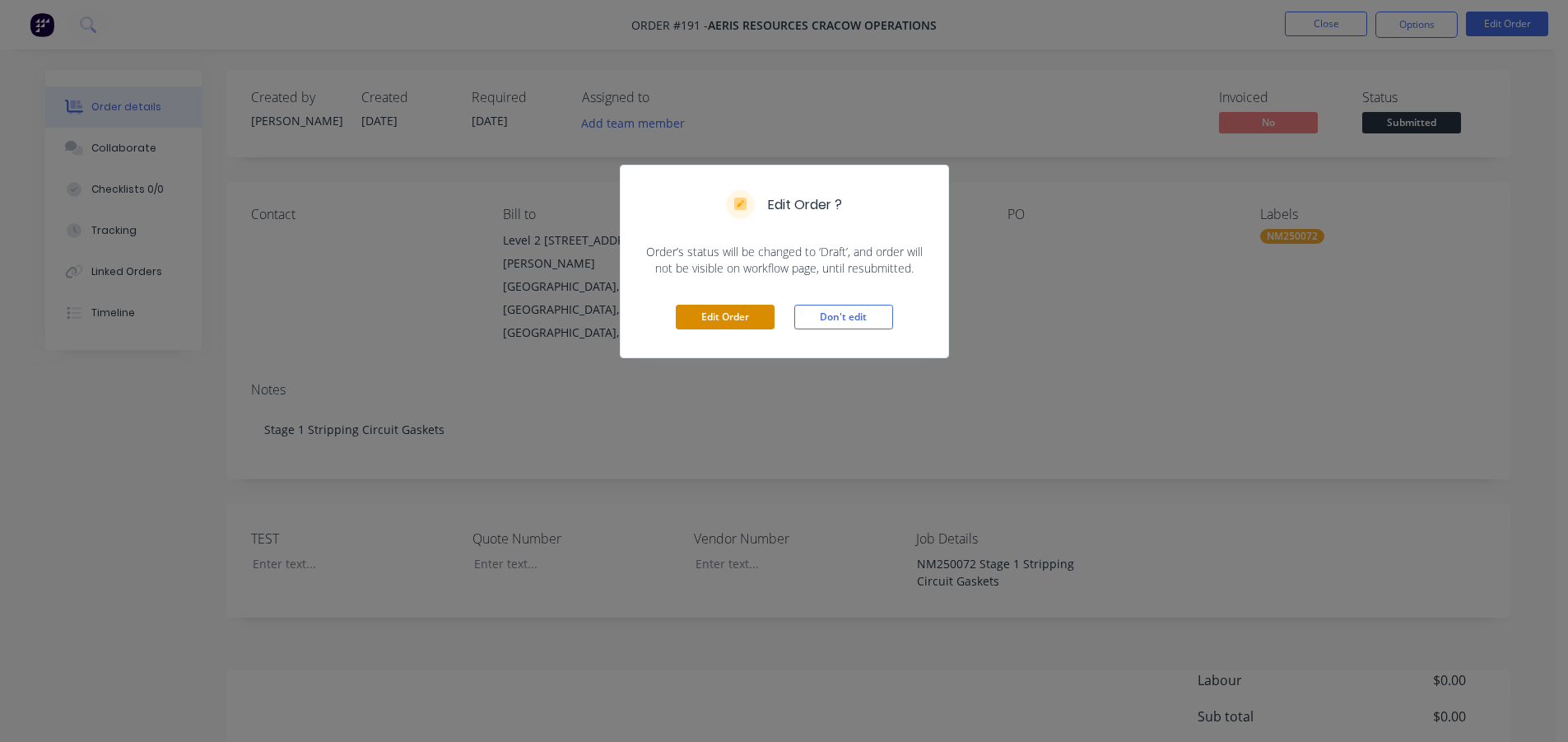
click at [743, 317] on button "Edit Order" at bounding box center [724, 317] width 99 height 24
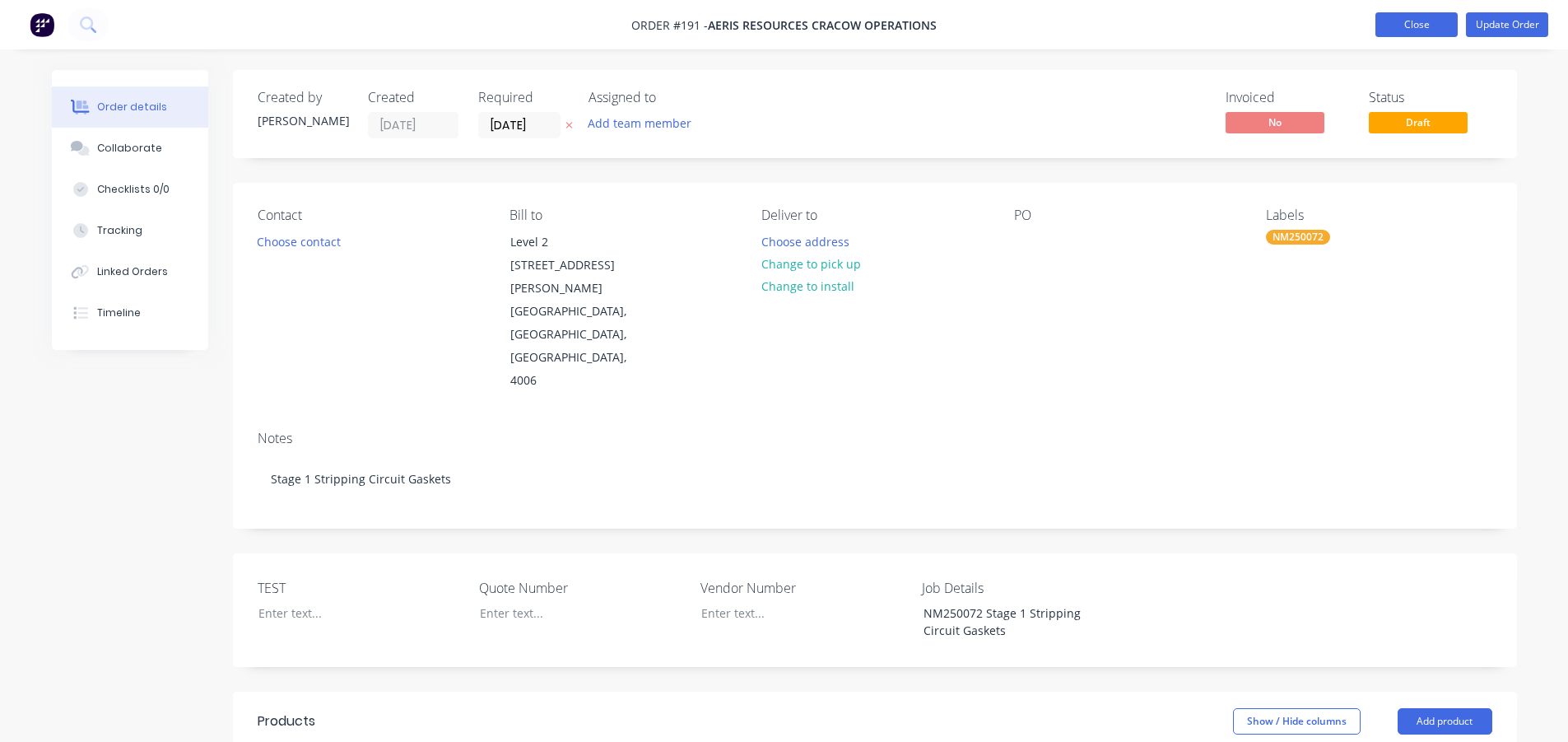
click at [1427, 24] on button "Close" at bounding box center [1416, 24] width 82 height 24
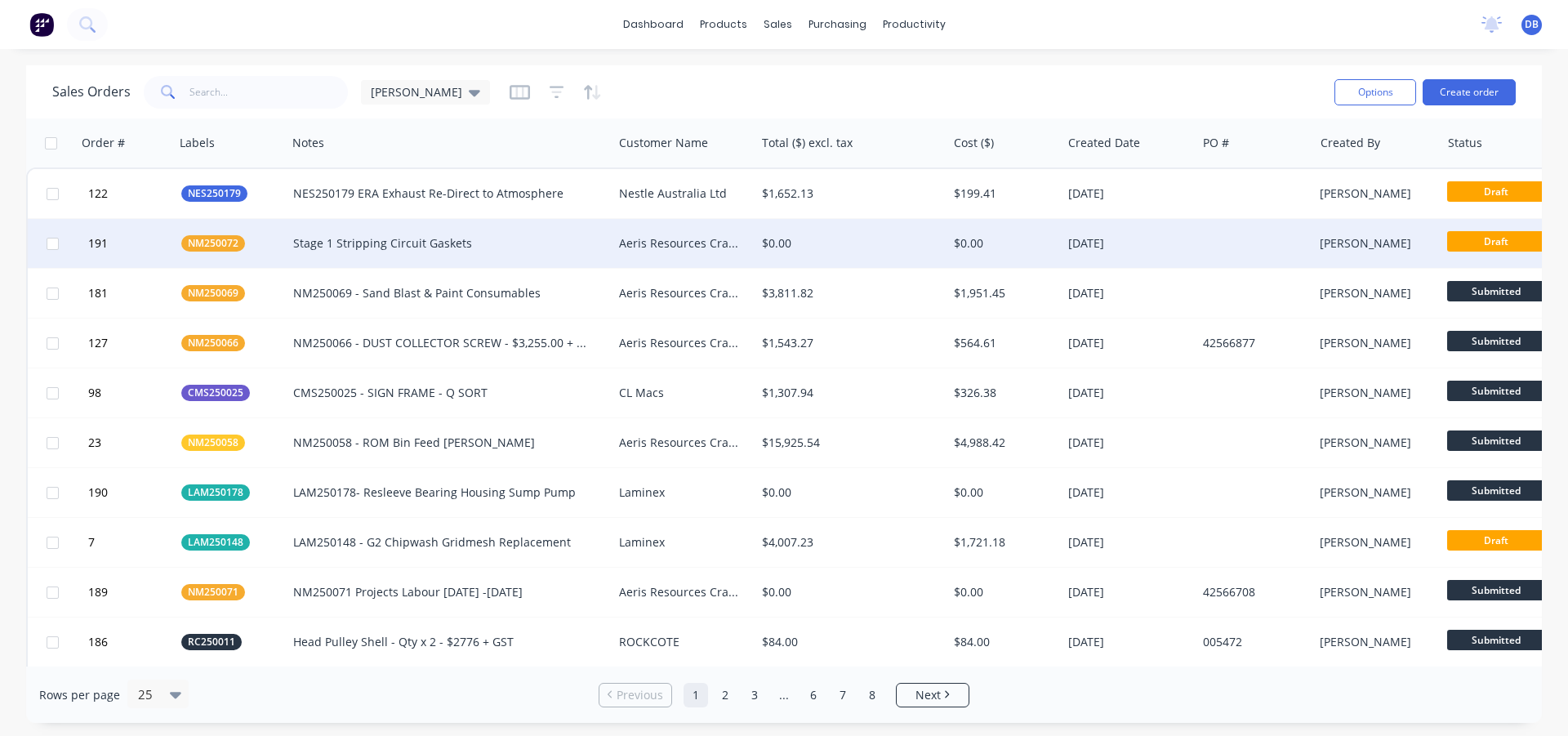
click at [1259, 250] on div at bounding box center [1255, 243] width 118 height 49
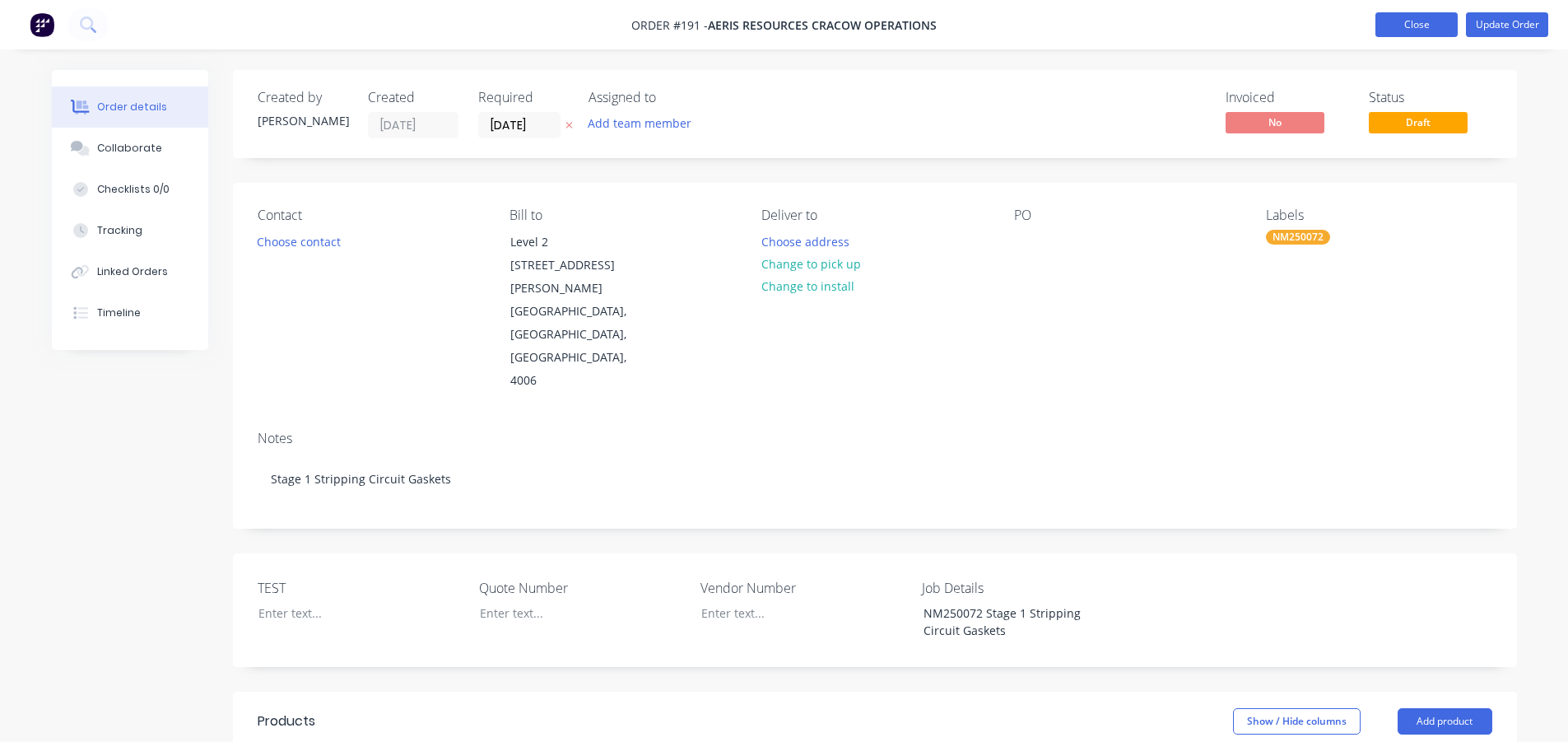
click at [1447, 15] on button "Close" at bounding box center [1416, 24] width 82 height 24
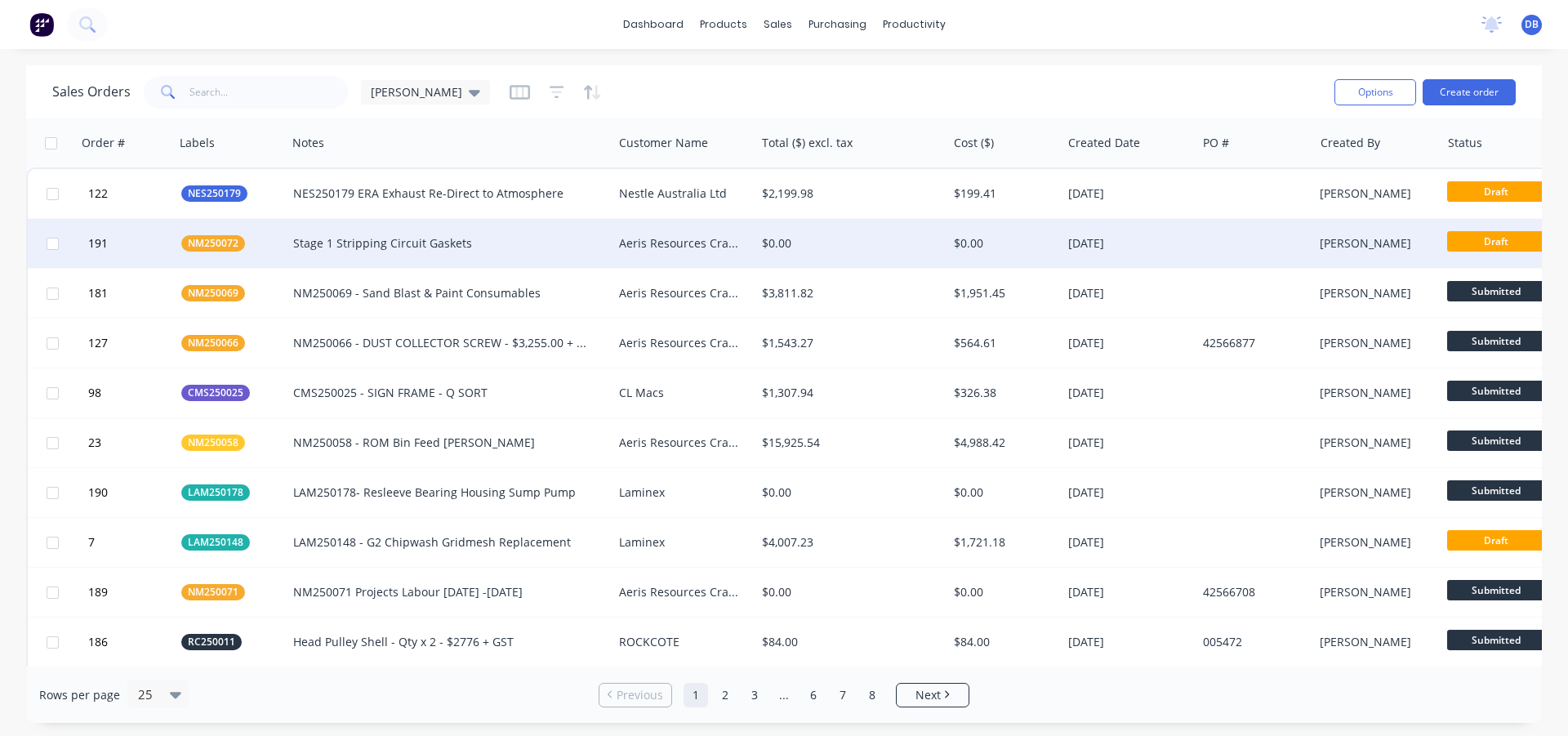
click at [1276, 247] on div at bounding box center [1255, 243] width 118 height 49
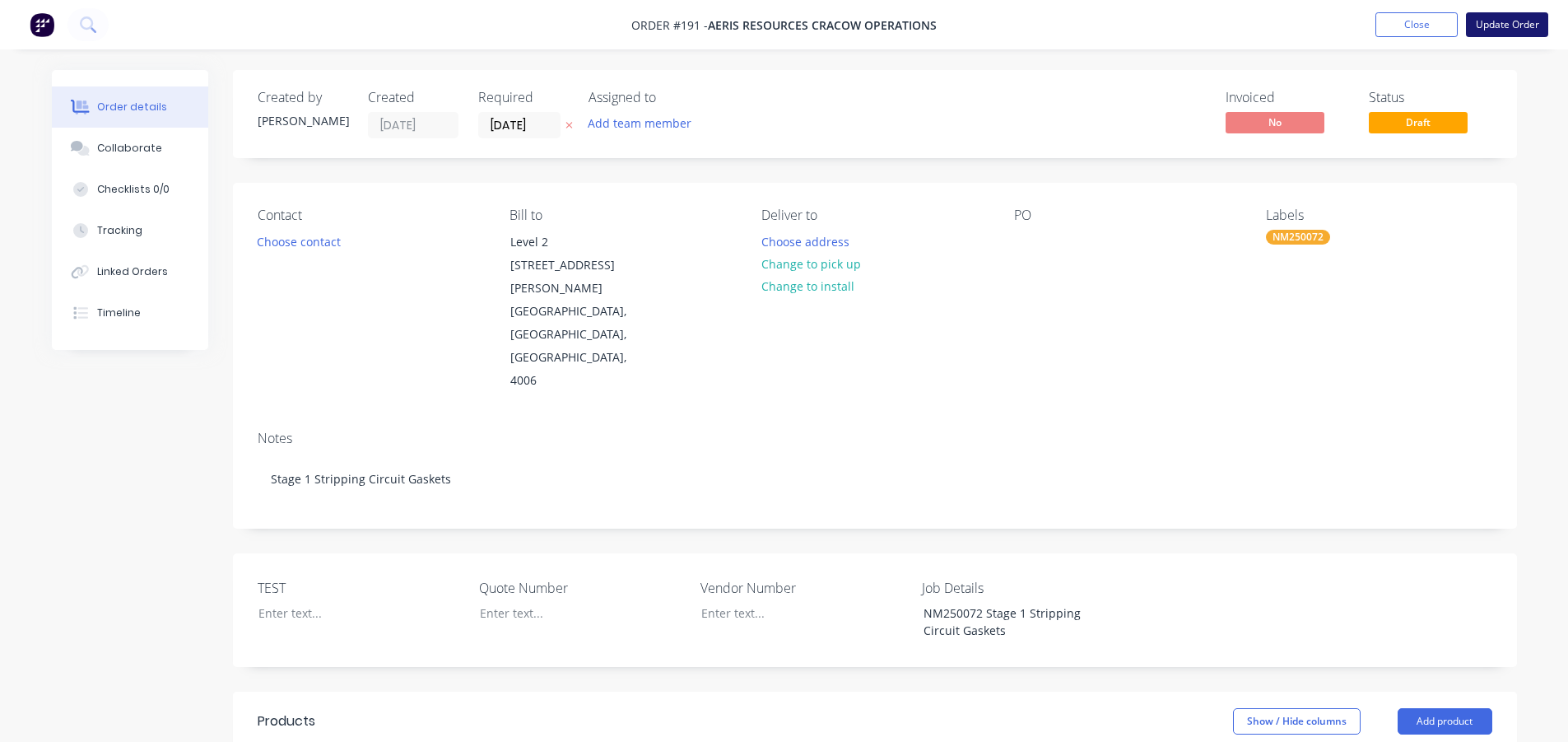
click at [1486, 19] on button "Update Order" at bounding box center [1507, 24] width 82 height 24
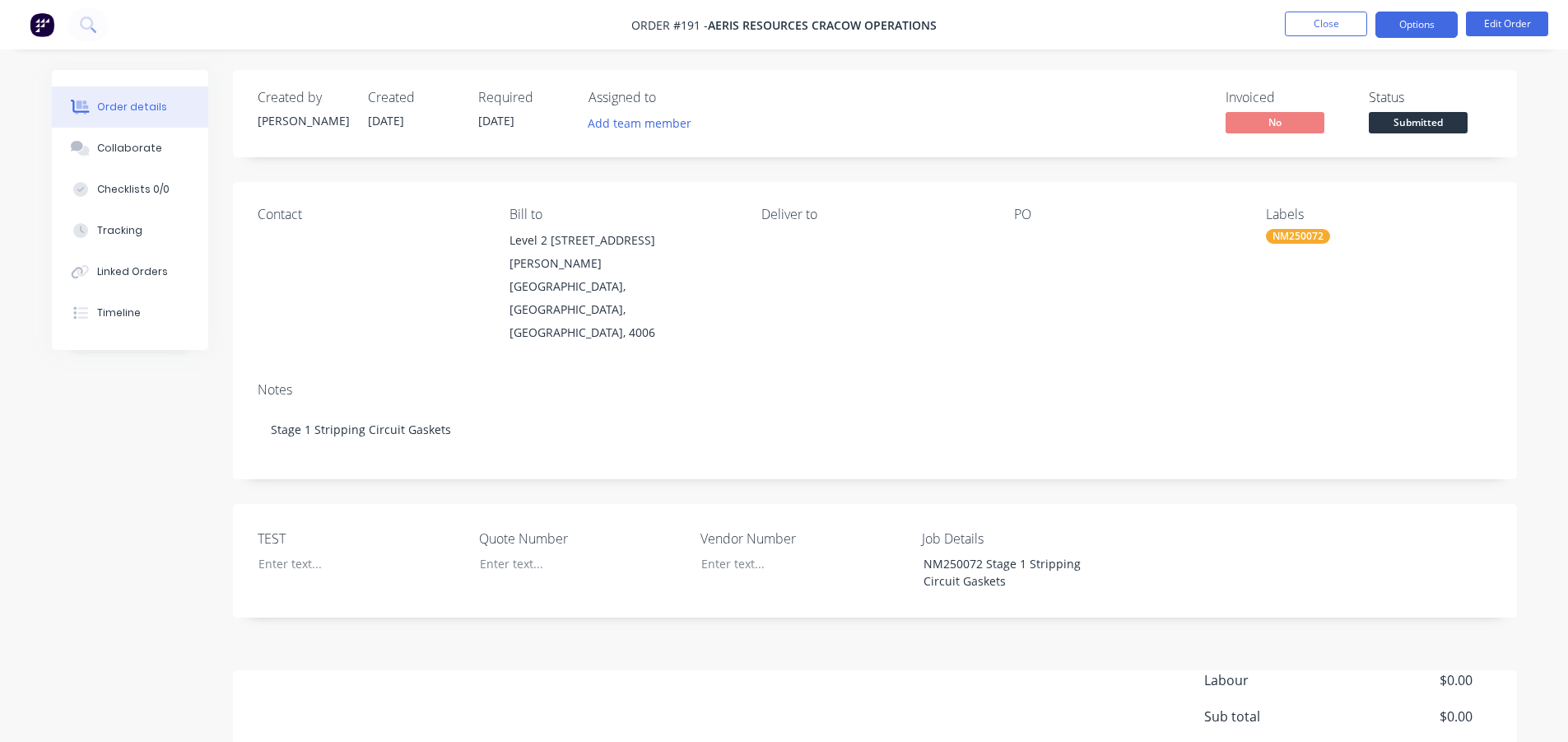
click at [1428, 22] on button "Options" at bounding box center [1416, 24] width 82 height 26
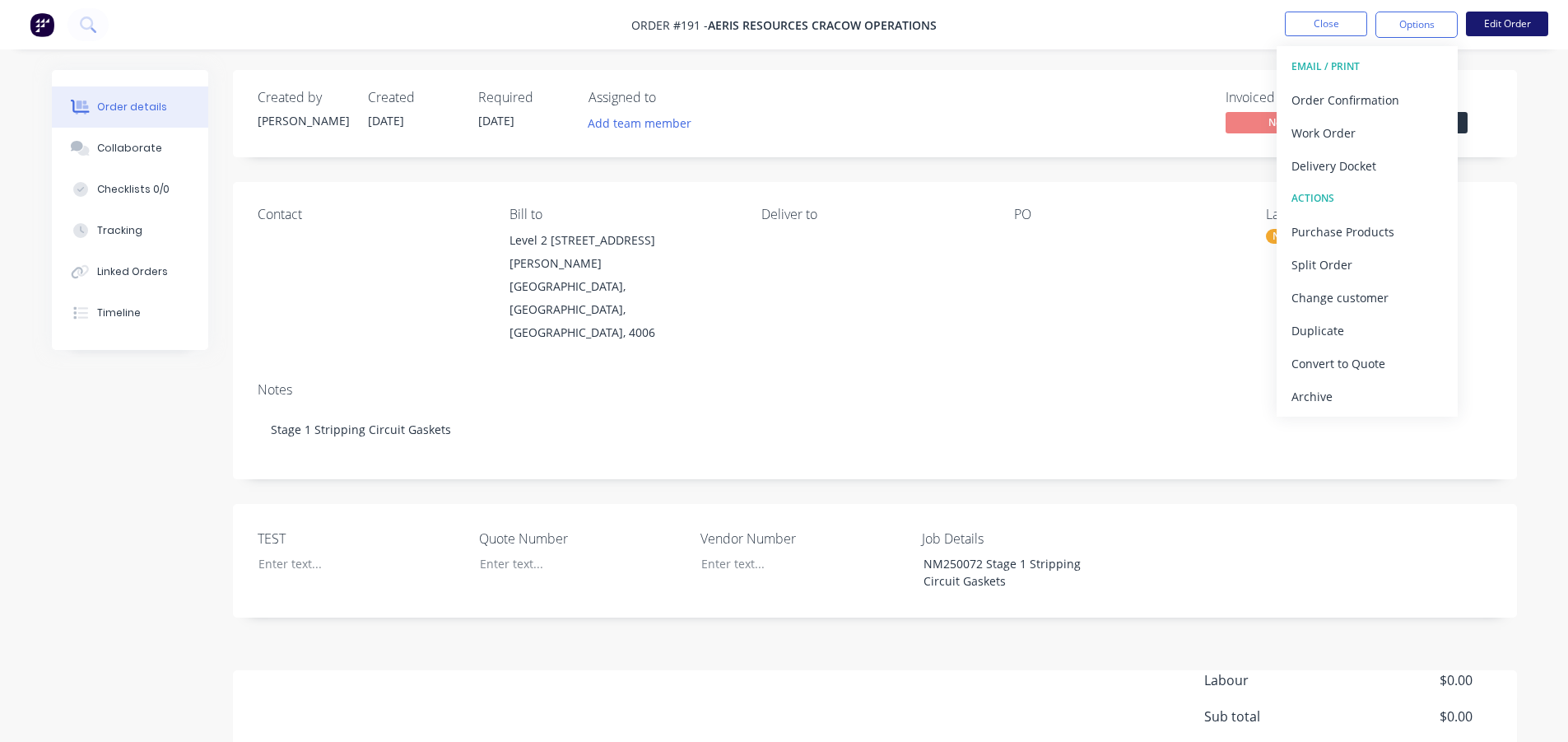
click at [1523, 20] on button "Edit Order" at bounding box center [1507, 24] width 82 height 24
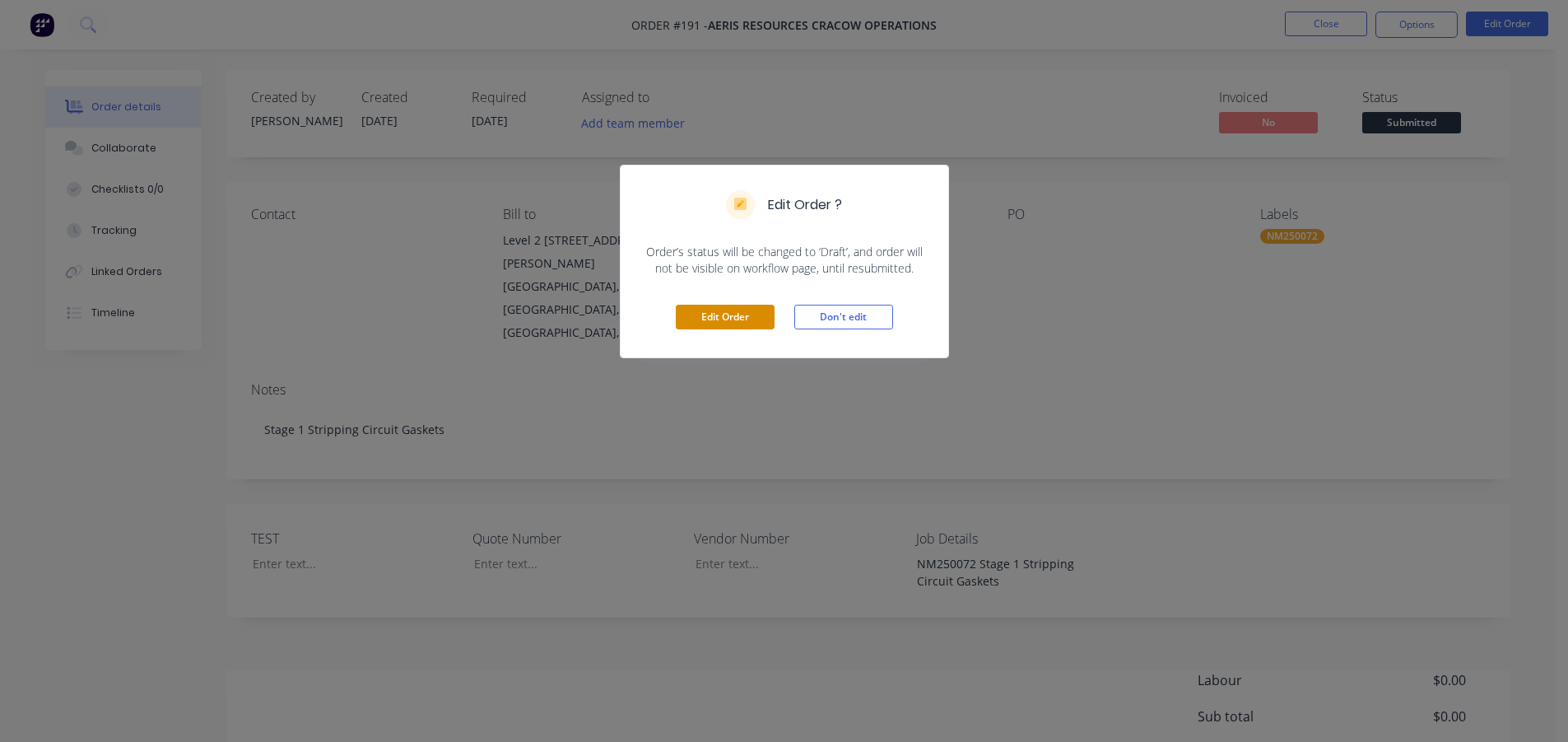
click at [736, 316] on button "Edit Order" at bounding box center [724, 317] width 99 height 24
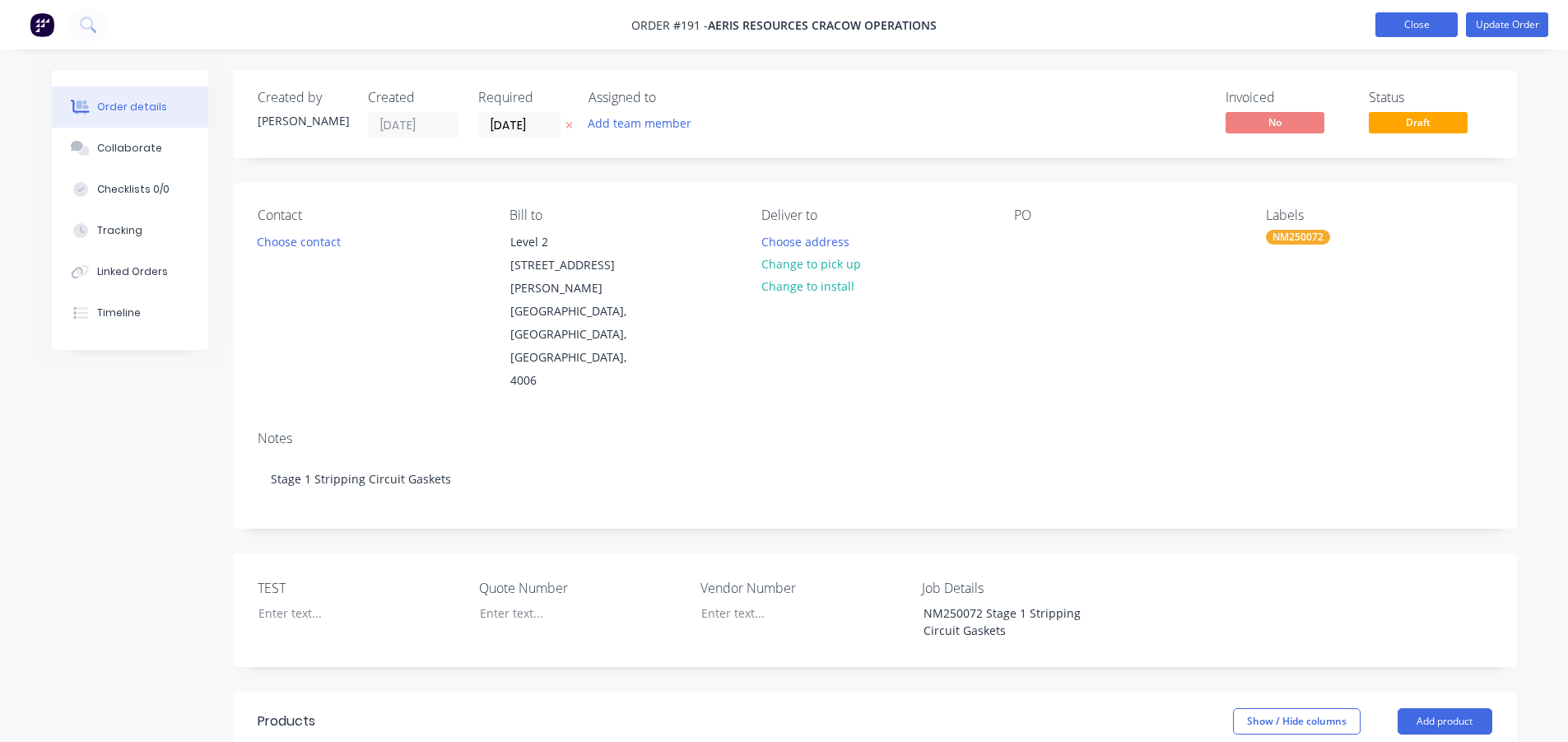
click at [1421, 21] on button "Close" at bounding box center [1416, 24] width 82 height 24
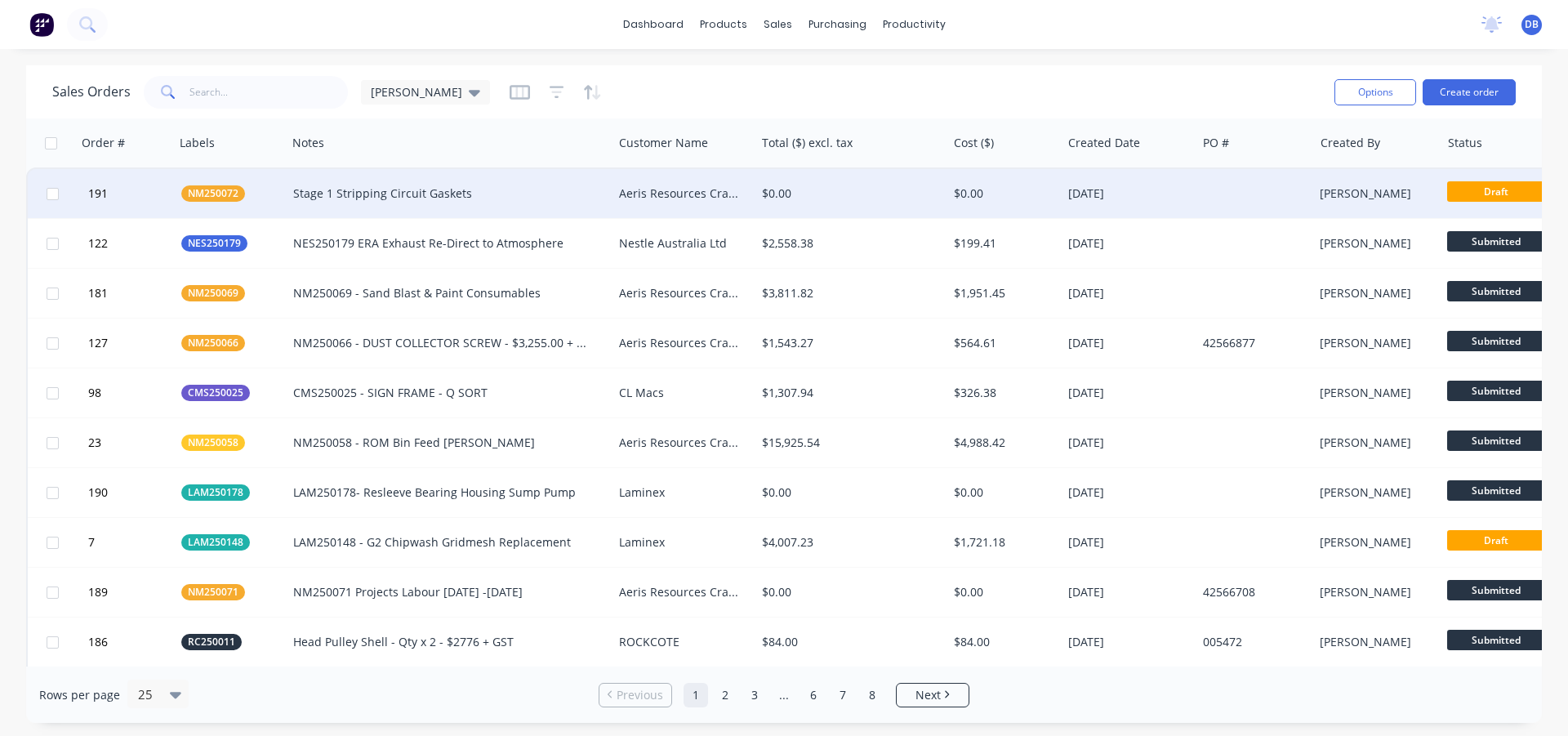
click at [896, 180] on div "$0.00" at bounding box center [850, 193] width 192 height 49
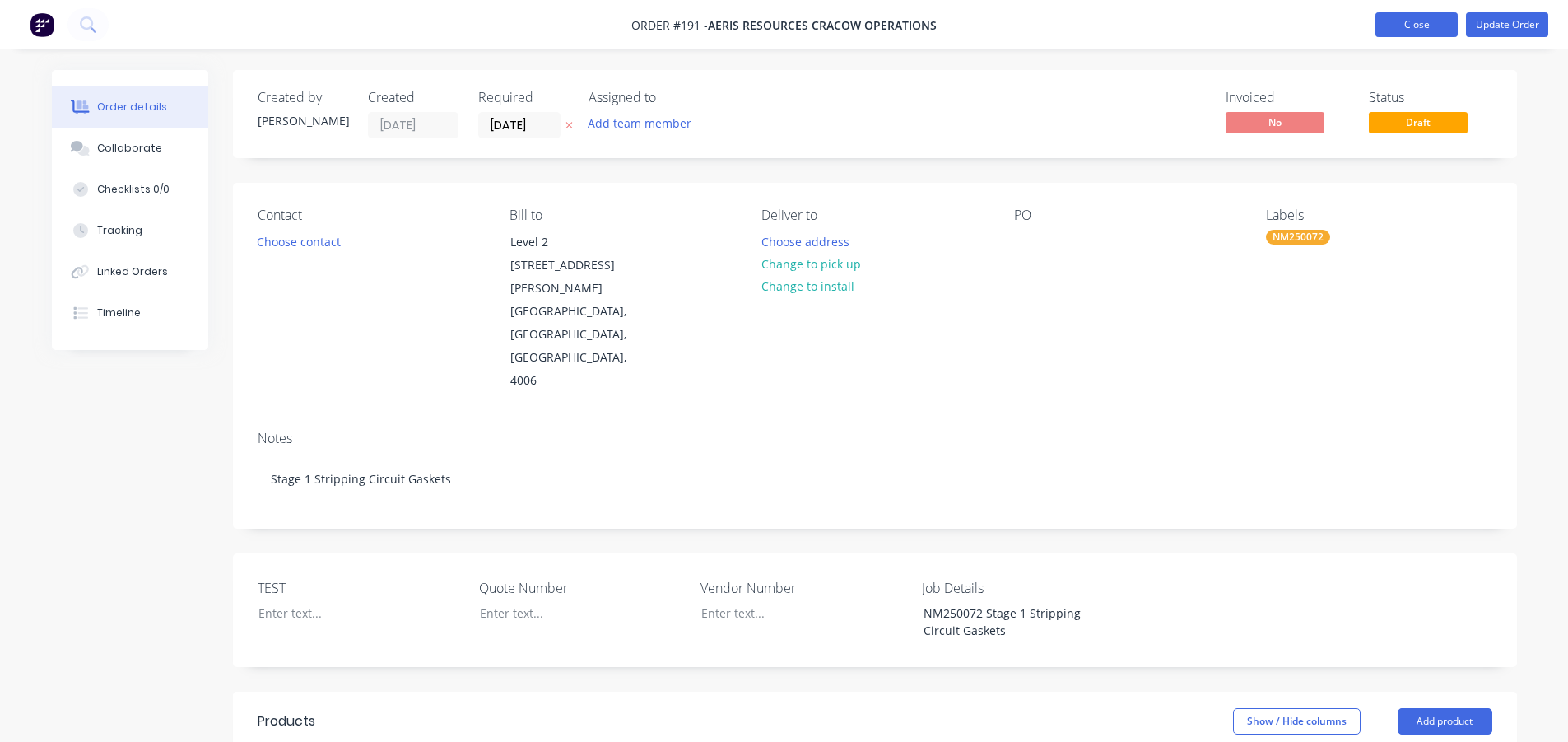
click at [1433, 23] on button "Close" at bounding box center [1416, 24] width 82 height 24
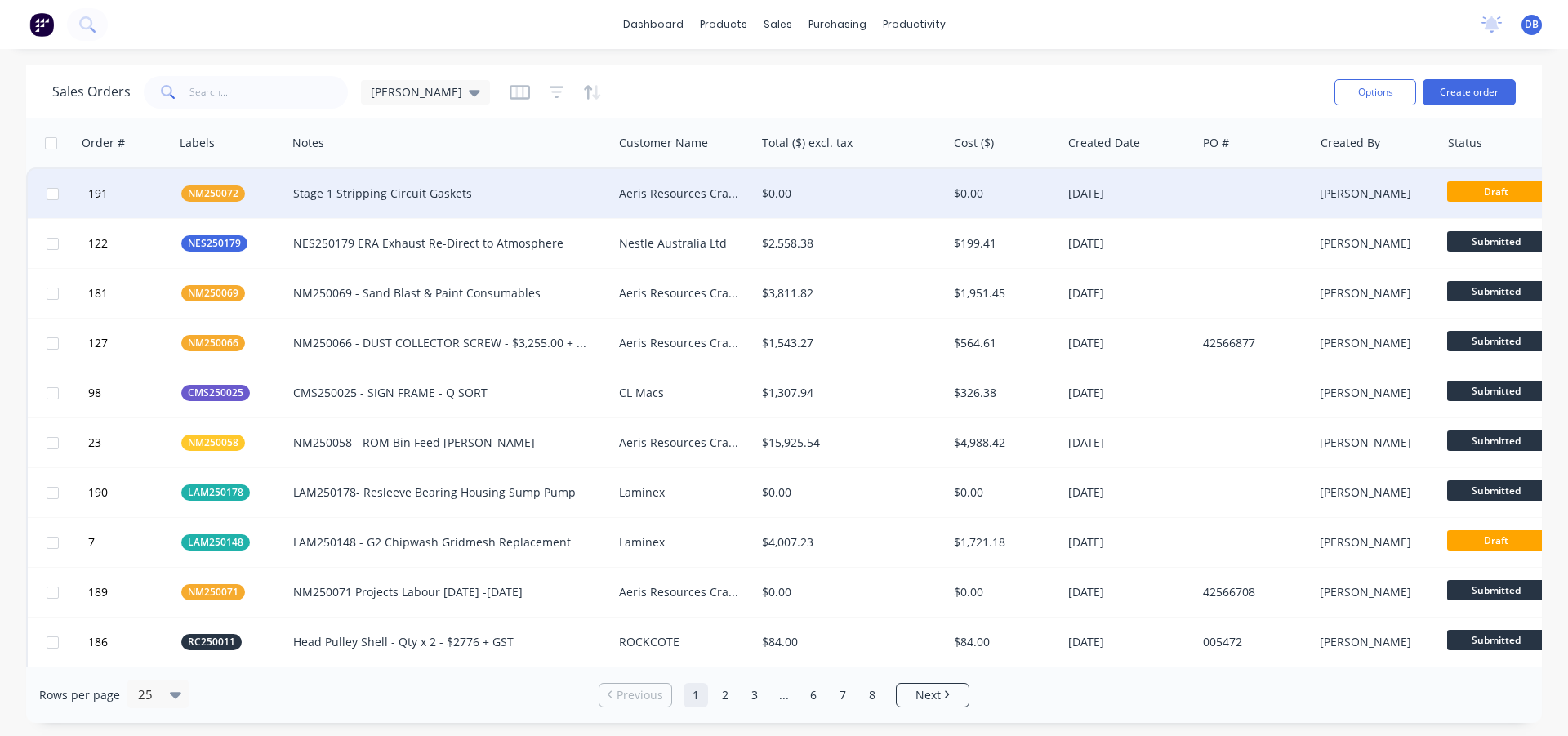
click at [1228, 195] on div at bounding box center [1255, 193] width 118 height 49
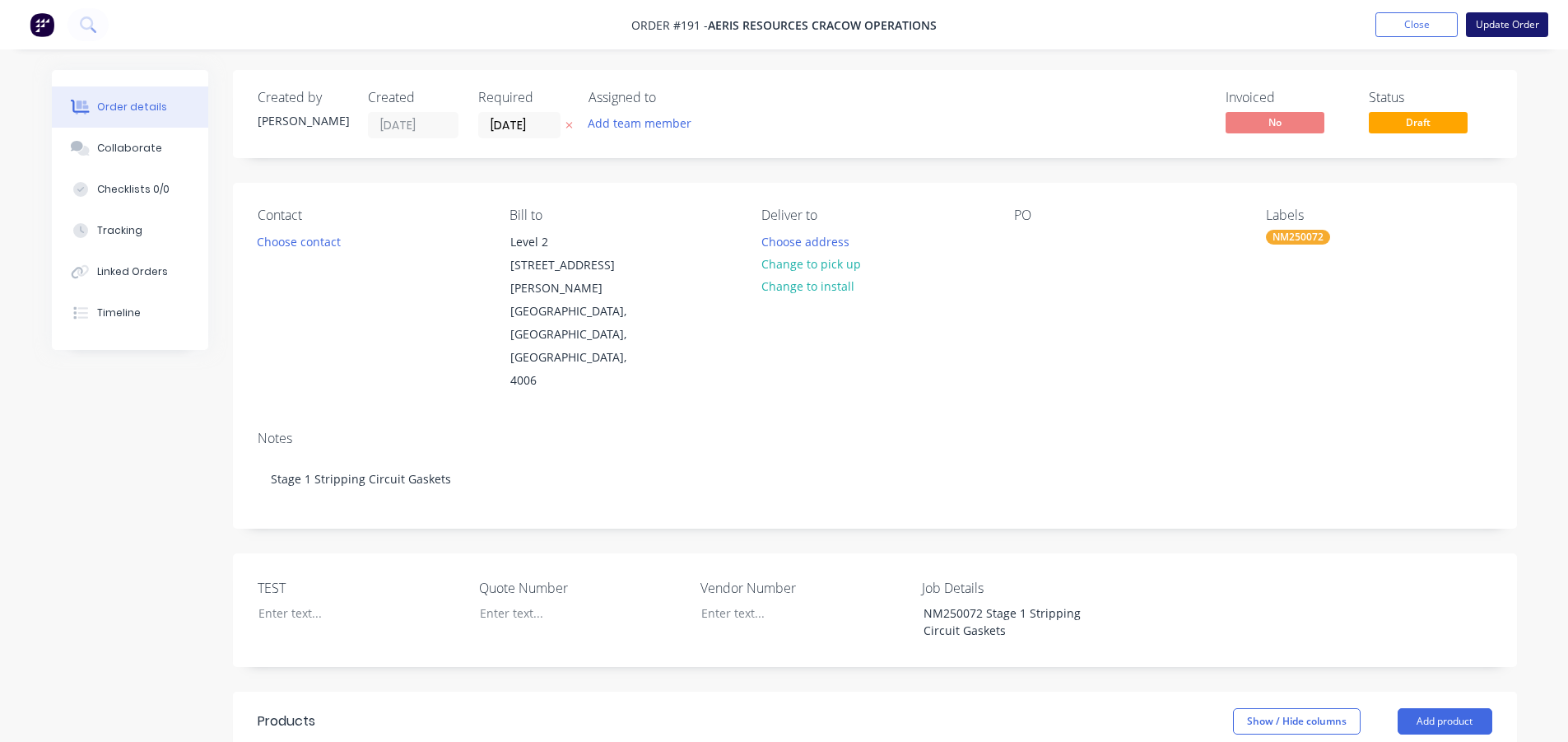
click at [1511, 23] on button "Update Order" at bounding box center [1507, 24] width 82 height 24
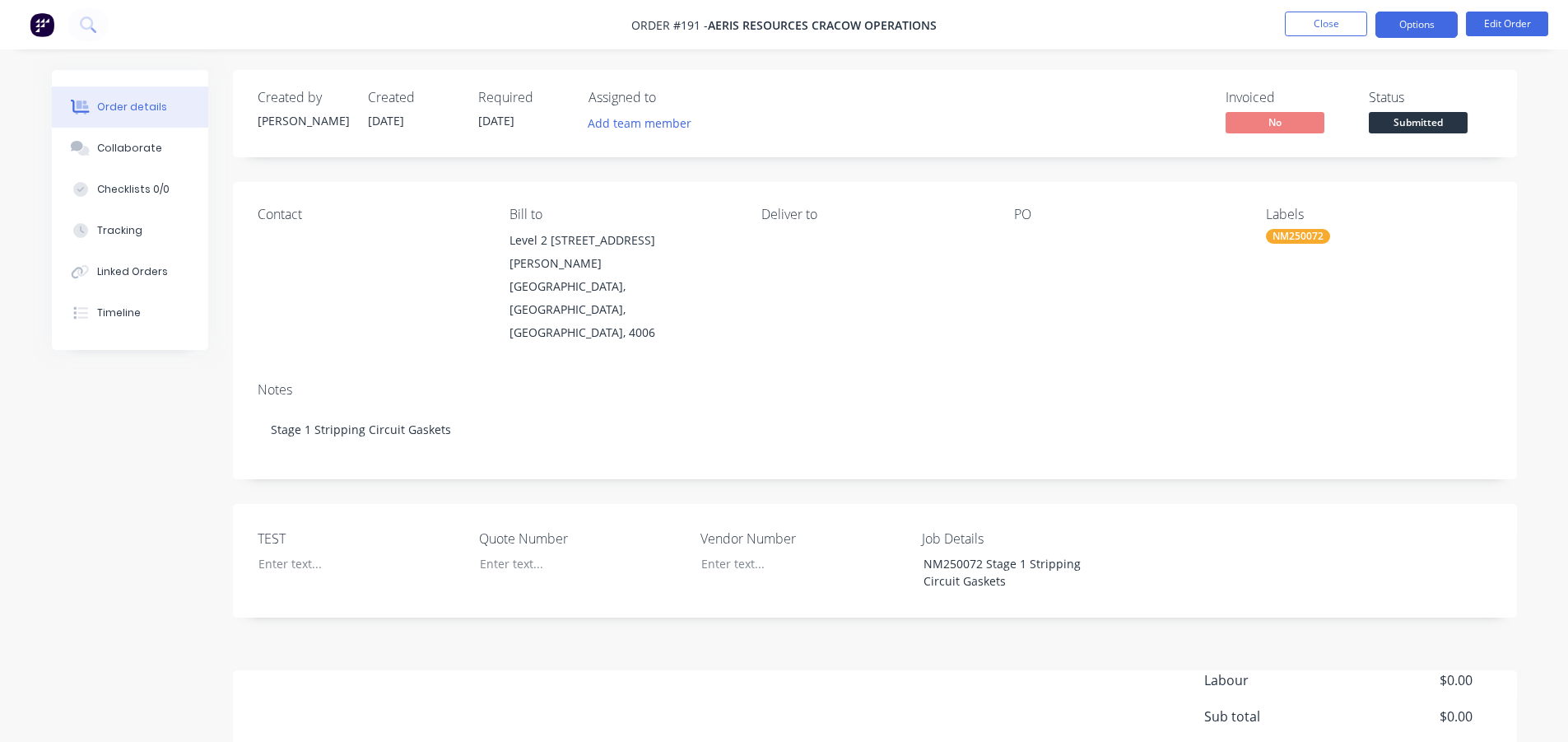
click at [1417, 29] on button "Options" at bounding box center [1416, 24] width 82 height 26
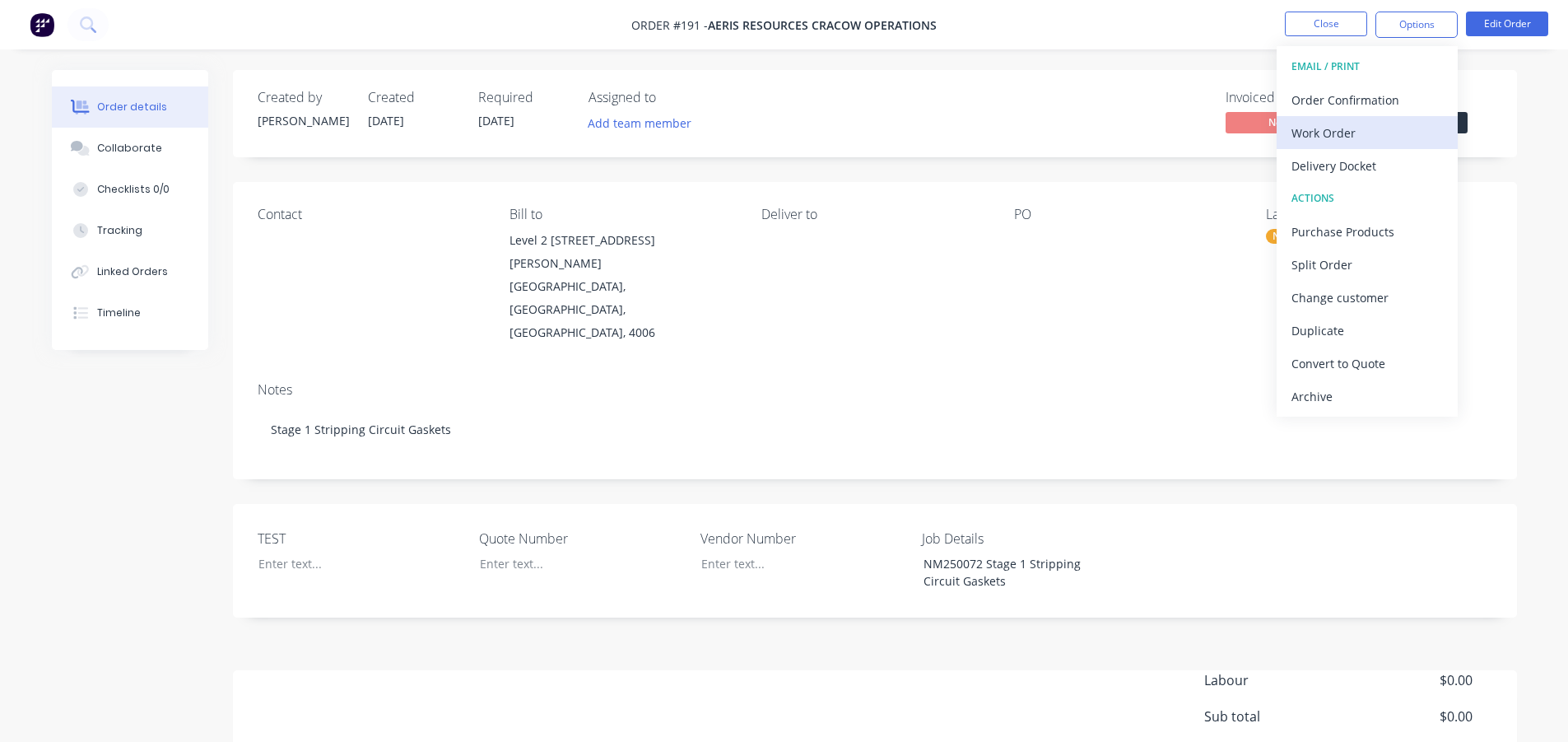
click at [1344, 134] on div "Work Order" at bounding box center [1366, 132] width 151 height 24
click at [1334, 136] on div "With pricing" at bounding box center [1366, 132] width 151 height 24
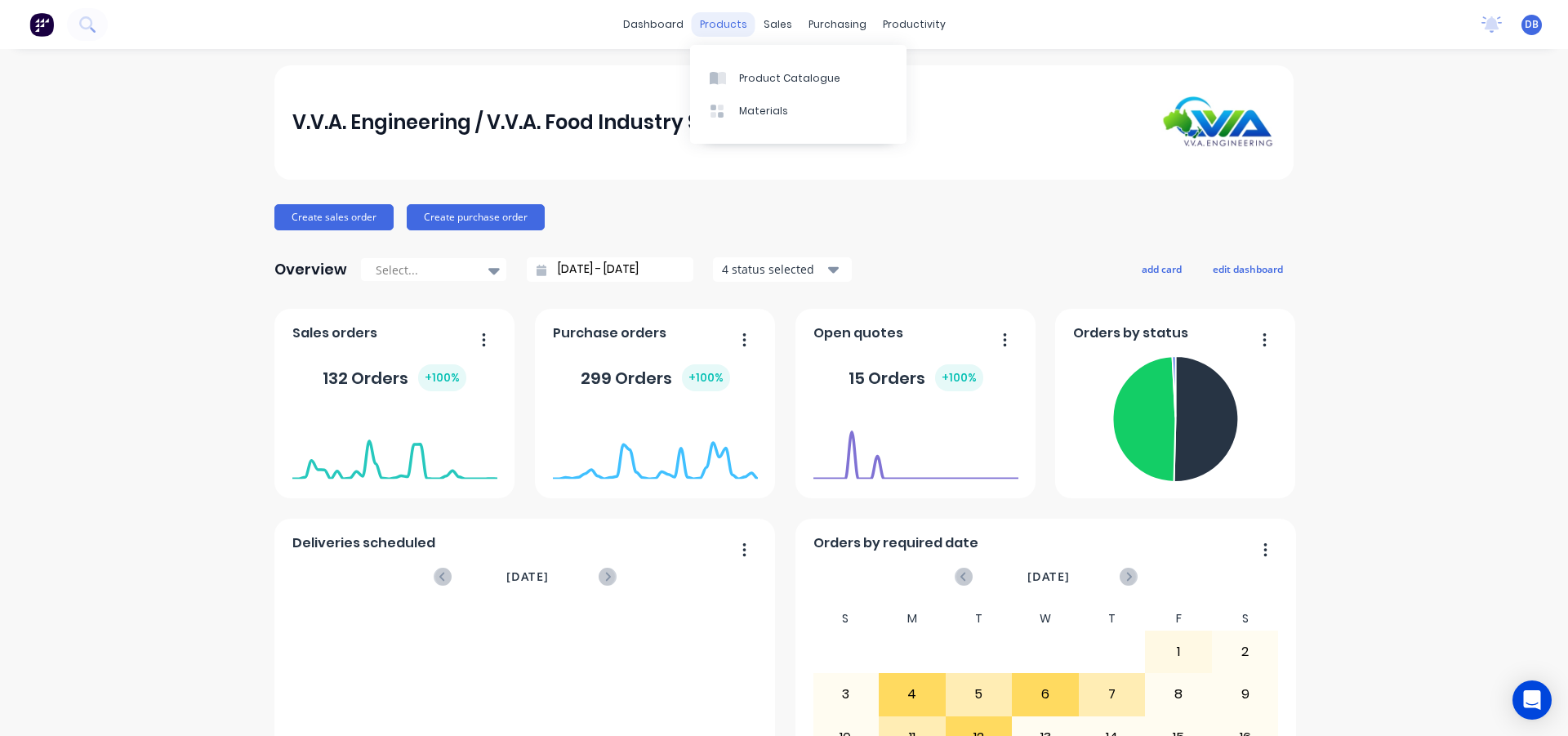
click at [712, 21] on div "products" at bounding box center [723, 24] width 63 height 24
click at [788, 75] on div at bounding box center [781, 78] width 24 height 15
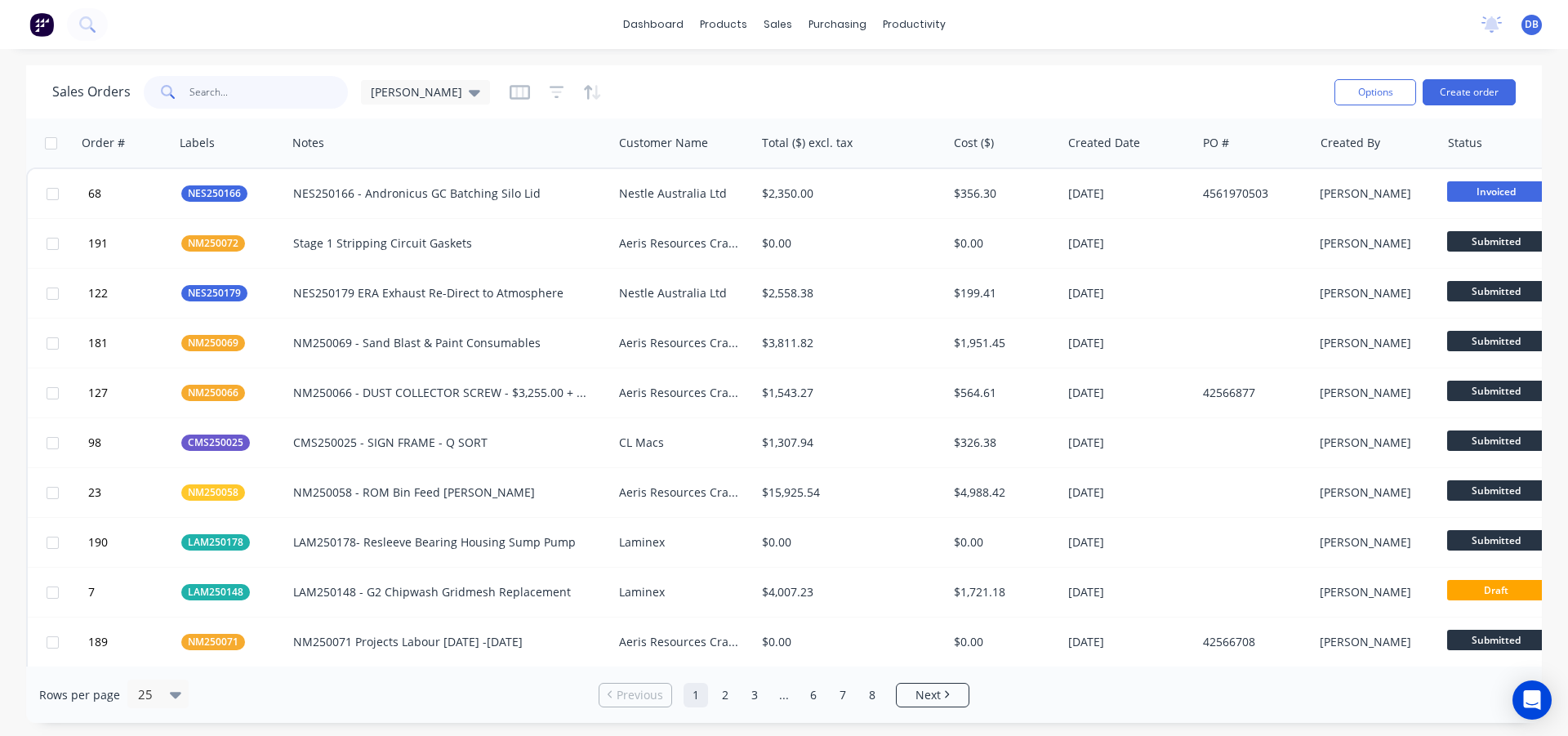
click at [251, 93] on input "text" at bounding box center [270, 93] width 159 height 33
type input "nes25"
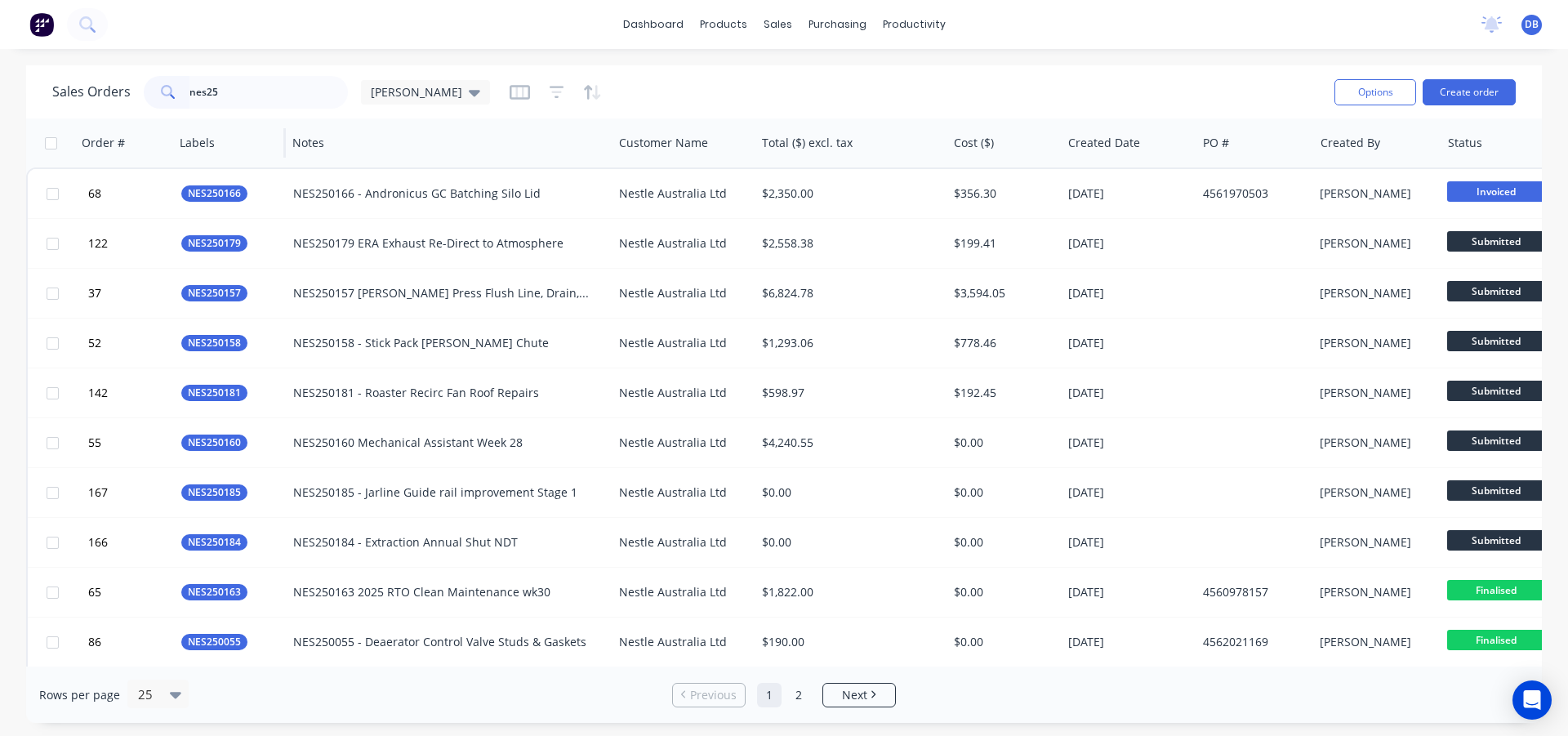
click at [211, 147] on div at bounding box center [226, 143] width 94 height 33
click at [225, 149] on div at bounding box center [226, 143] width 94 height 33
click at [209, 148] on div at bounding box center [226, 143] width 94 height 33
click at [224, 177] on button "Filter column" at bounding box center [240, 176] width 122 height 33
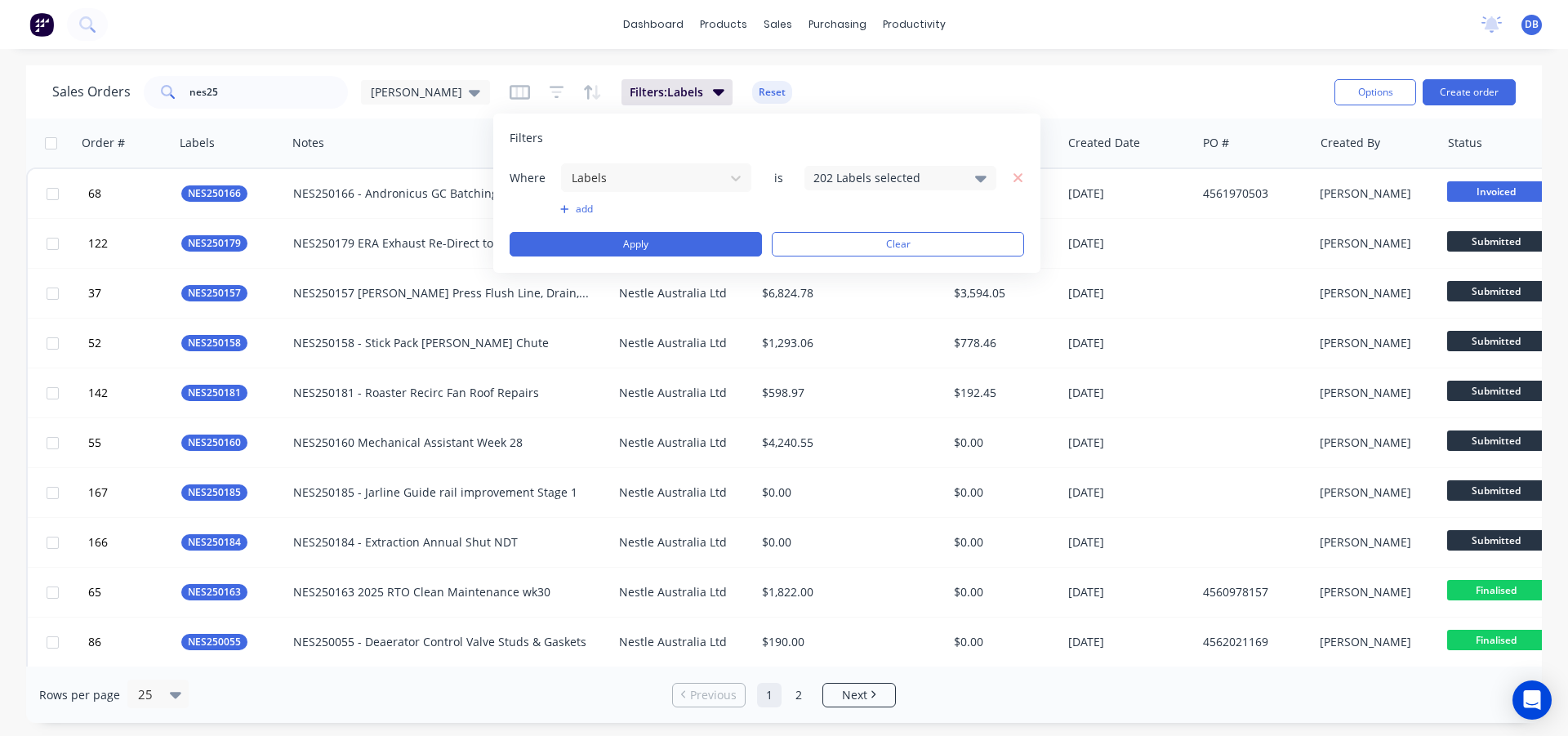
click at [984, 178] on icon at bounding box center [980, 179] width 11 height 7
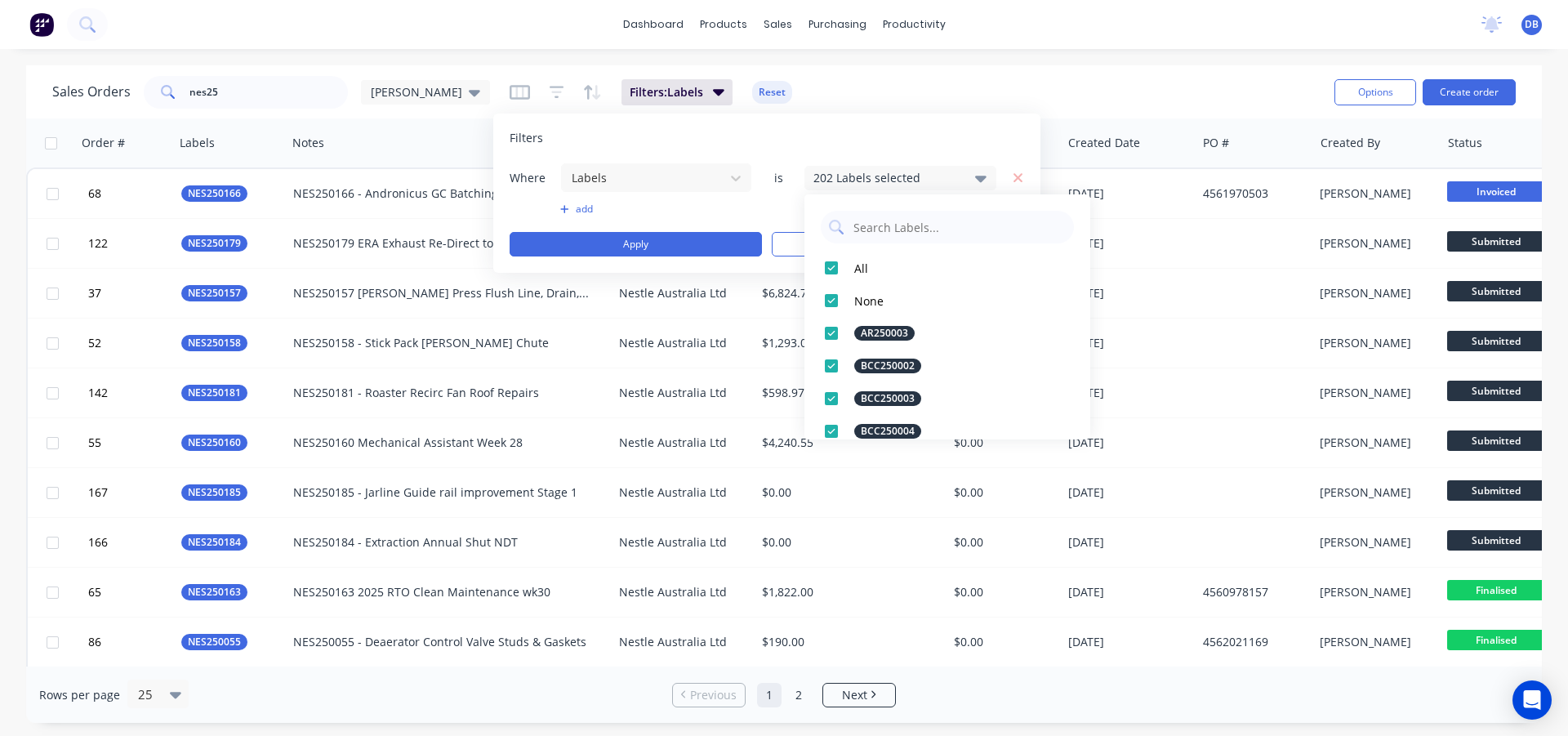
click at [984, 178] on icon at bounding box center [980, 179] width 11 height 7
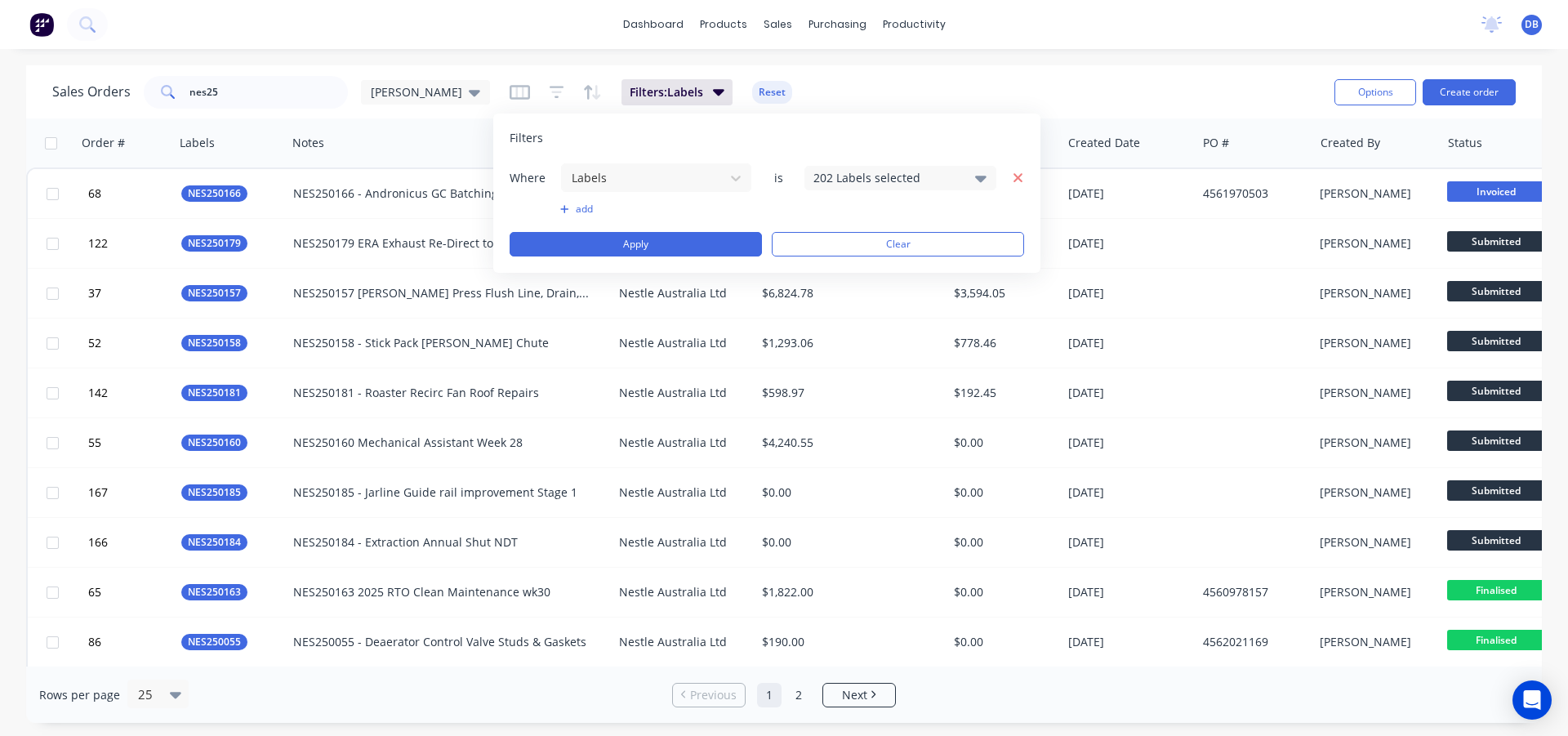
click at [1017, 176] on icon "button" at bounding box center [1018, 178] width 9 height 9
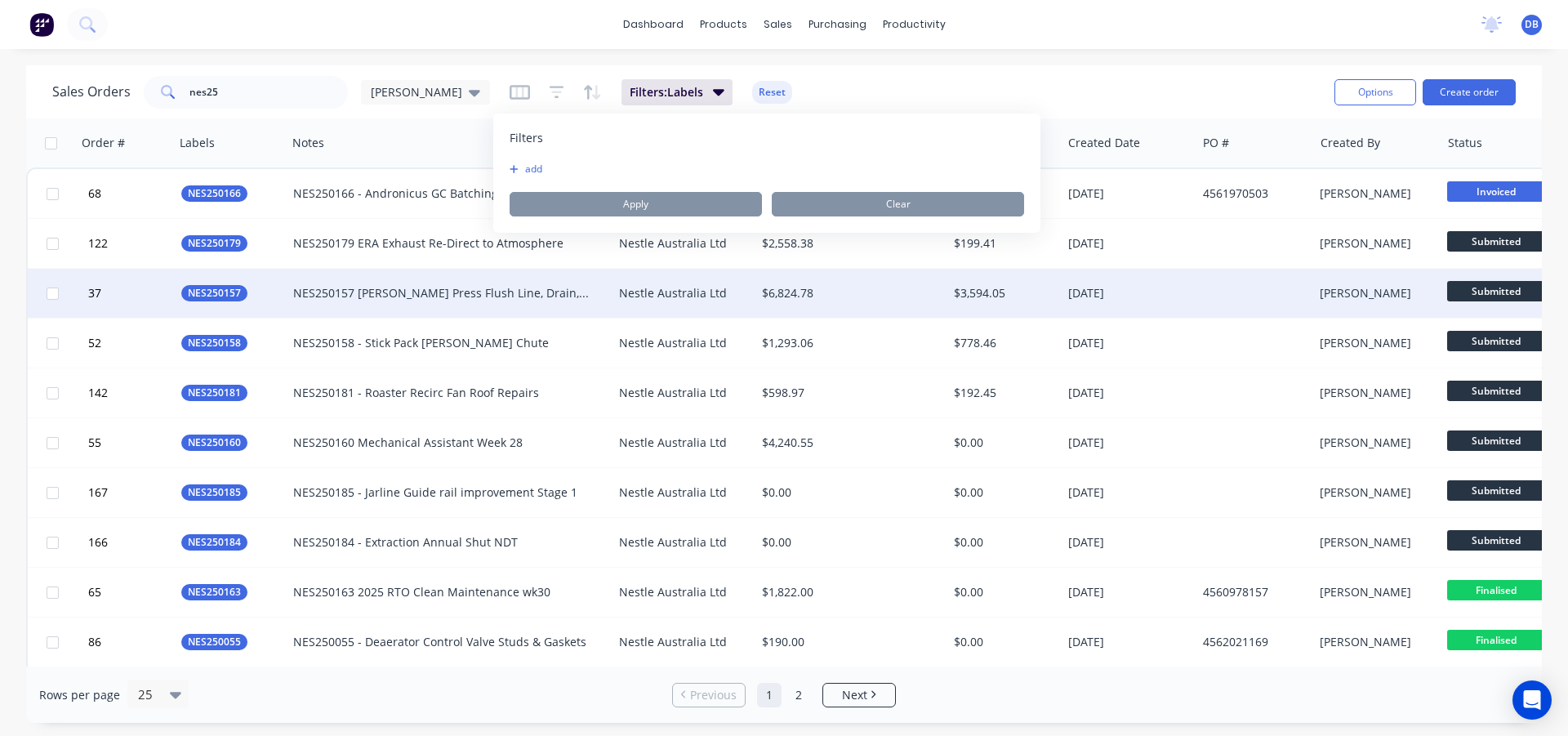
click at [878, 302] on div "$6,824.78" at bounding box center [850, 293] width 192 height 49
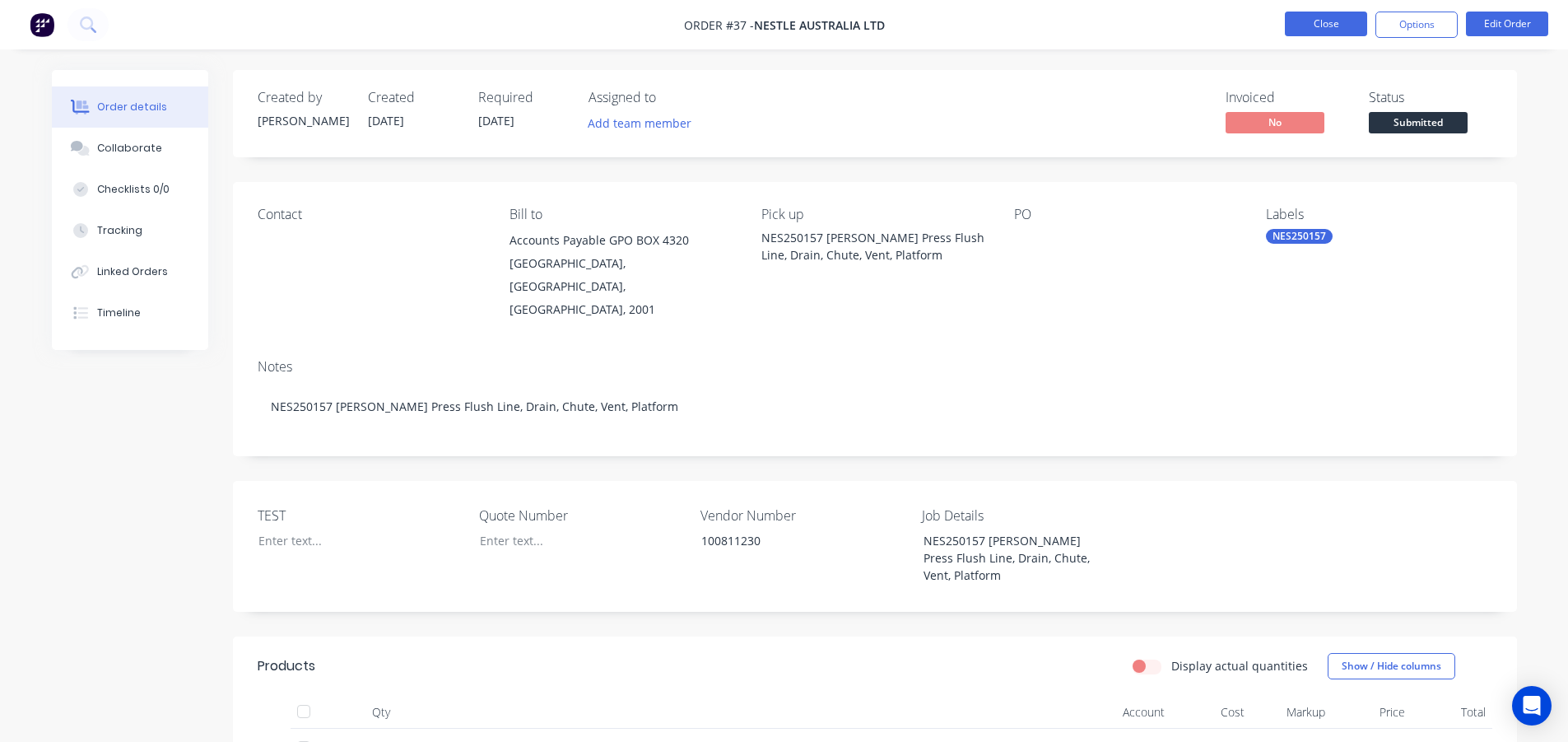
click at [1330, 18] on button "Close" at bounding box center [1326, 24] width 82 height 24
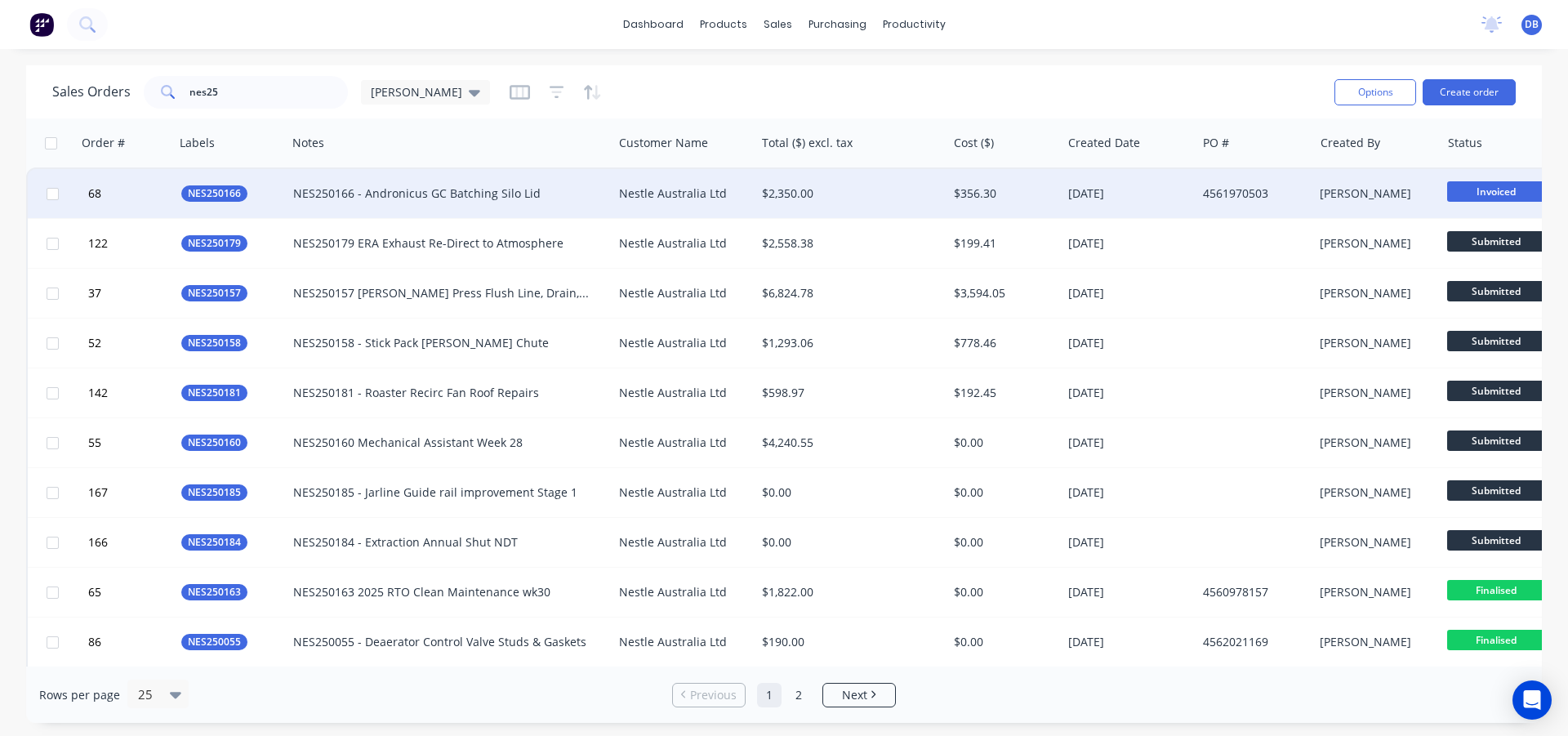
click at [408, 205] on div "NES250166 - Andronicus GC Batching Silo Lid" at bounding box center [450, 193] width 326 height 49
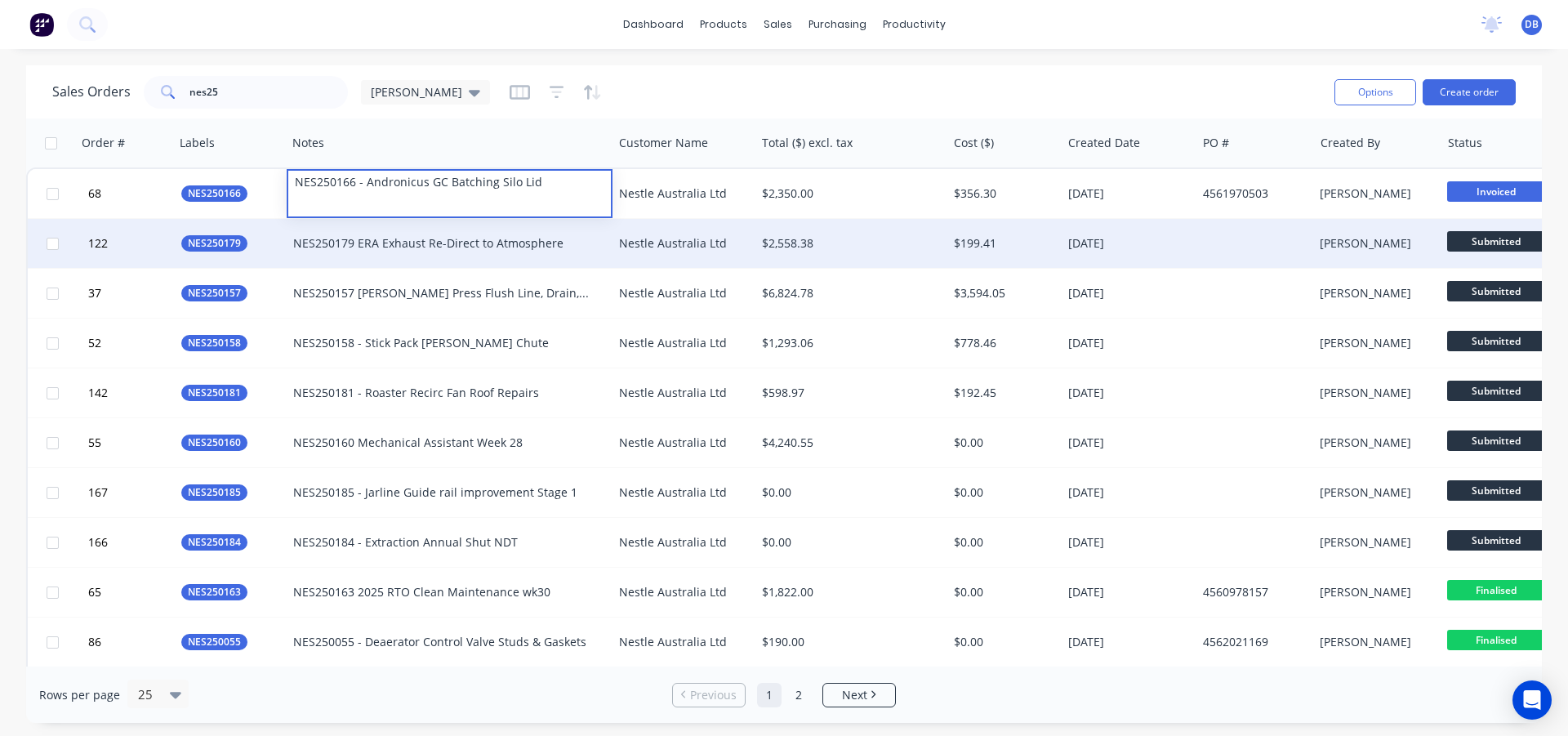
click at [394, 238] on div "NES250179 ERA Exhaust Re-Direct to Atmosphere" at bounding box center [441, 243] width 297 height 16
click at [888, 236] on div "$2,558.38" at bounding box center [847, 243] width 170 height 16
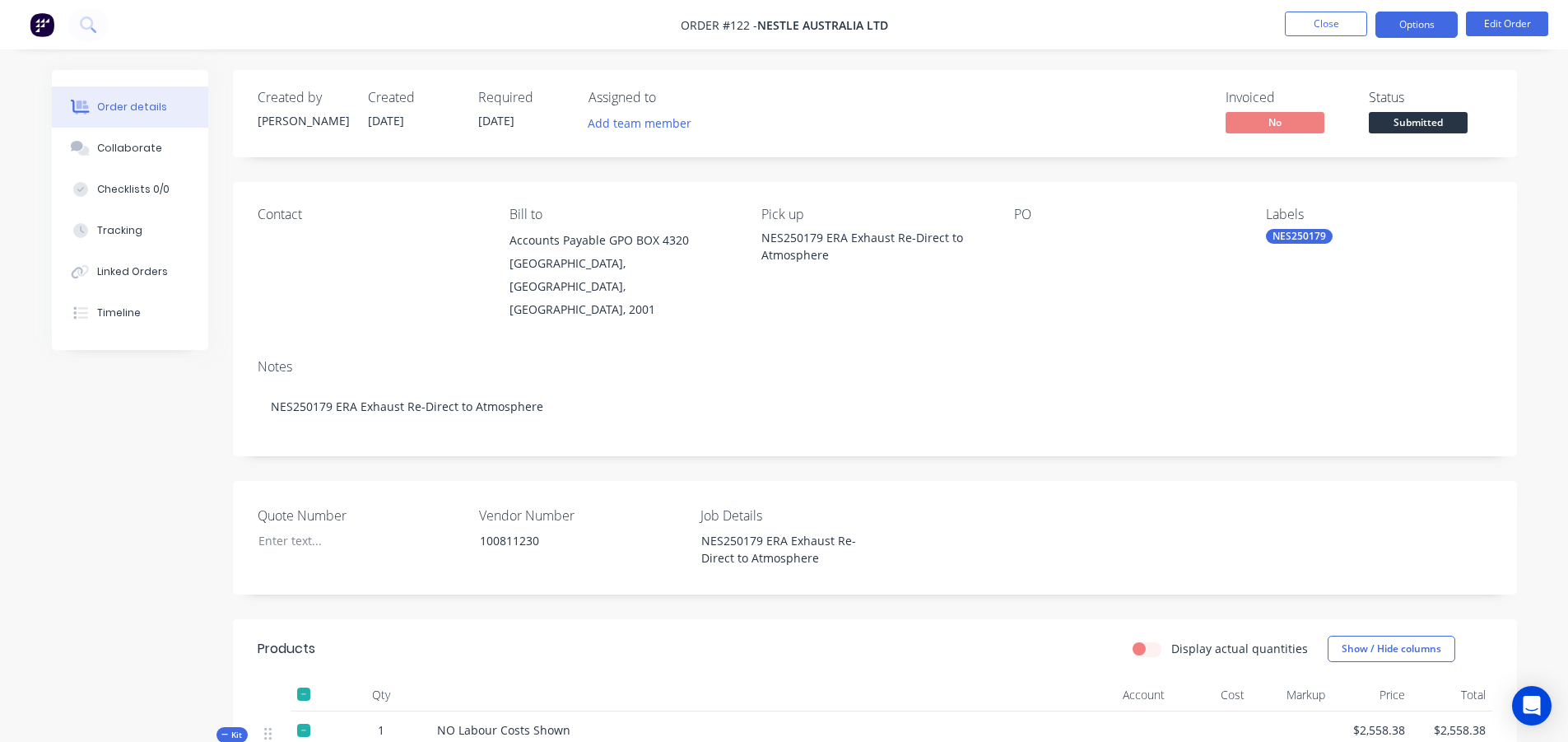
click at [1399, 18] on button "Options" at bounding box center [1416, 24] width 82 height 26
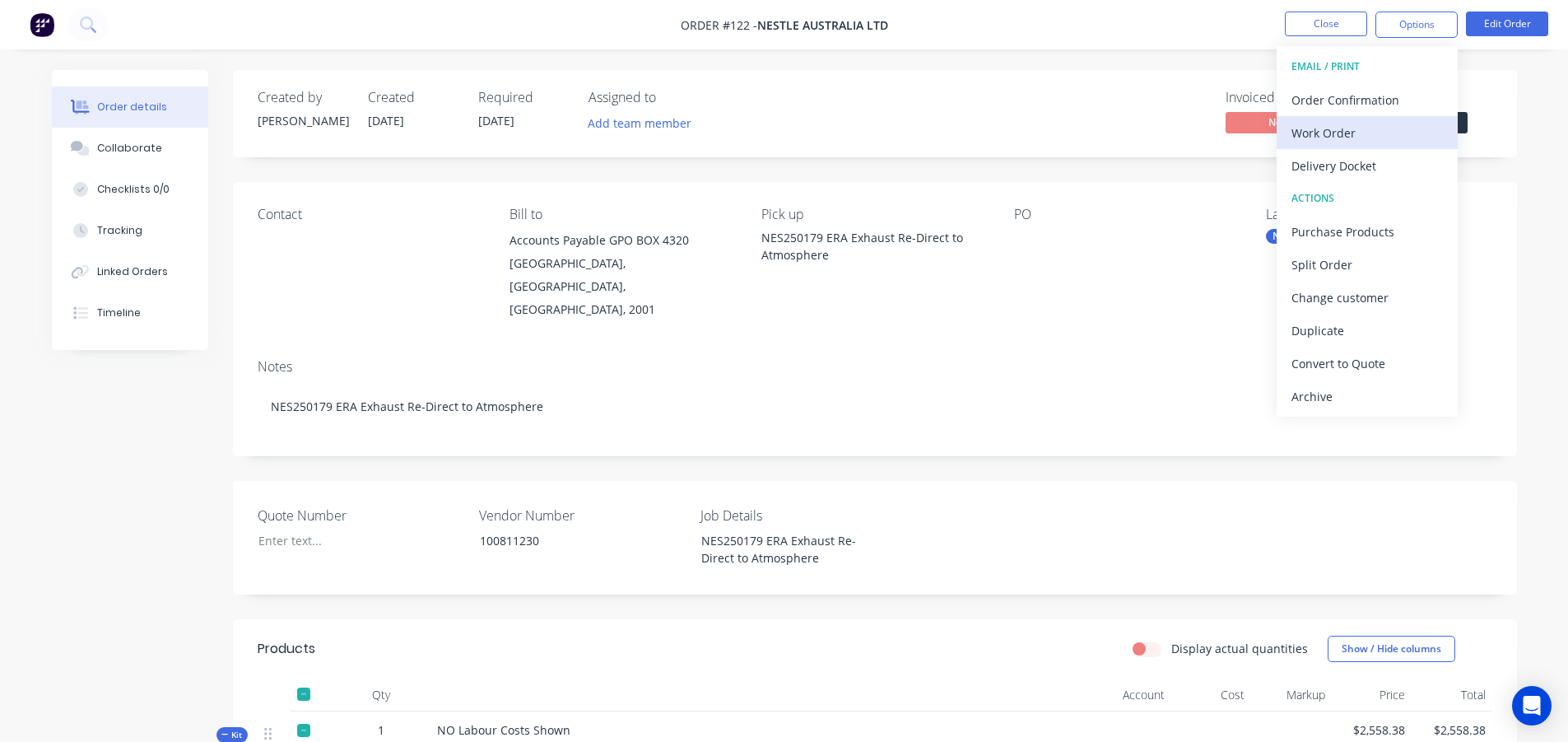
click at [1342, 125] on div "Work Order" at bounding box center [1366, 132] width 151 height 24
click at [1331, 133] on div "With pricing" at bounding box center [1366, 132] width 151 height 24
click at [1342, 20] on button "Close" at bounding box center [1326, 24] width 82 height 24
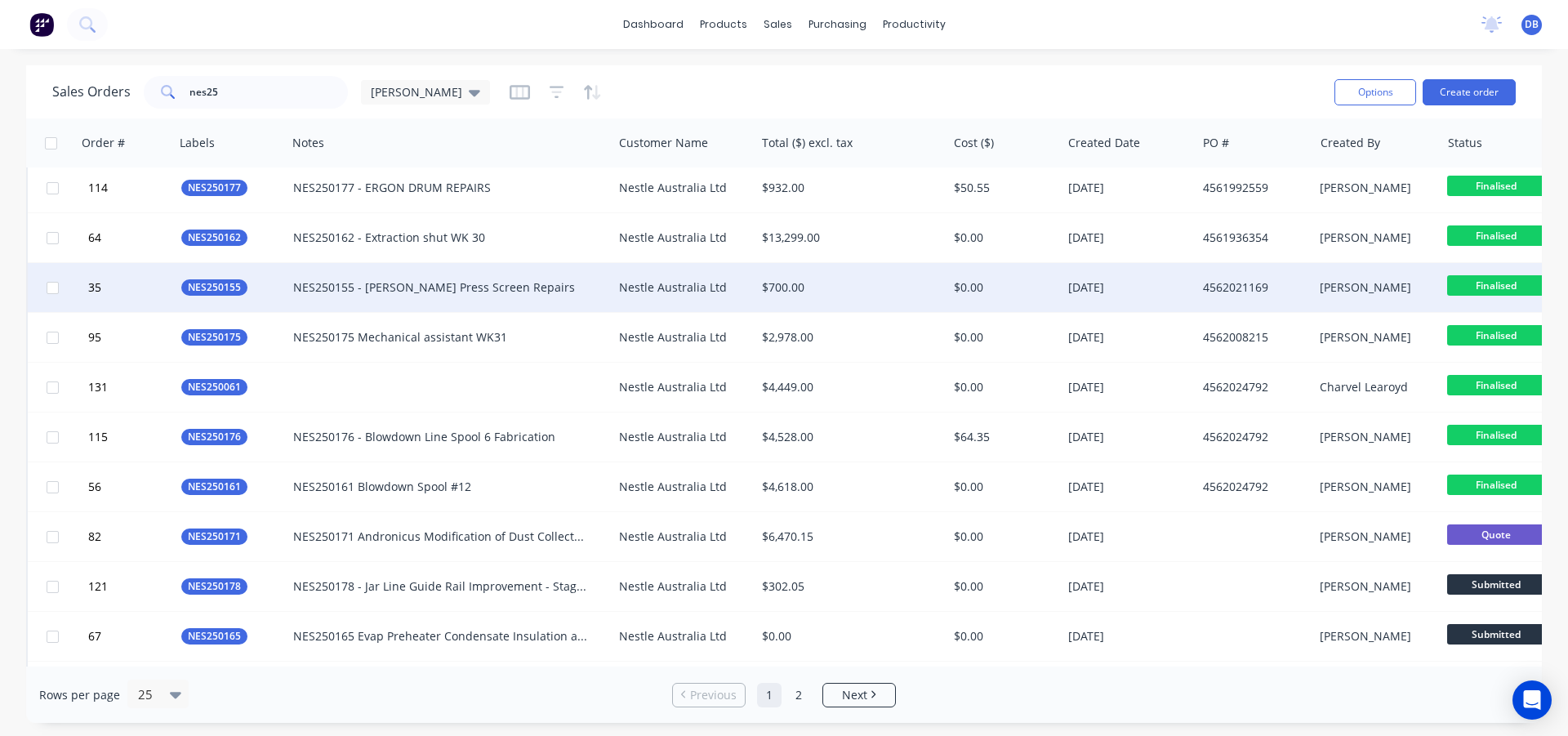
scroll to position [754, 0]
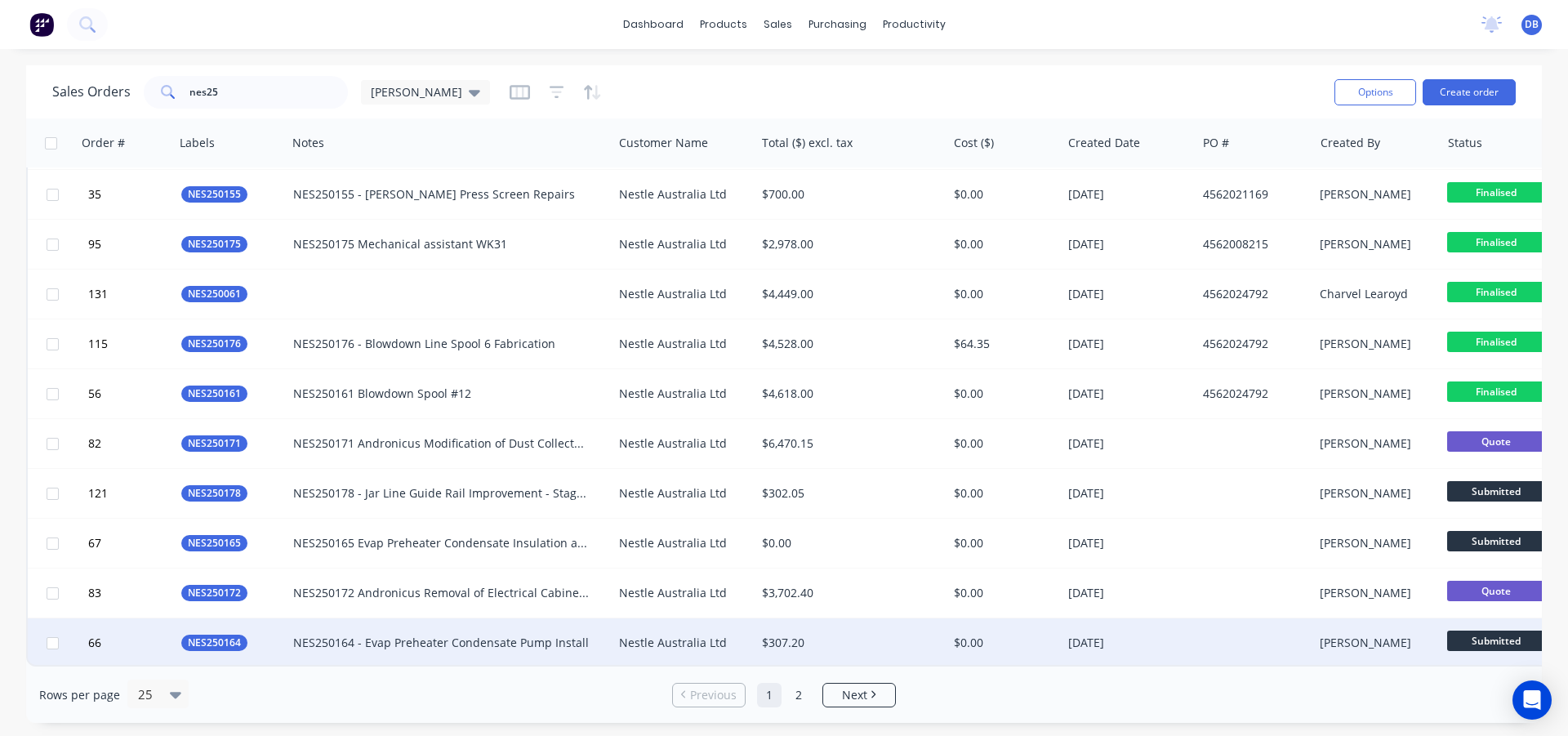
click at [890, 648] on div "$307.20" at bounding box center [850, 642] width 192 height 49
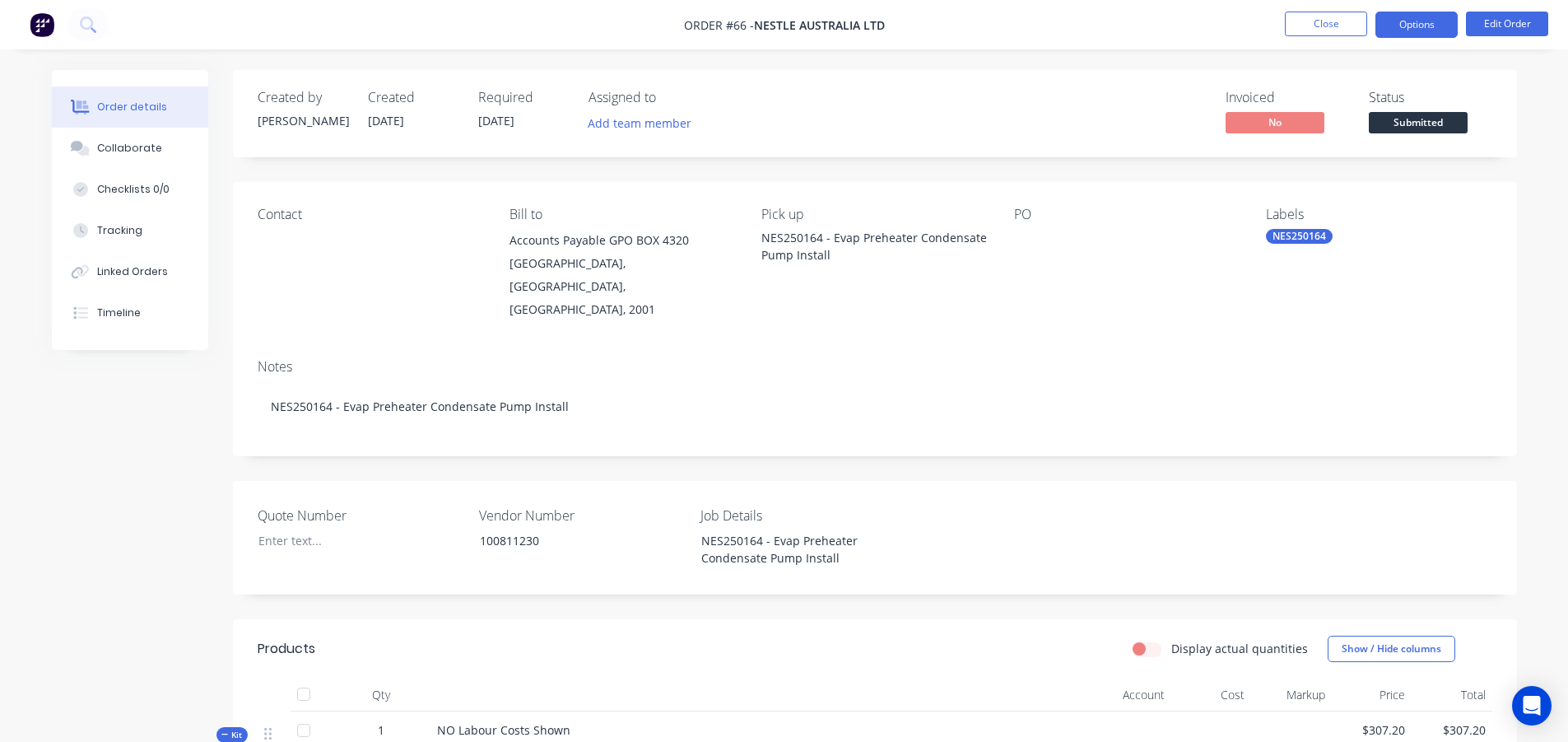
click at [1437, 24] on button "Options" at bounding box center [1416, 24] width 82 height 26
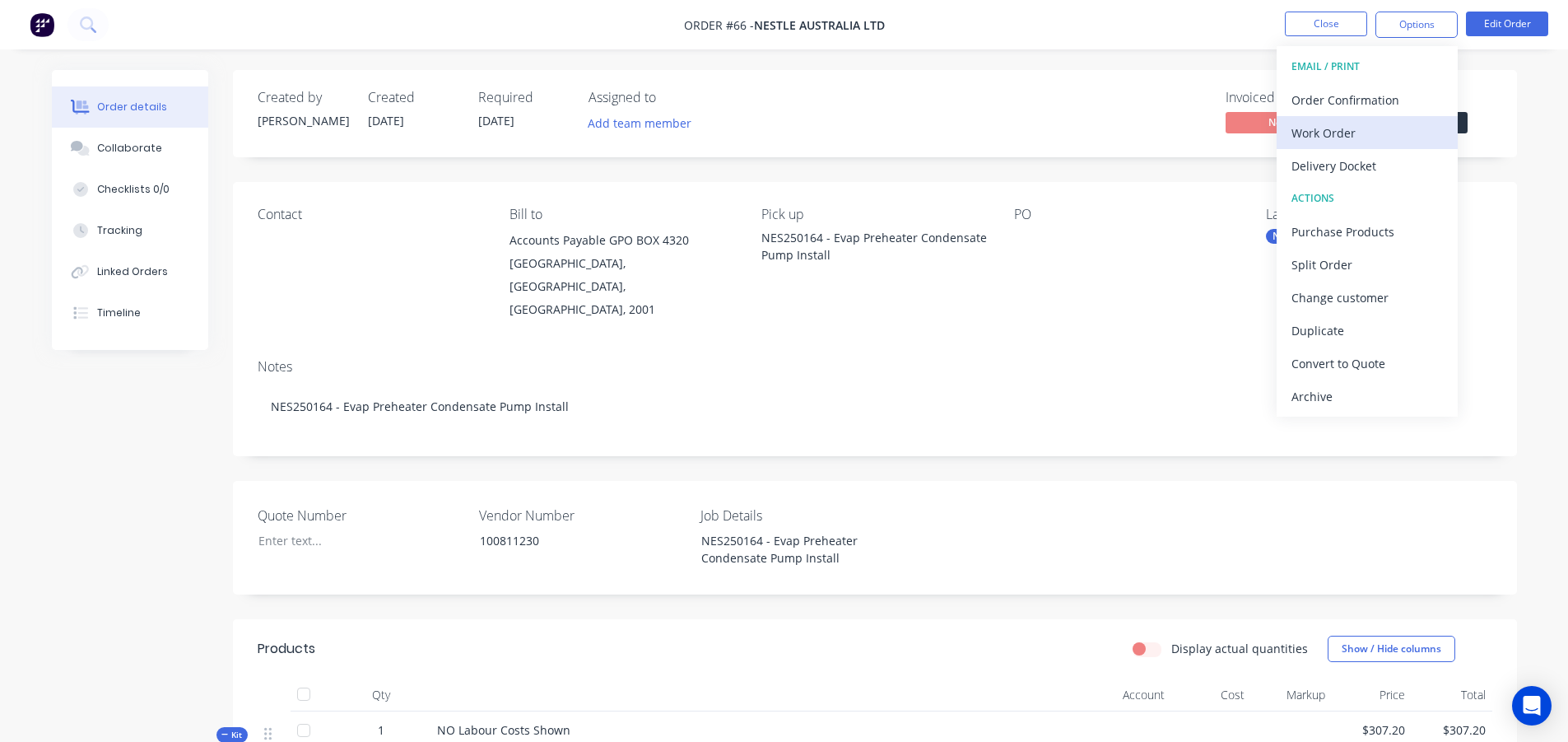
click at [1342, 130] on div "Work Order" at bounding box center [1366, 132] width 151 height 24
click at [1335, 135] on div "With pricing" at bounding box center [1366, 132] width 151 height 24
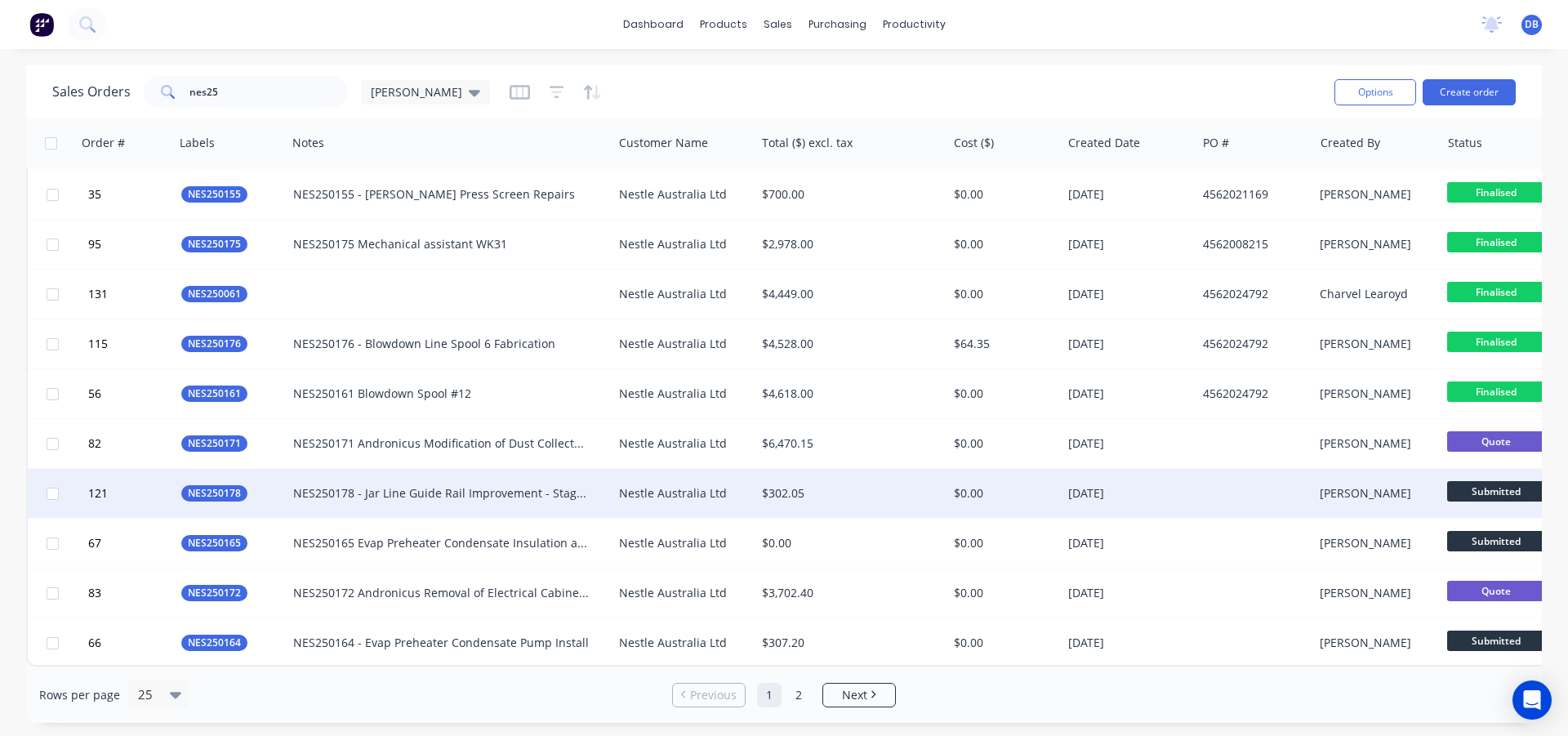
scroll to position [754, 0]
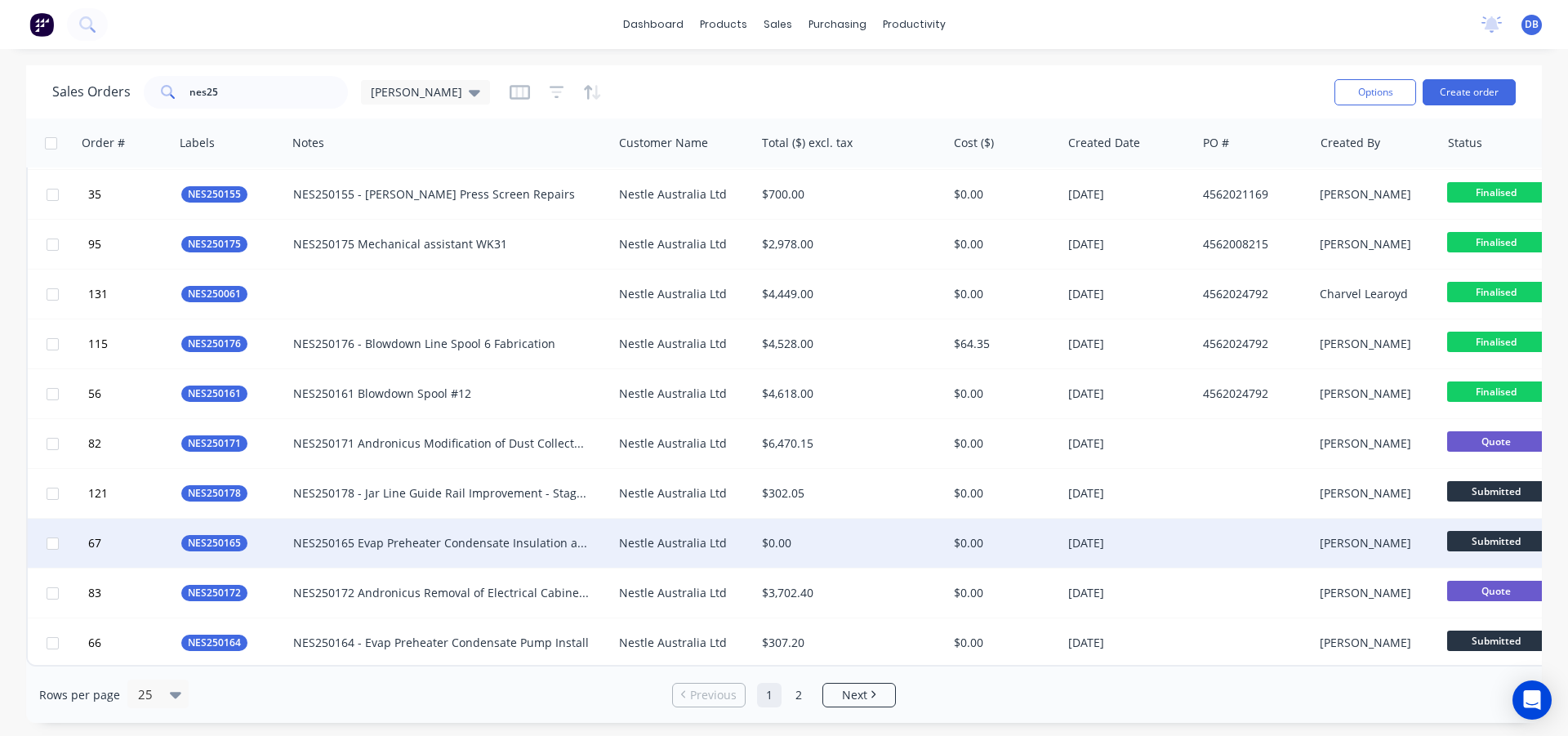
click at [876, 536] on div "$0.00" at bounding box center [847, 543] width 170 height 16
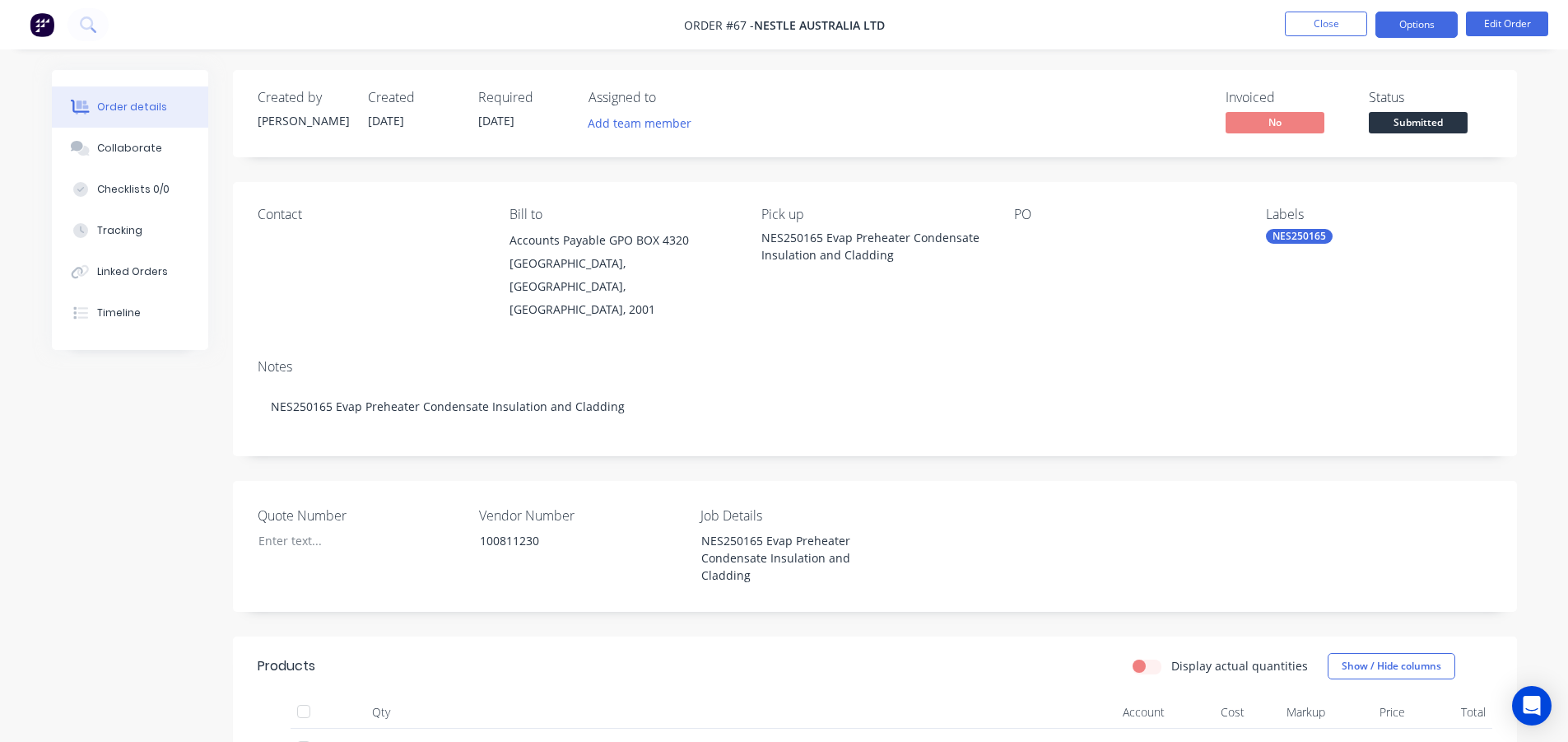
click at [1440, 24] on button "Options" at bounding box center [1416, 24] width 82 height 26
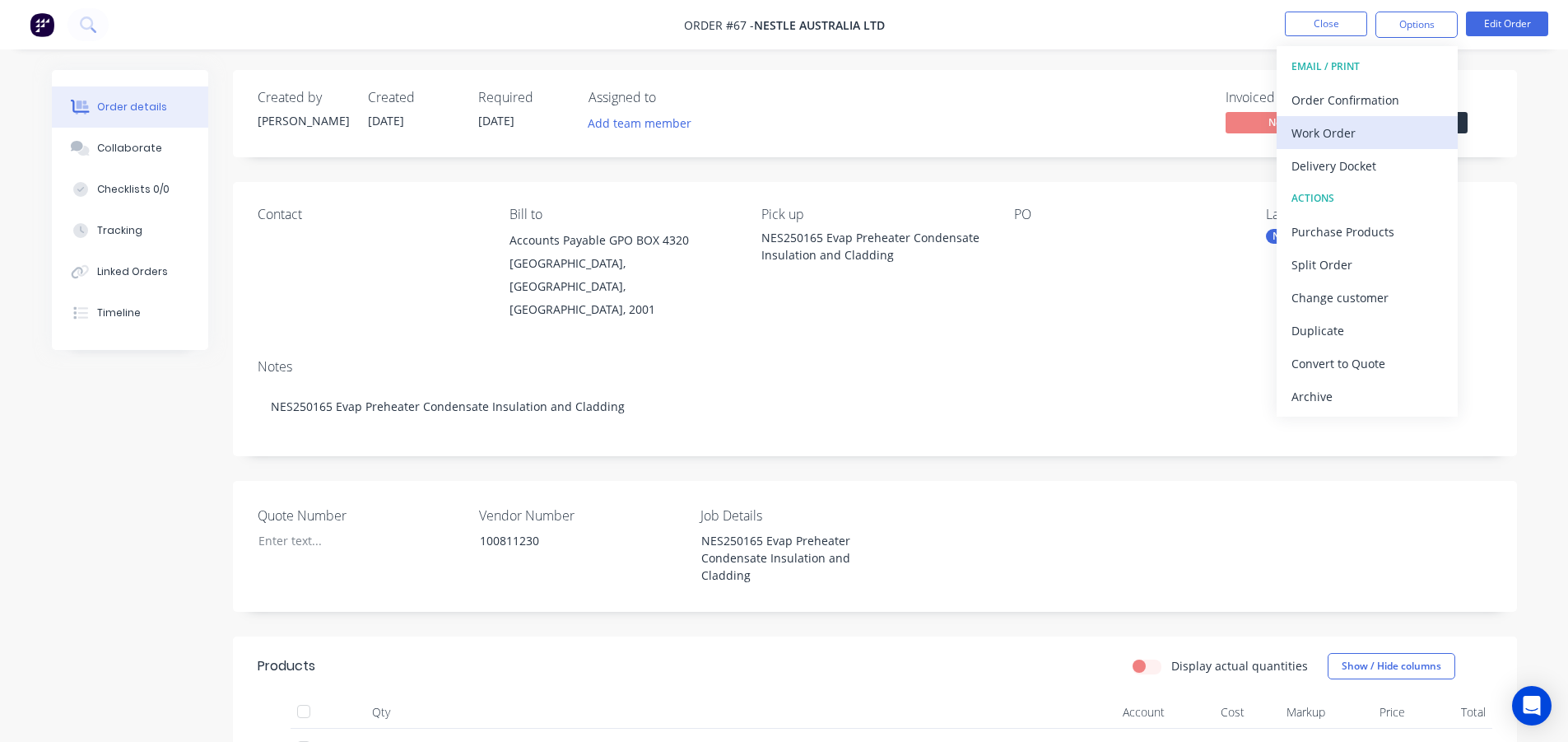
click at [1365, 131] on div "Work Order" at bounding box center [1366, 132] width 151 height 24
click at [1330, 133] on div "With pricing" at bounding box center [1366, 132] width 151 height 24
click at [1197, 258] on div "PO" at bounding box center [1127, 263] width 225 height 114
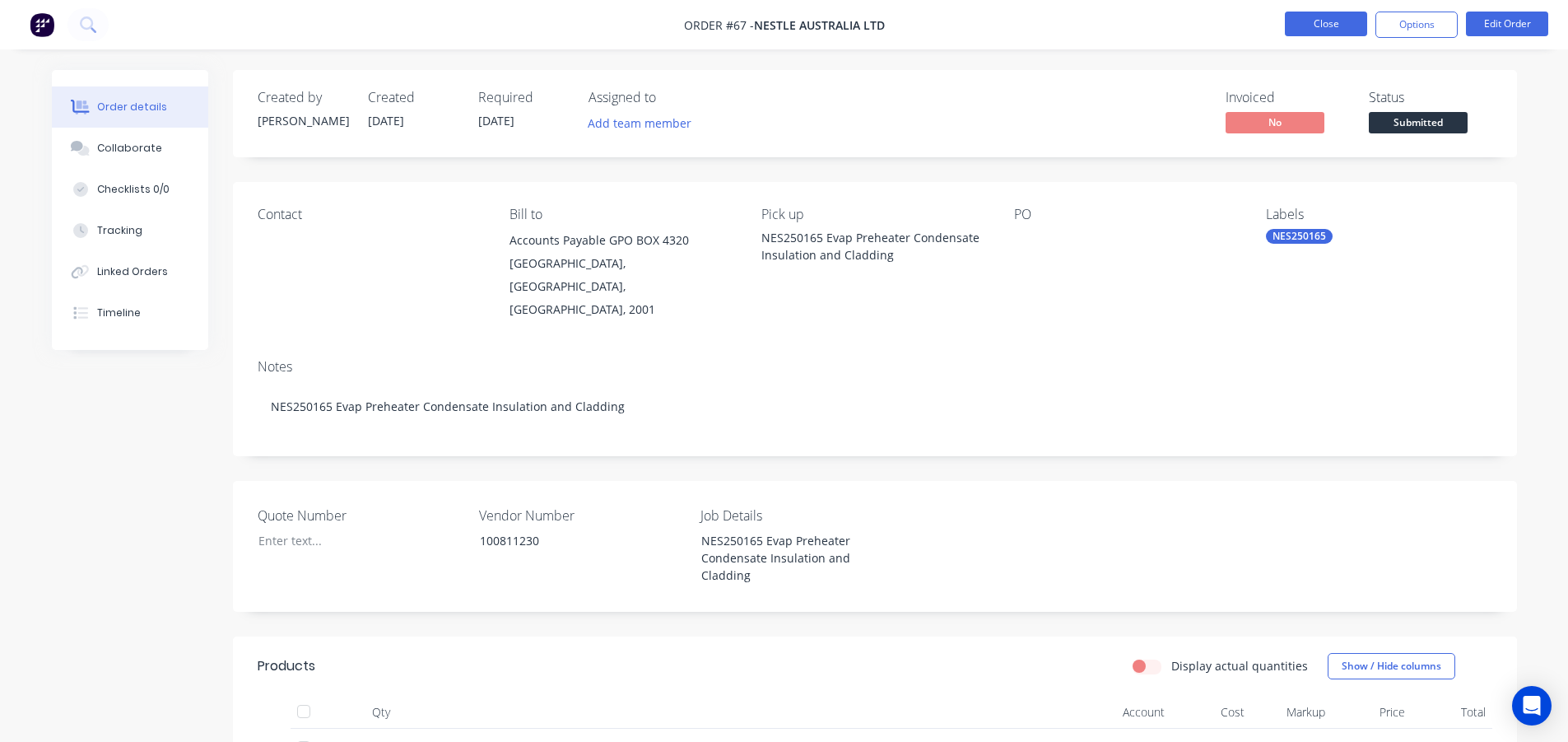
click at [1337, 19] on button "Close" at bounding box center [1326, 24] width 82 height 24
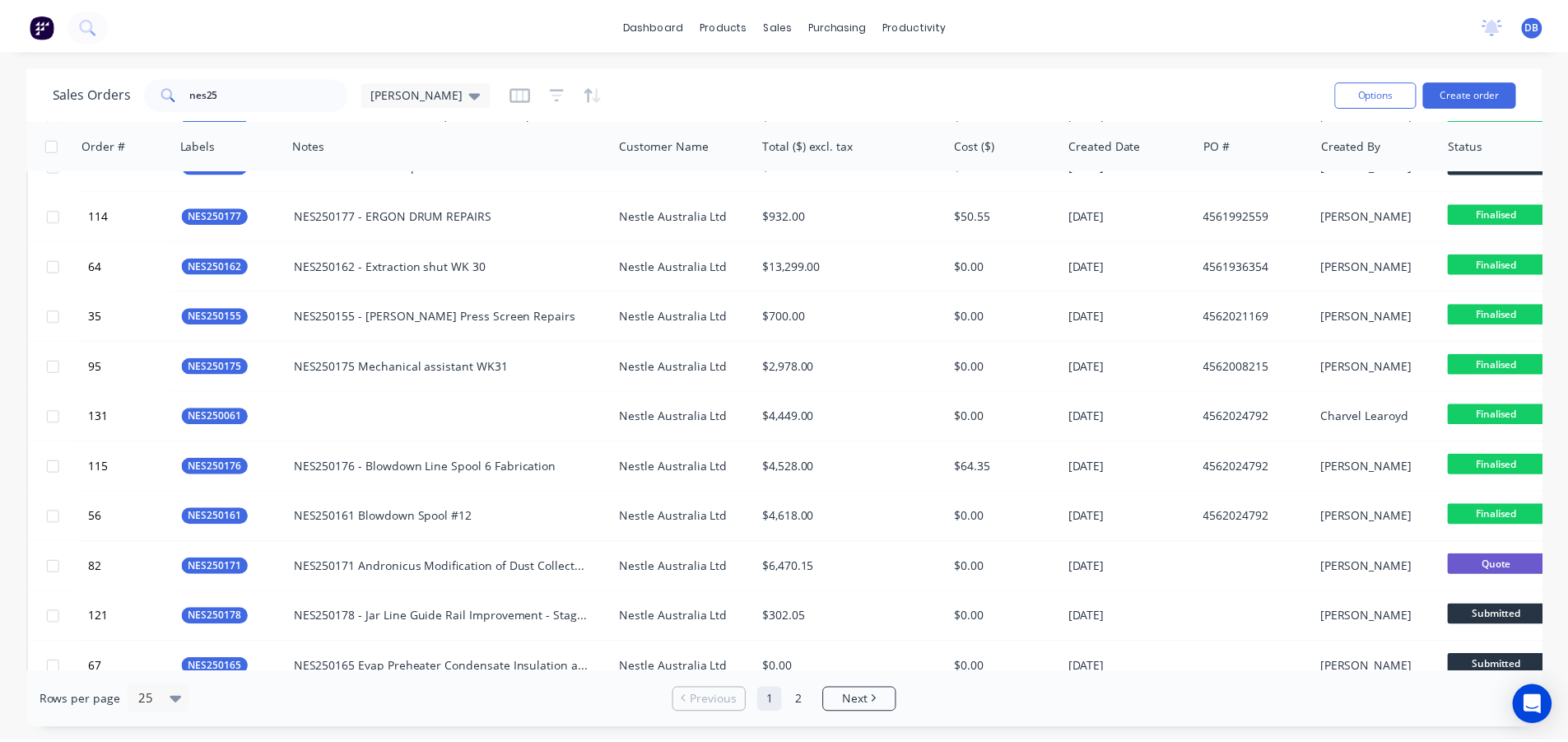
scroll to position [659, 0]
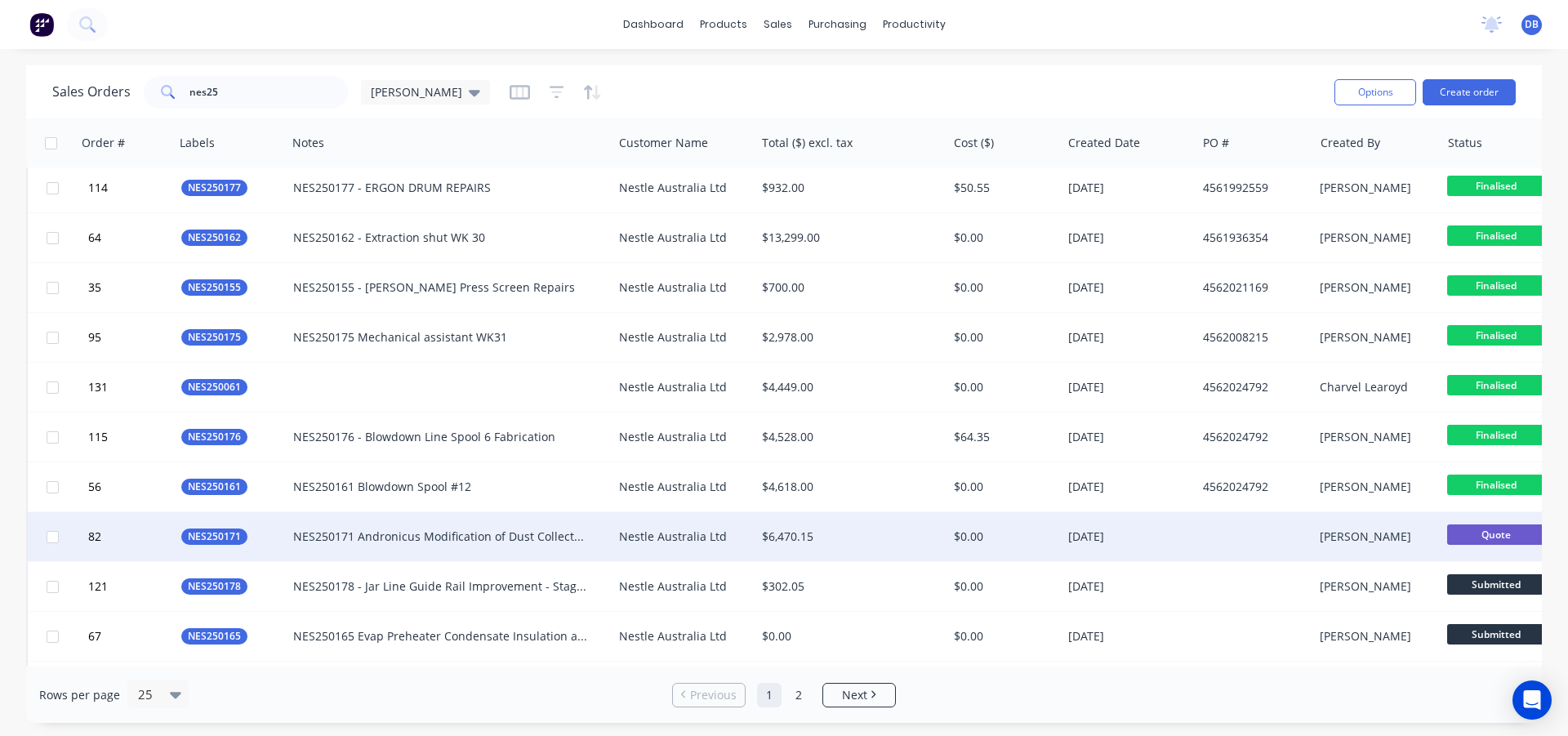
click at [889, 540] on div "$6,470.15" at bounding box center [847, 537] width 170 height 16
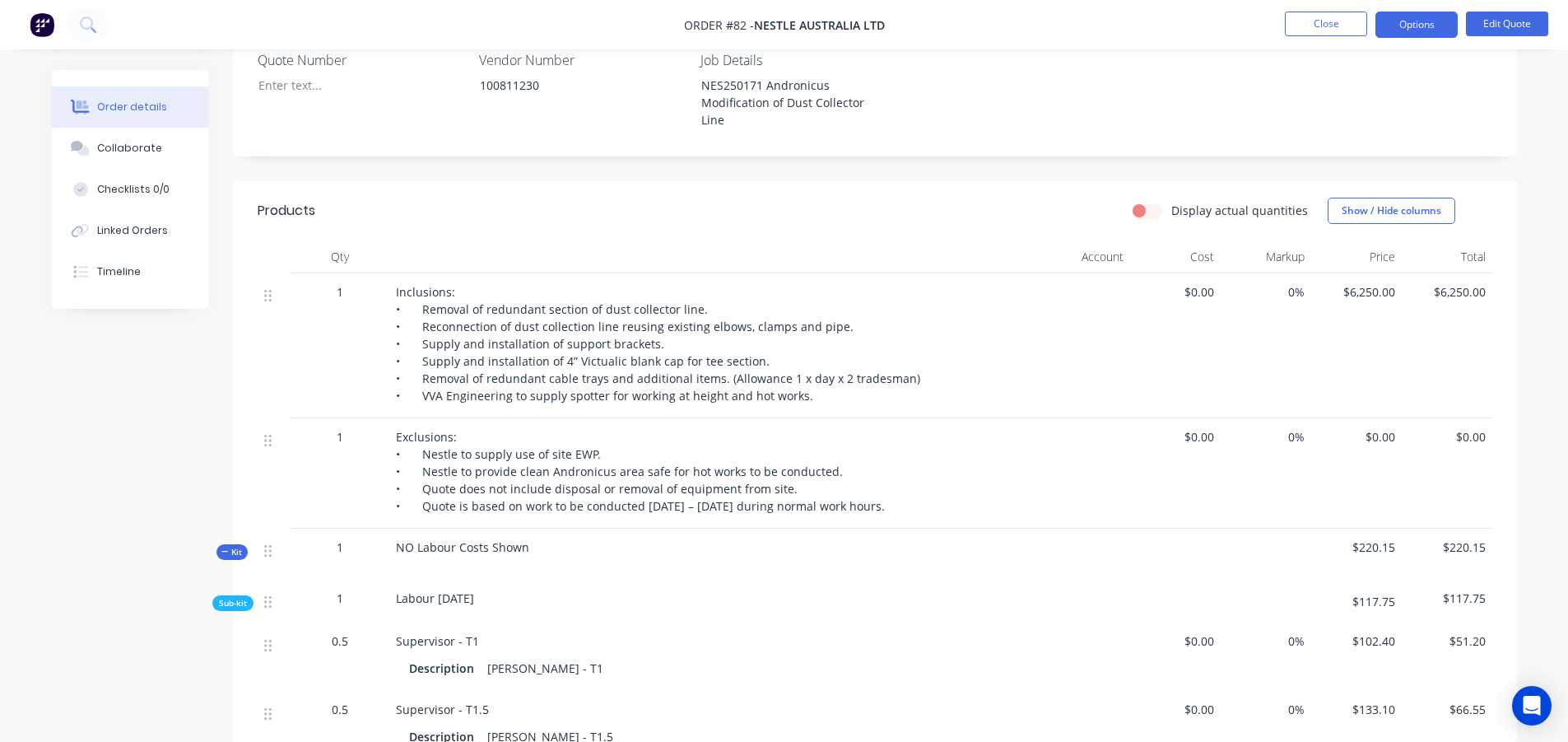
scroll to position [360, 0]
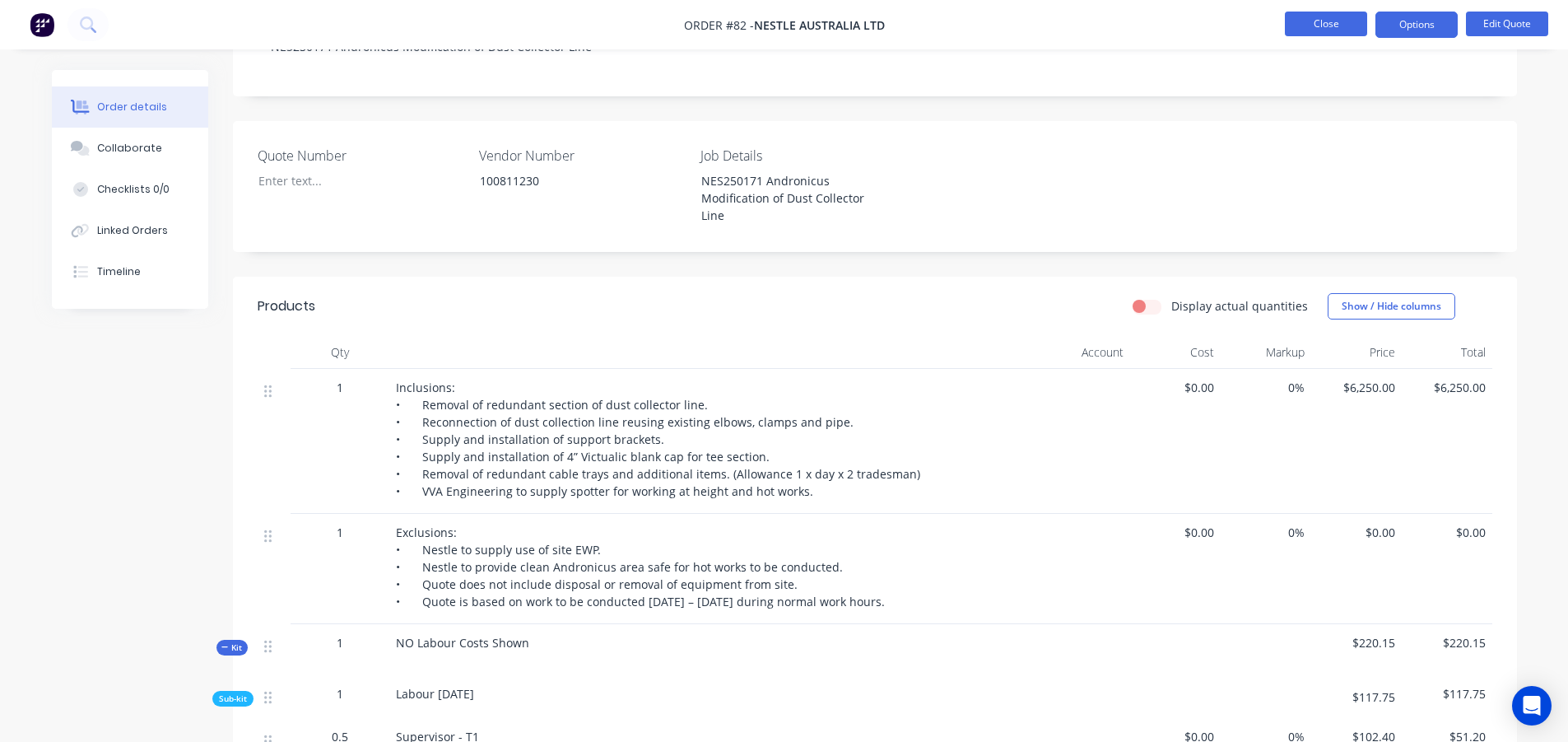
click at [1316, 28] on button "Close" at bounding box center [1326, 24] width 82 height 24
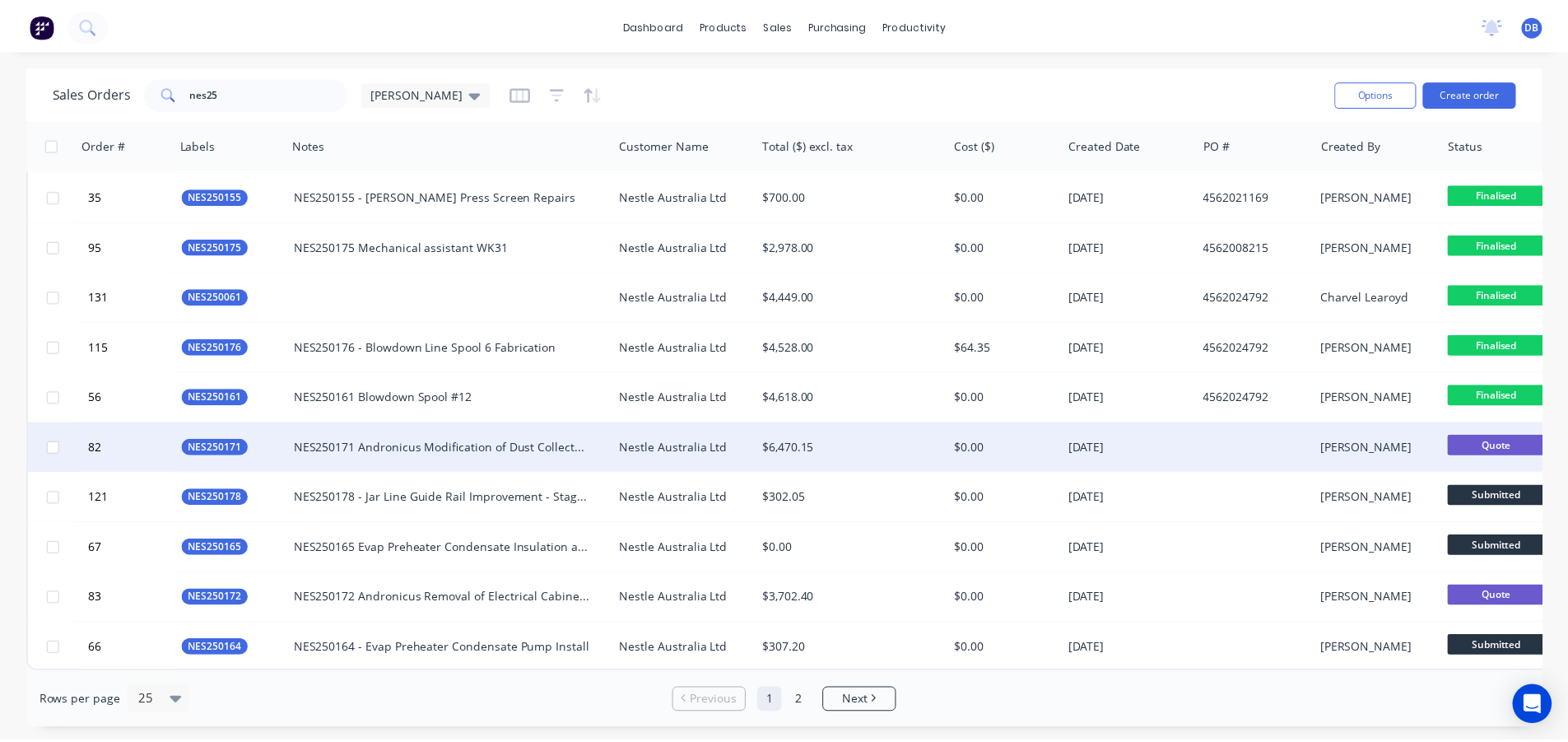
scroll to position [760, 0]
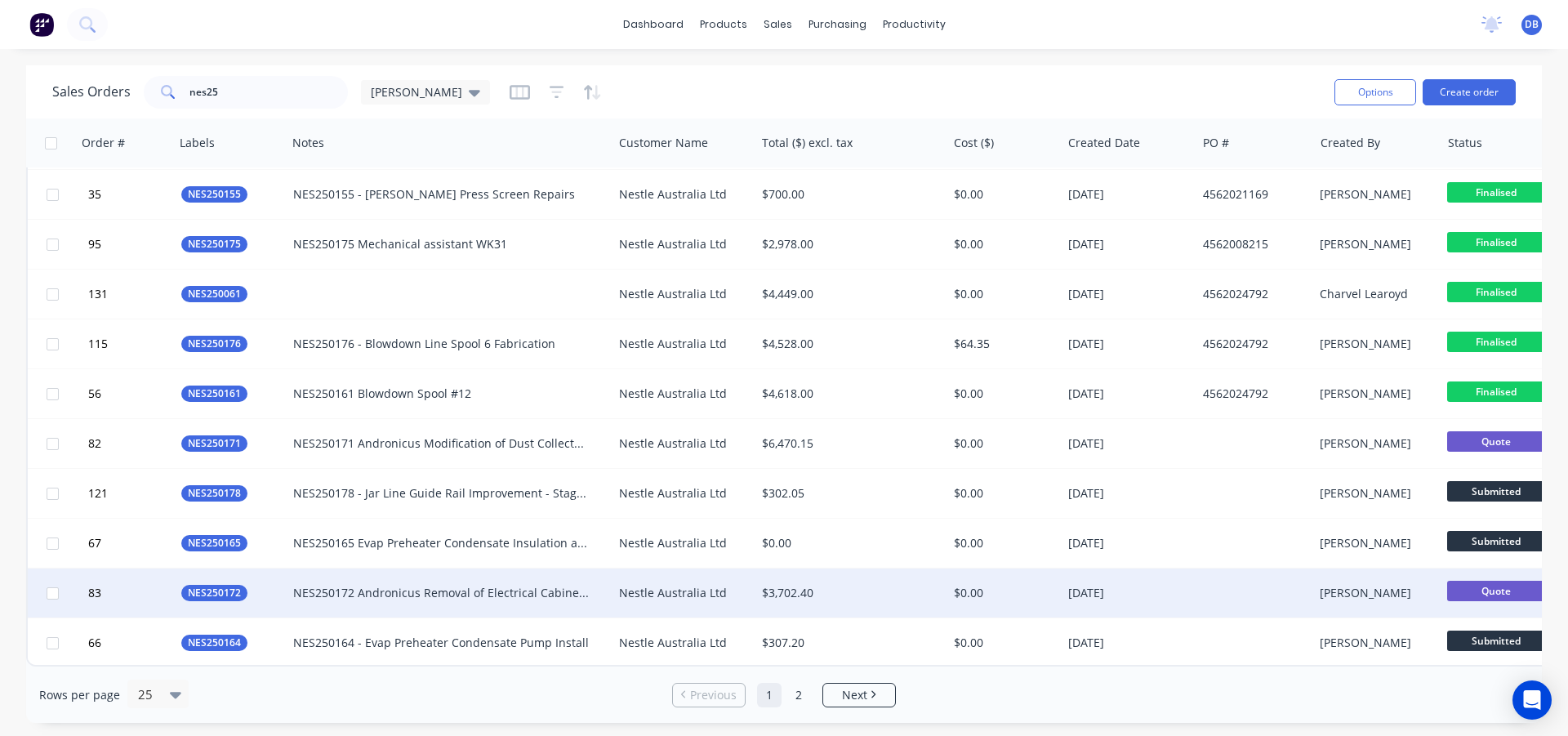
click at [859, 585] on div "$3,702.40" at bounding box center [847, 593] width 170 height 16
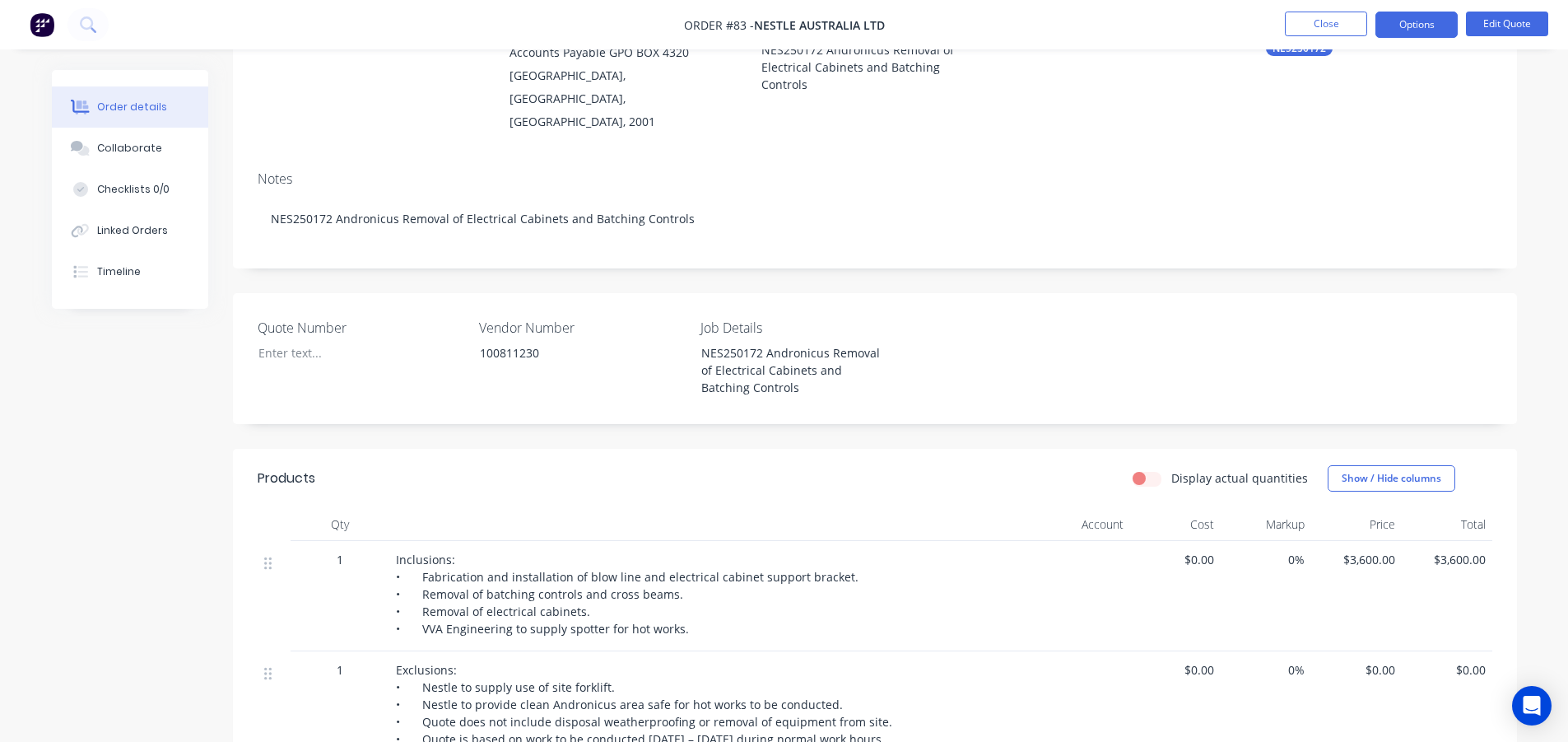
scroll to position [146, 0]
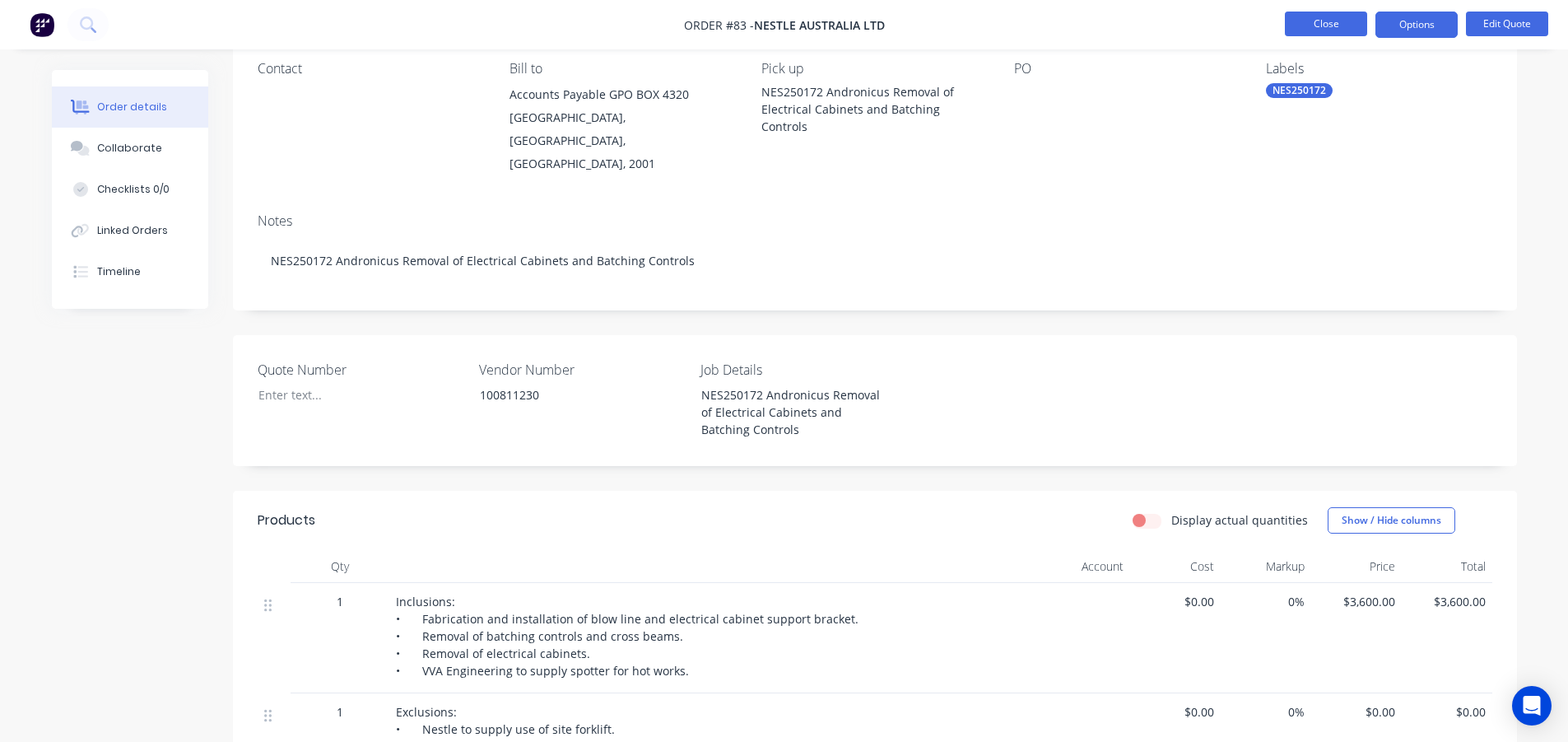
click at [1350, 16] on button "Close" at bounding box center [1326, 24] width 82 height 24
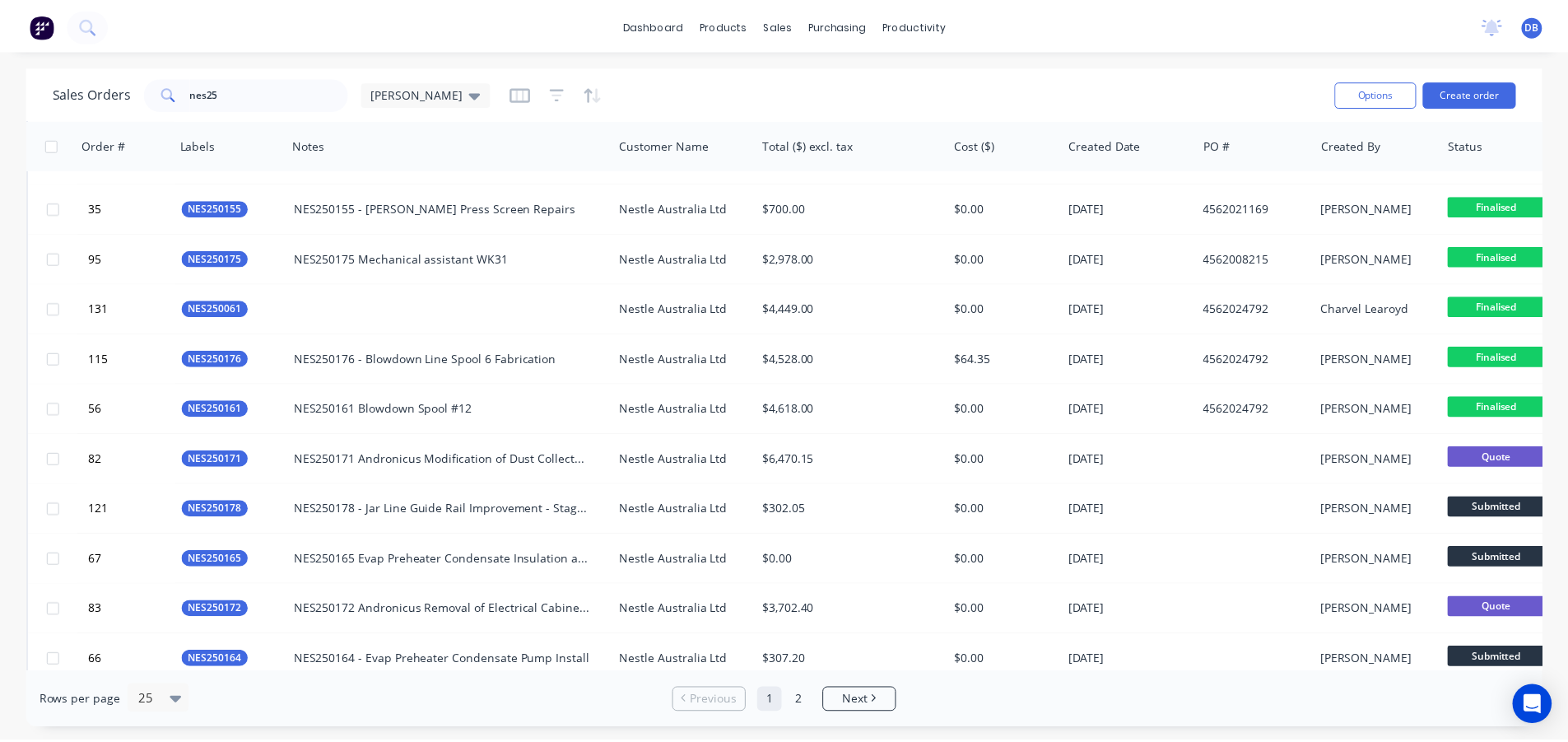
scroll to position [760, 0]
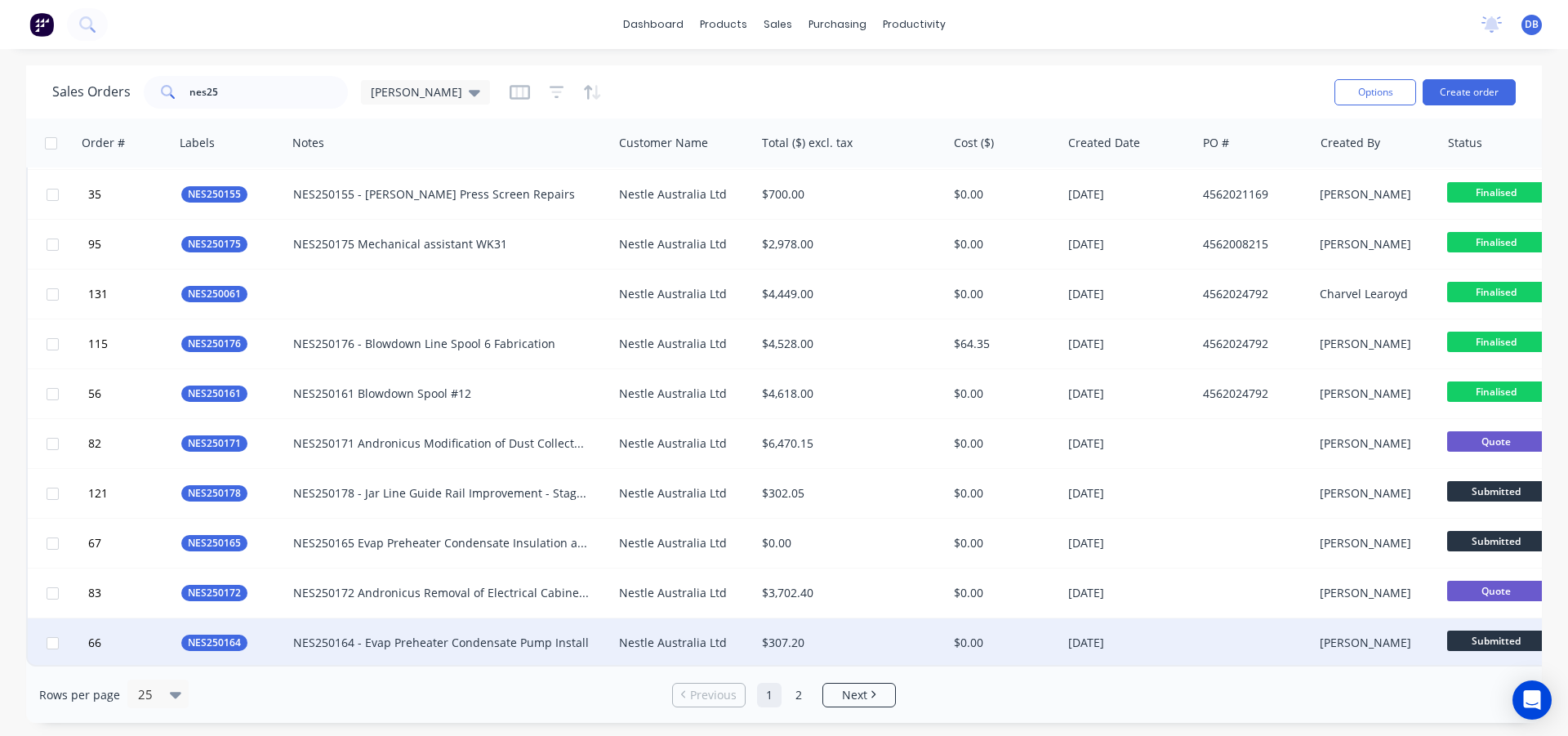
click at [910, 635] on div "$307.20" at bounding box center [847, 642] width 170 height 16
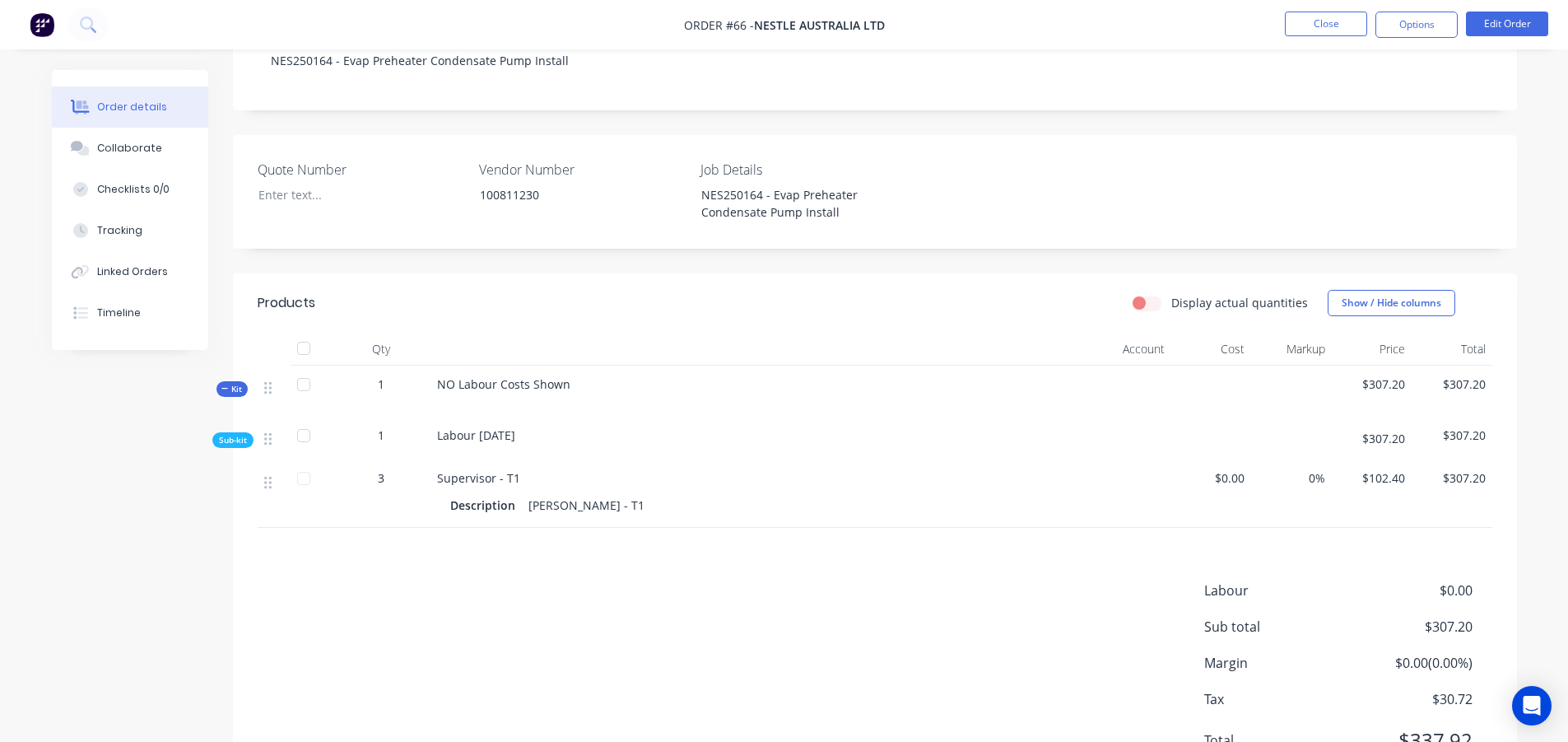
scroll to position [402, 0]
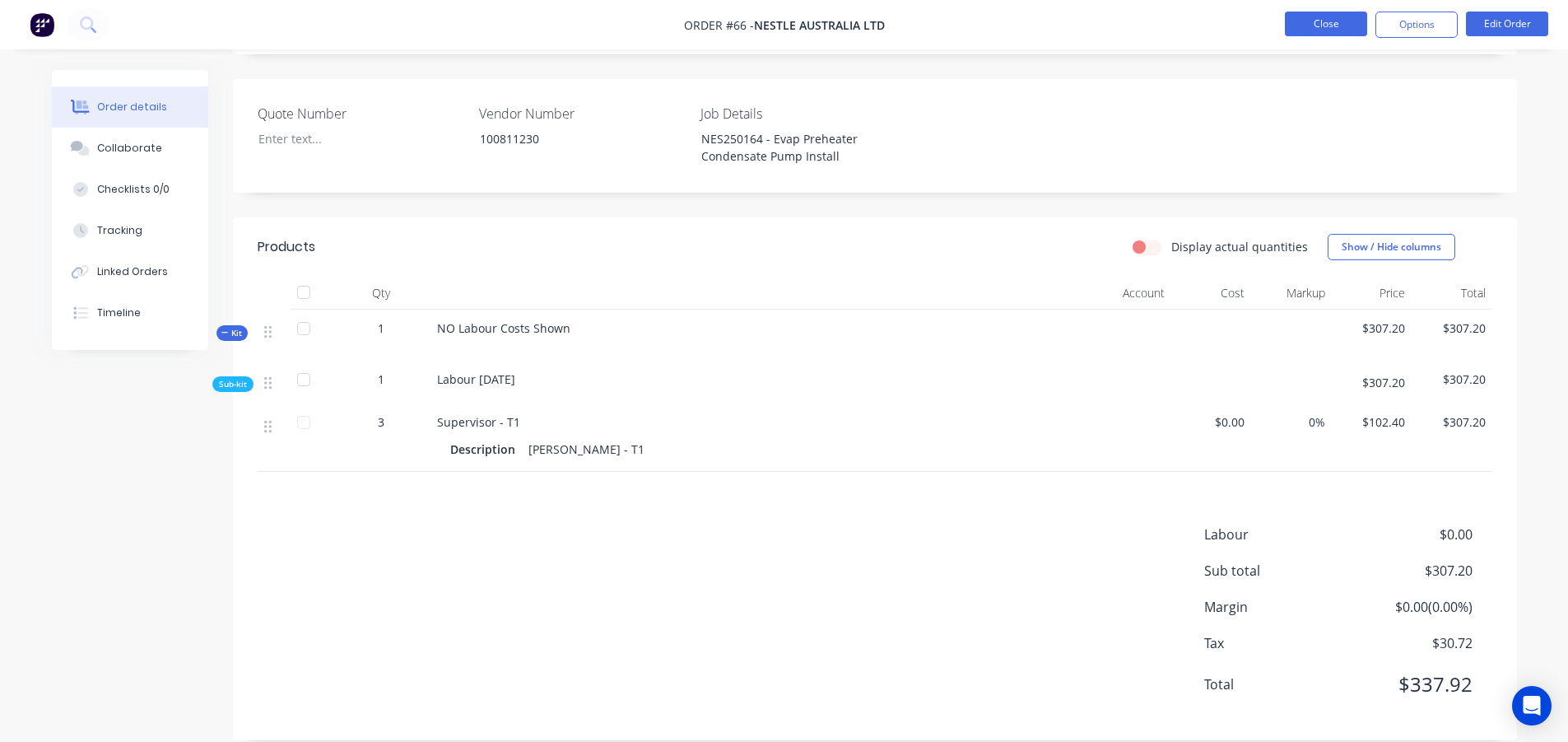
click at [1315, 27] on button "Close" at bounding box center [1326, 24] width 82 height 24
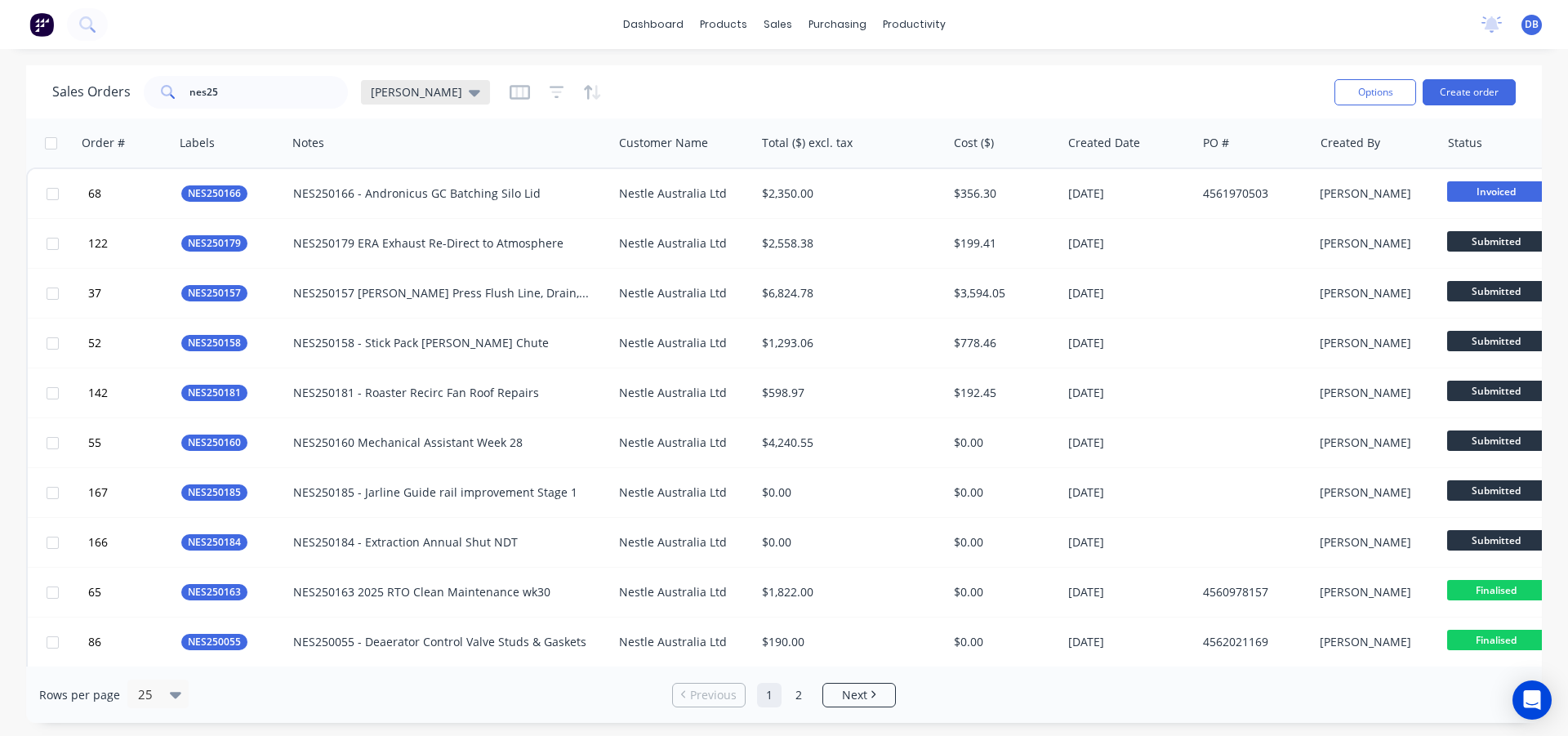
click at [469, 90] on icon at bounding box center [474, 92] width 11 height 18
click at [583, 91] on icon "button" at bounding box center [593, 92] width 19 height 16
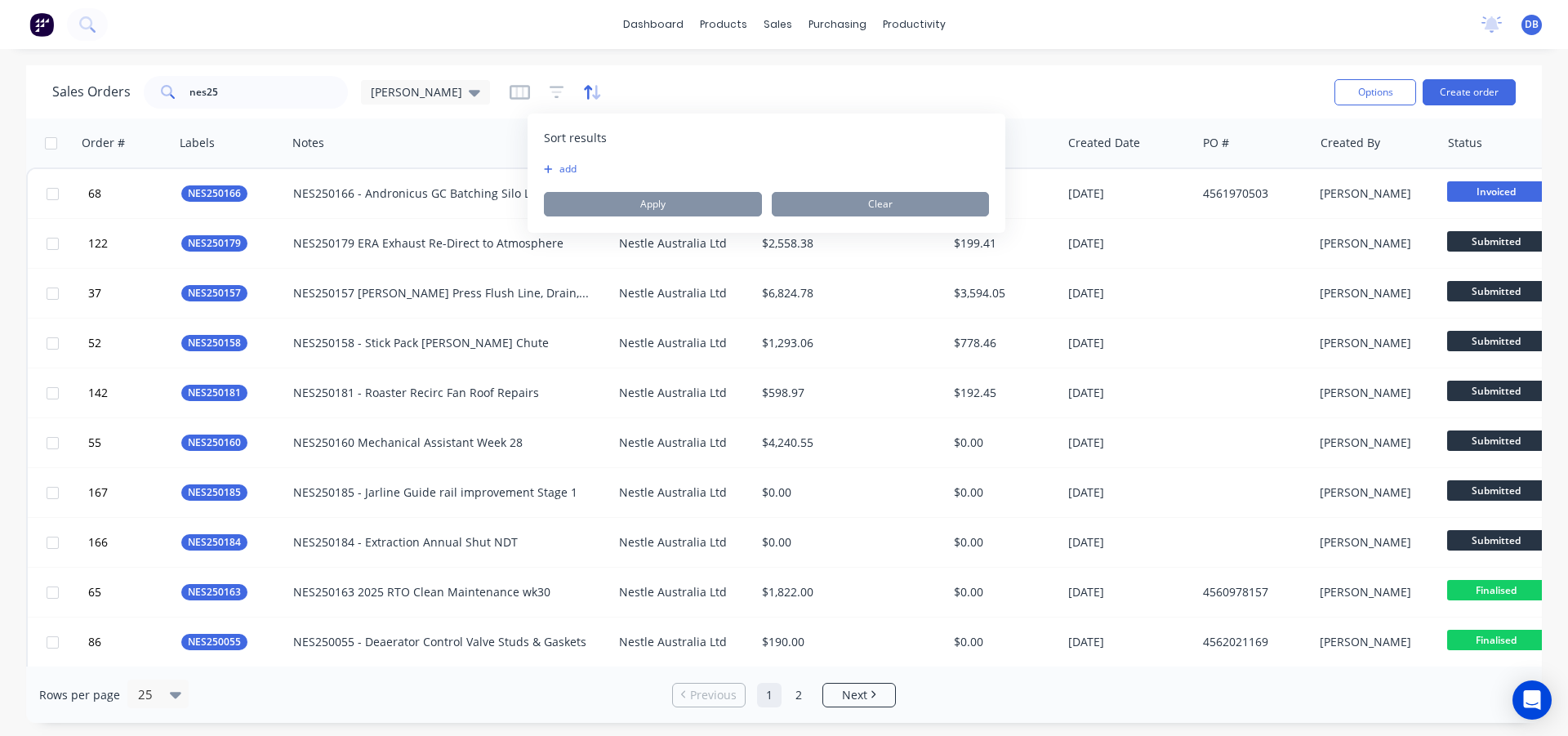
click at [583, 91] on icon "button" at bounding box center [593, 92] width 19 height 16
click at [490, 137] on div at bounding box center [441, 143] width 298 height 33
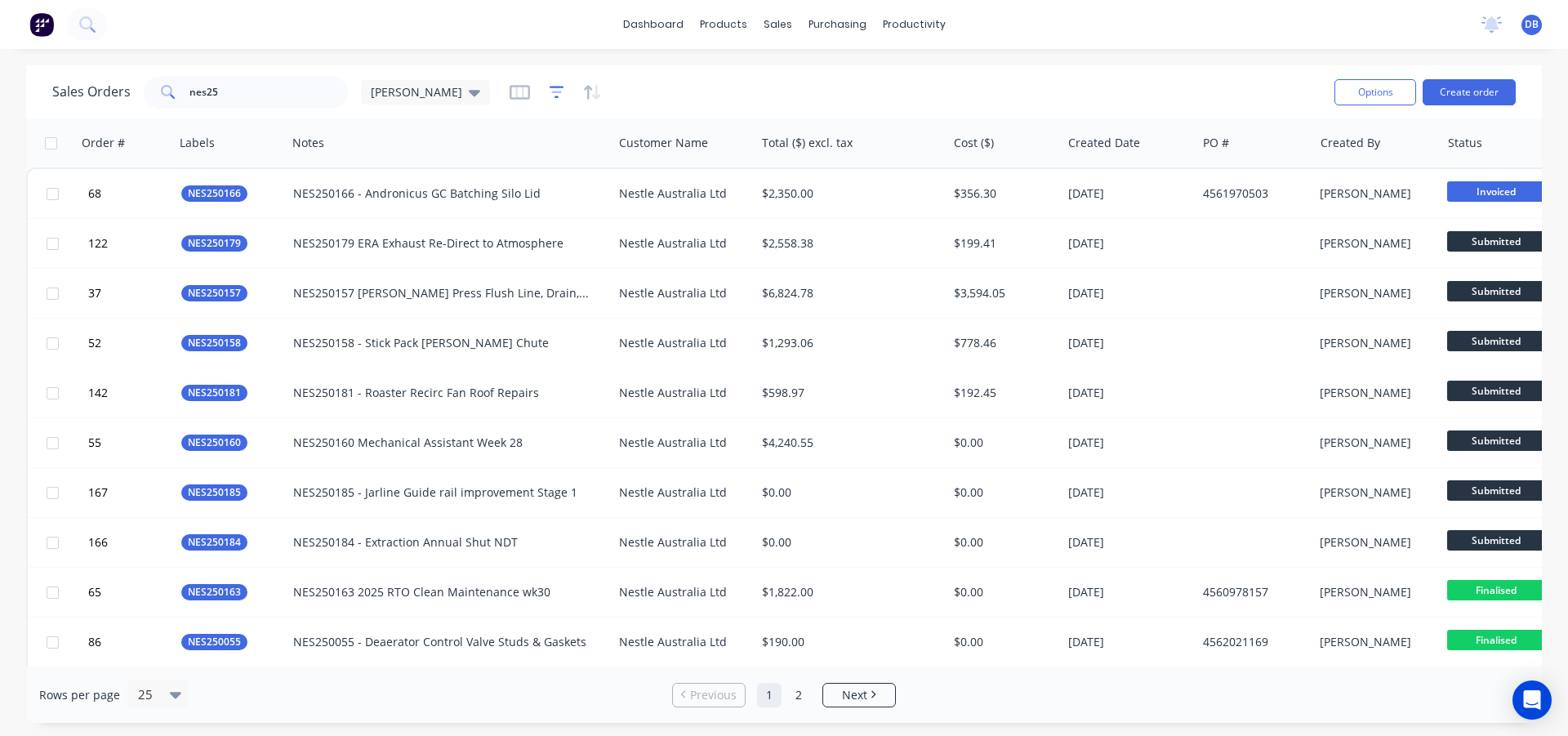
click at [550, 90] on icon "button" at bounding box center [556, 92] width 15 height 16
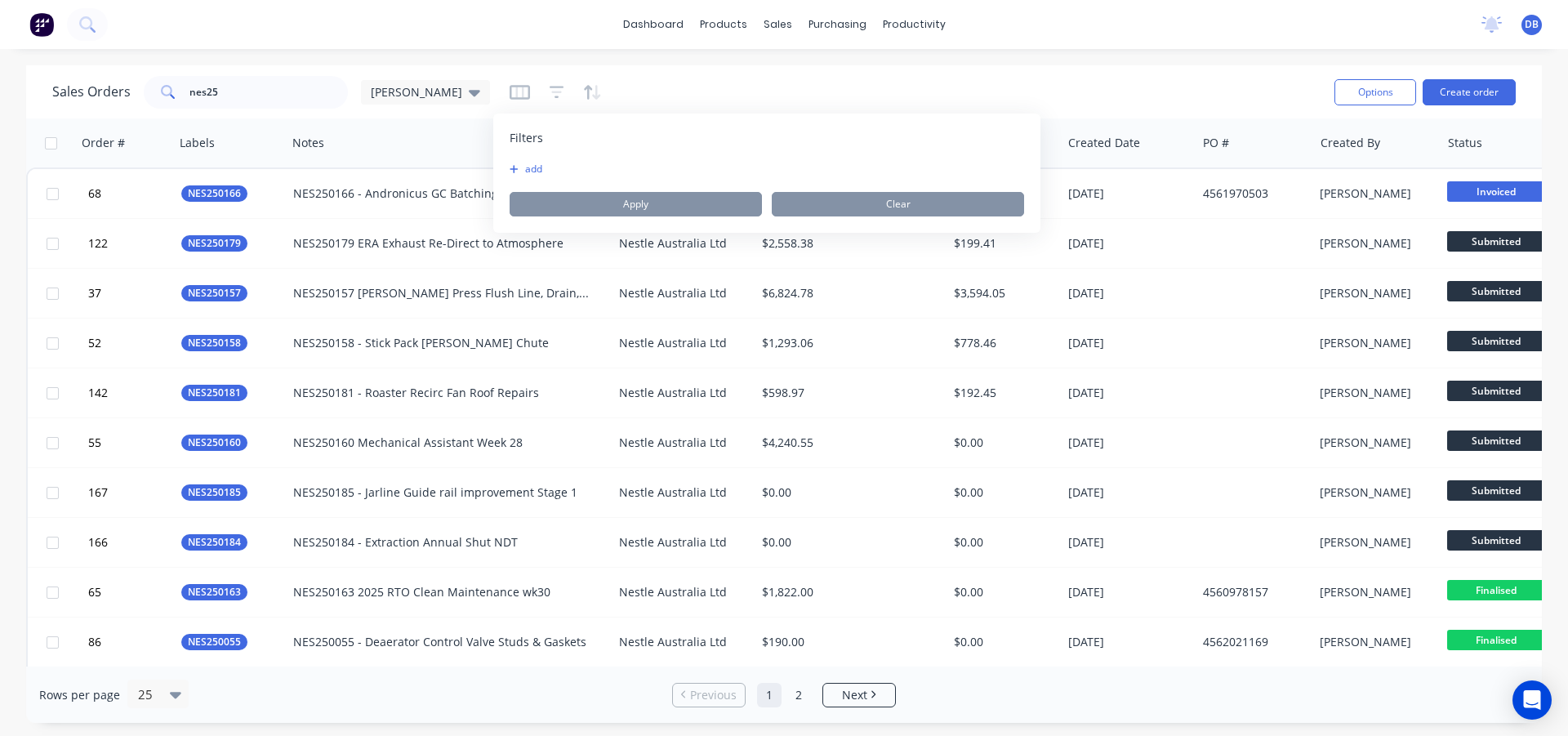
click at [445, 132] on div at bounding box center [441, 143] width 298 height 33
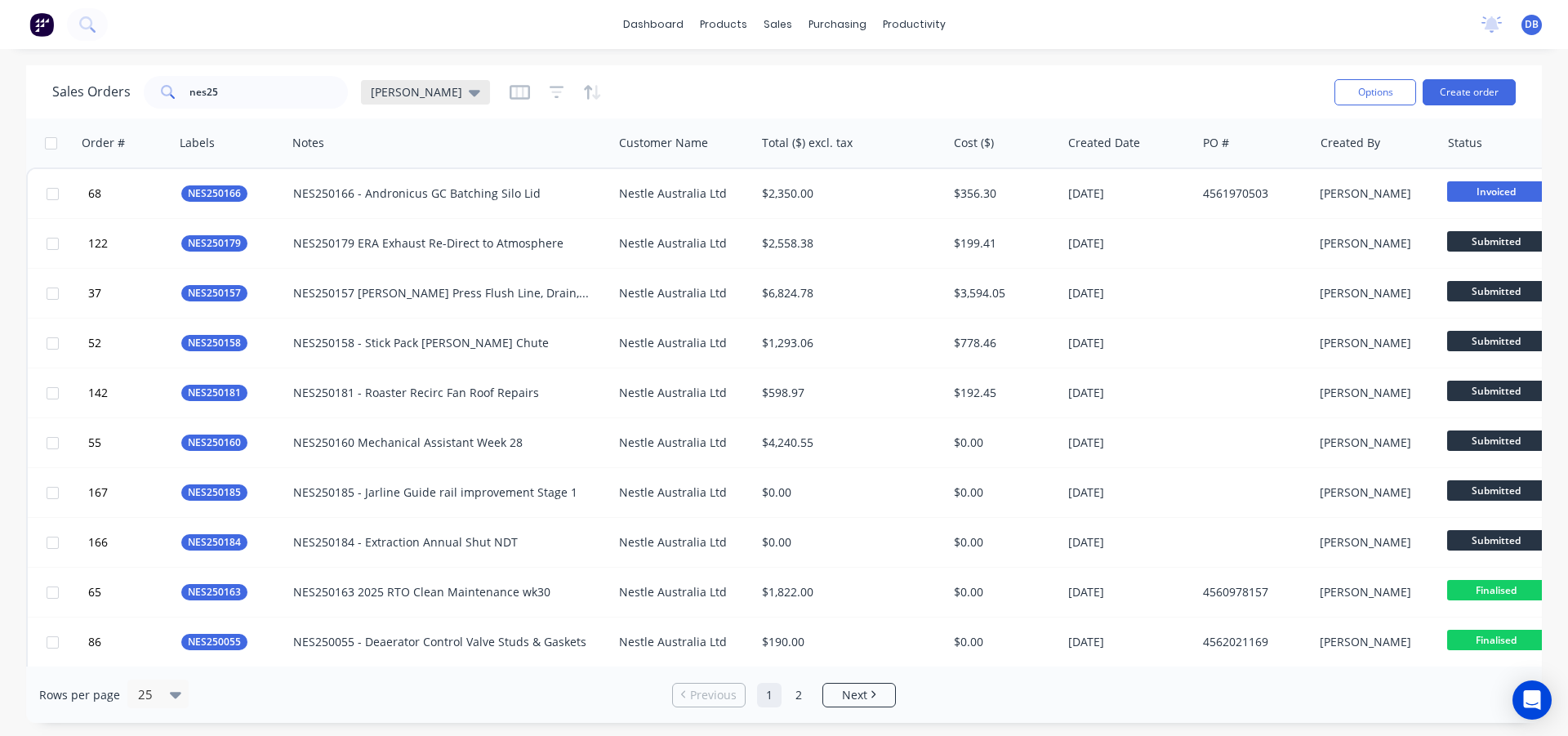
click at [426, 93] on div "[PERSON_NAME]" at bounding box center [425, 92] width 129 height 24
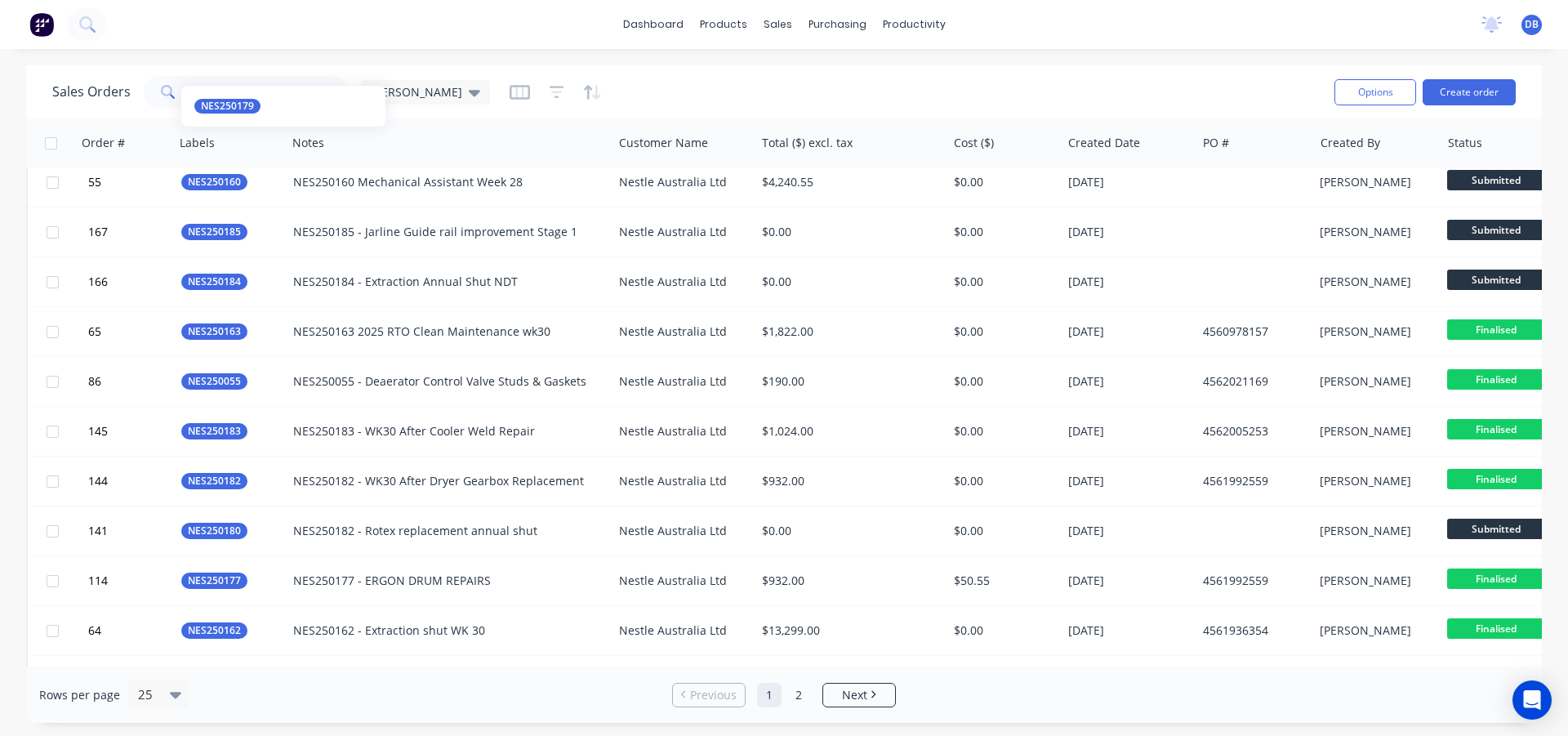
scroll to position [327, 0]
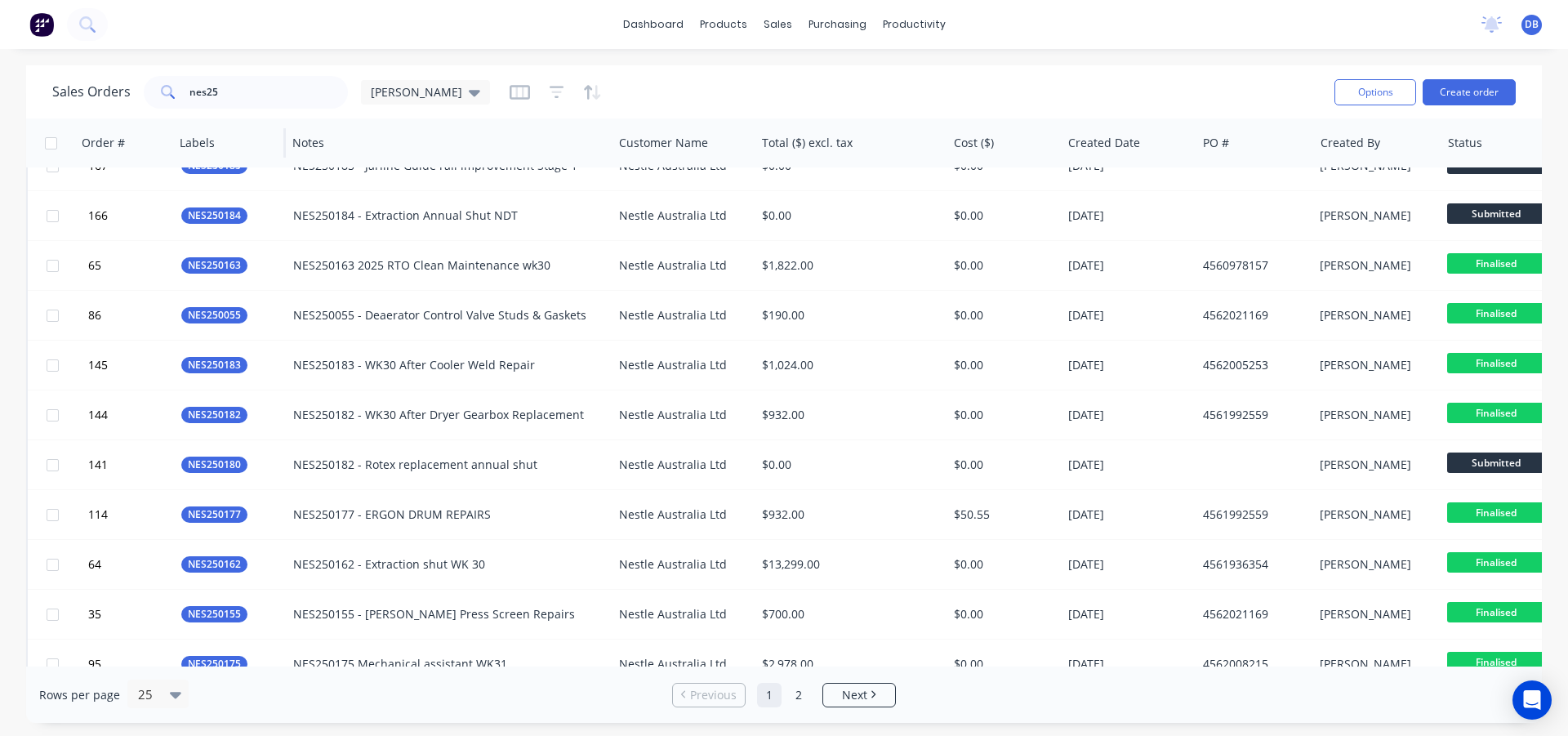
click at [231, 147] on div at bounding box center [226, 143] width 94 height 33
click at [206, 148] on div at bounding box center [226, 143] width 94 height 33
click at [228, 151] on div at bounding box center [226, 143] width 94 height 33
click at [584, 89] on icon "button" at bounding box center [588, 92] width 8 height 14
click at [550, 89] on icon "button" at bounding box center [556, 92] width 15 height 16
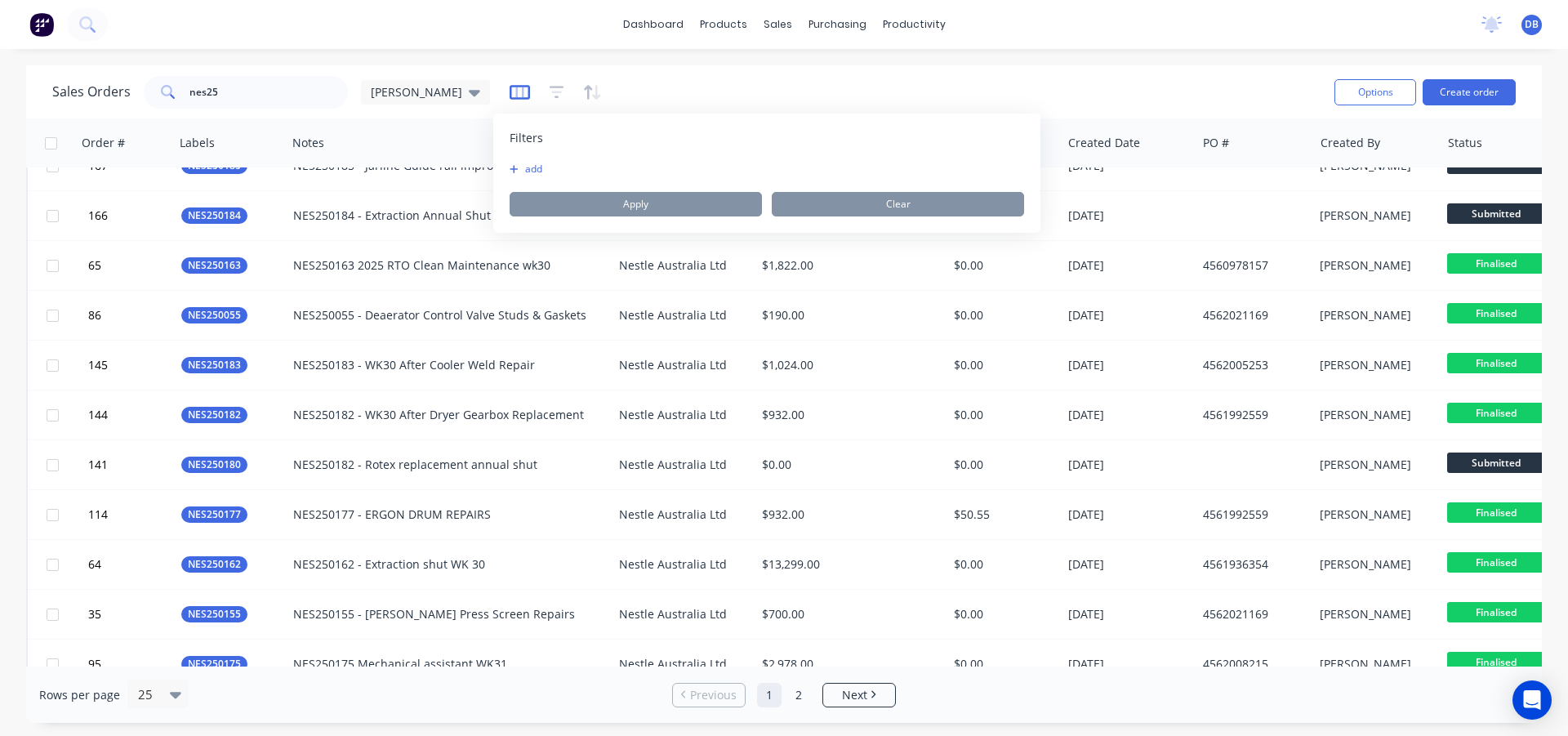
click at [510, 89] on icon "button" at bounding box center [520, 92] width 21 height 16
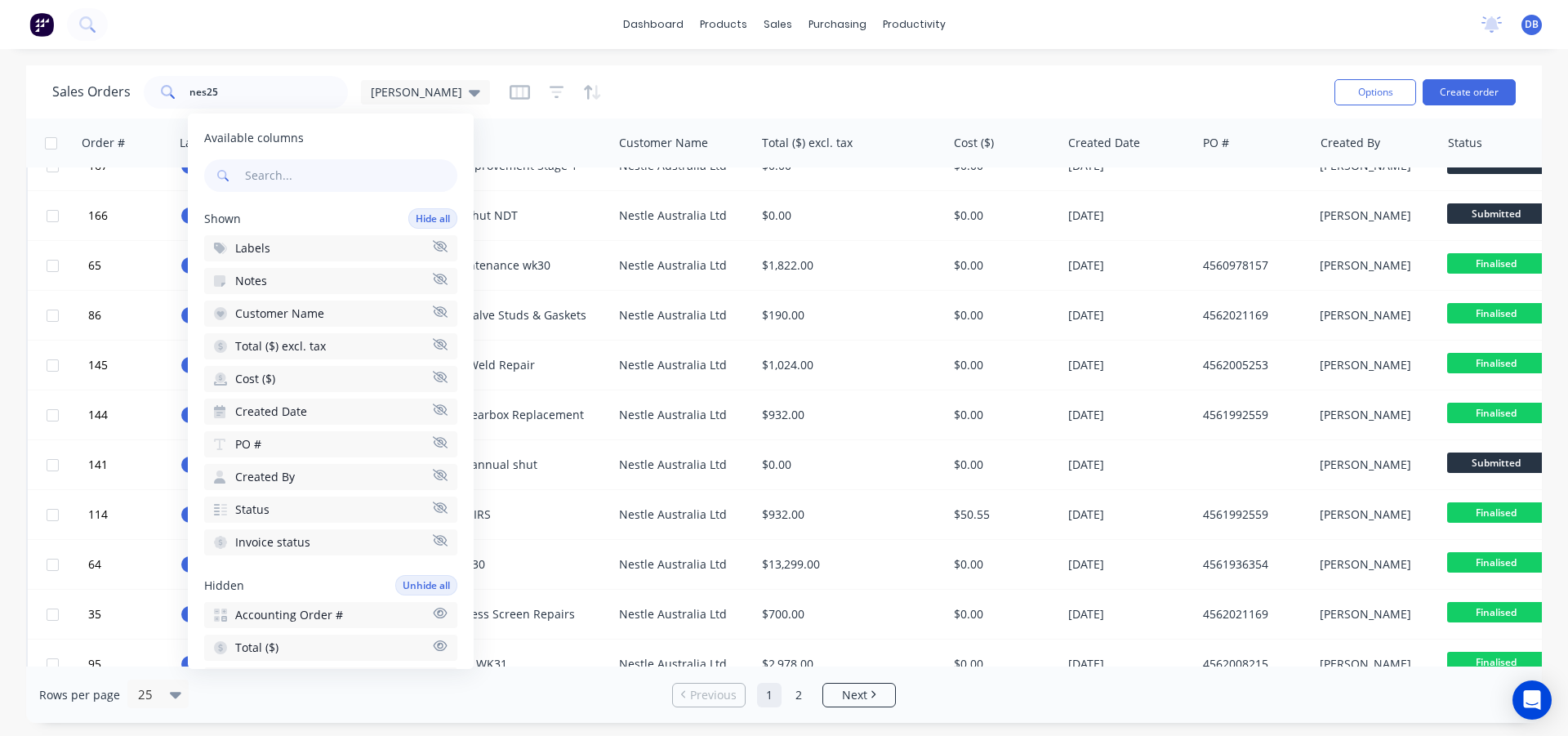
click at [586, 96] on div "Sales Orders nes25 Darren" at bounding box center [686, 92] width 1269 height 40
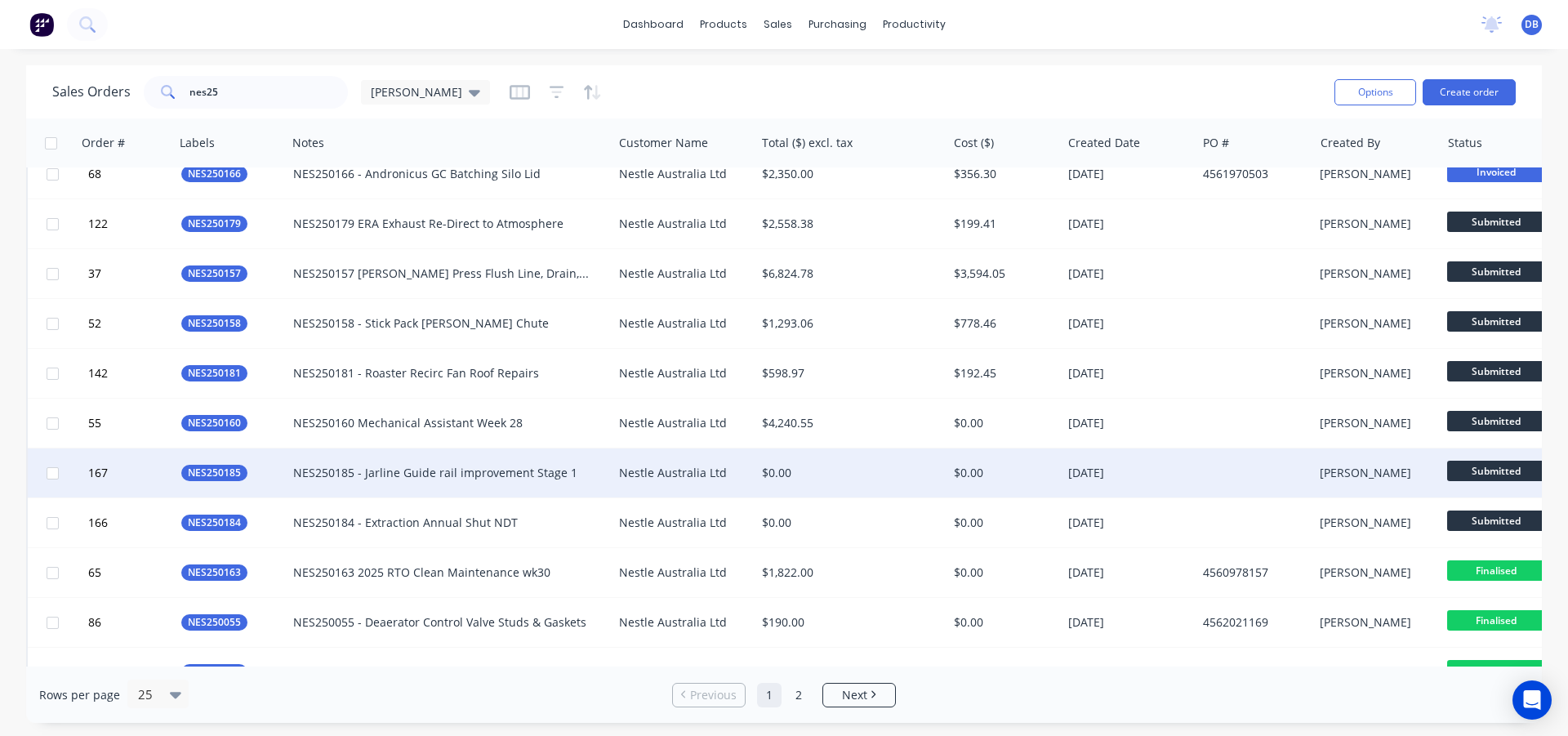
scroll to position [0, 0]
